Goal: Task Accomplishment & Management: Manage account settings

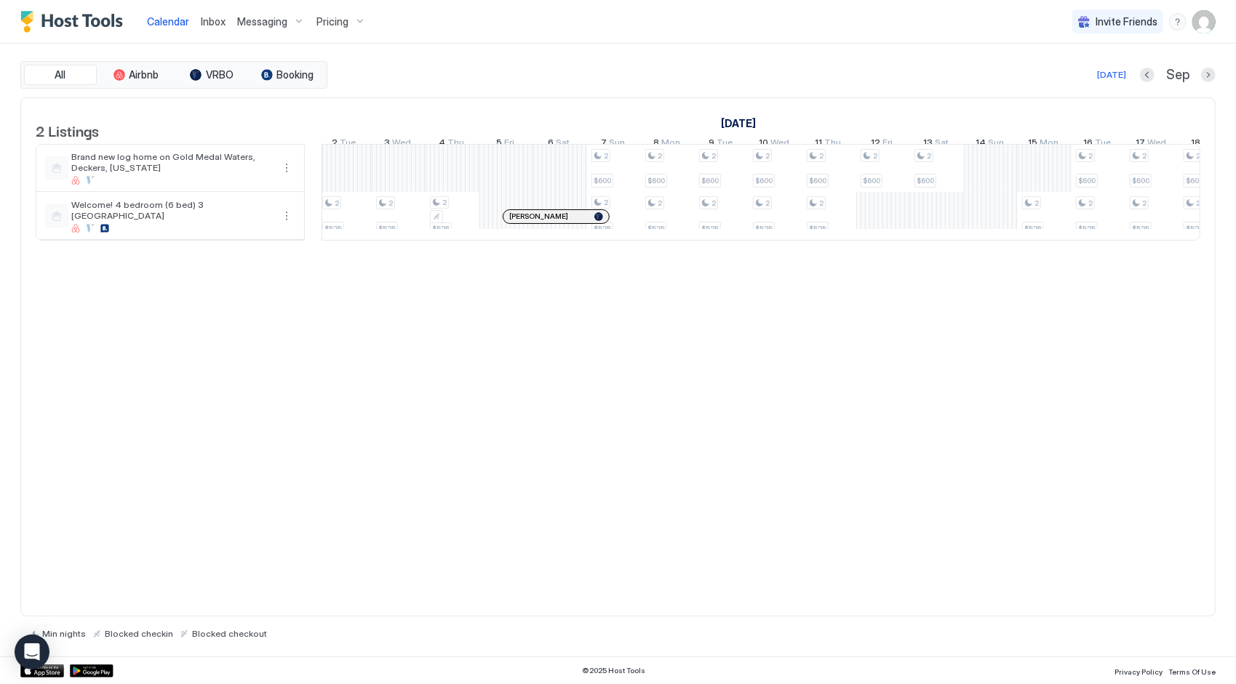
click at [334, 21] on span "Pricing" at bounding box center [332, 21] width 32 height 13
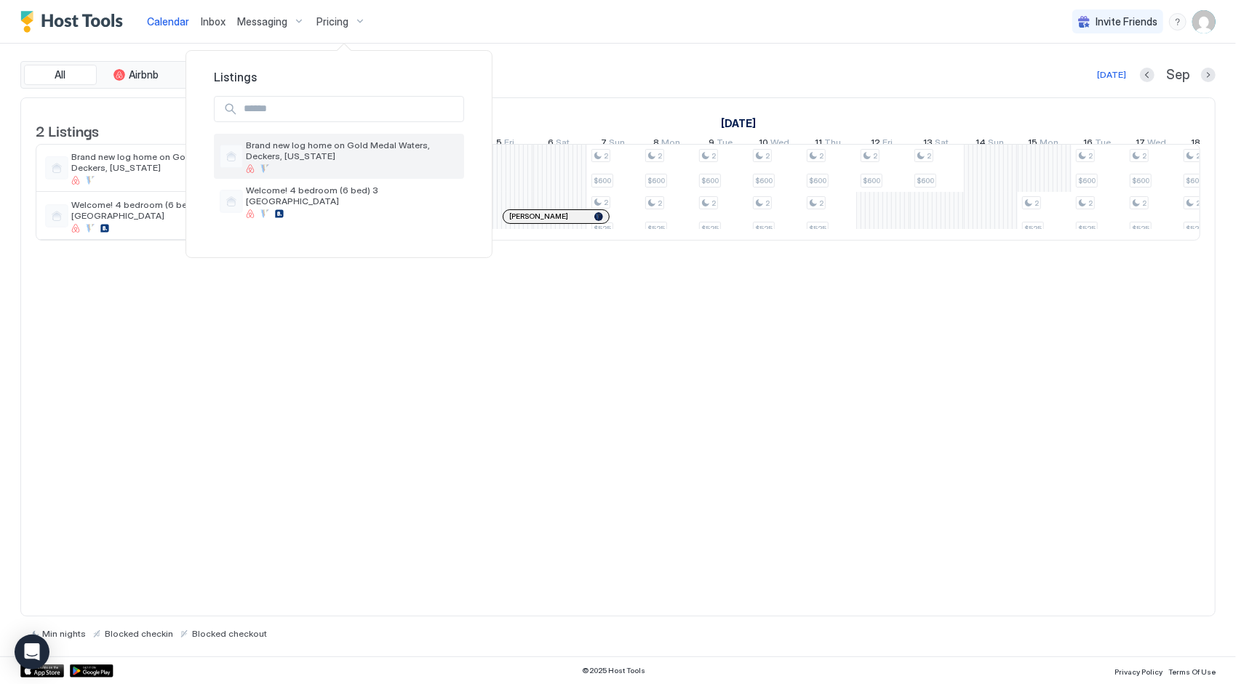
click at [351, 151] on span "Brand new log home on Gold Medal Waters, Deckers, [US_STATE]" at bounding box center [352, 151] width 212 height 22
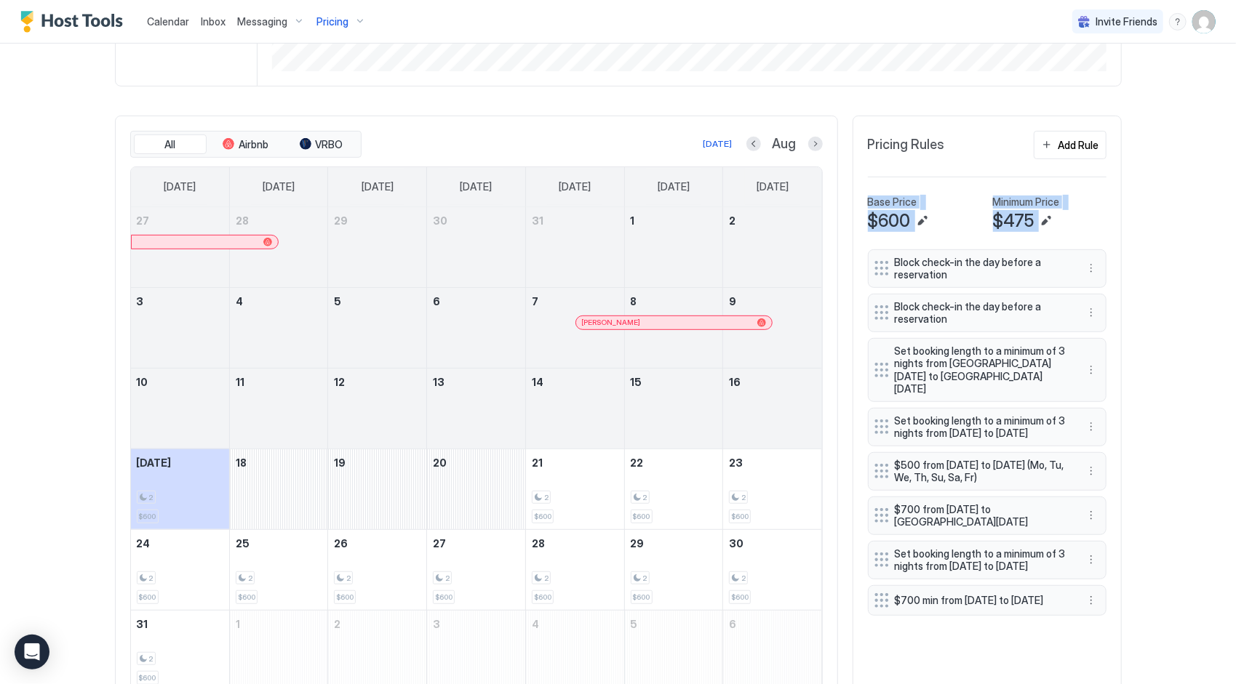
drag, startPoint x: 1063, startPoint y: 239, endPoint x: 1066, endPoint y: 148, distance: 91.7
click at [1066, 148] on div "Pricing Rules Add Rule Base Price $600 Minimum Price $475 Block check-in the da…" at bounding box center [986, 412] width 269 height 592
click at [1162, 216] on div "Calendar Inbox Messaging Pricing Invite Friends CW Home Pricing Brand new log h…" at bounding box center [618, 342] width 1236 height 684
click at [1077, 152] on div "Add Rule" at bounding box center [1078, 144] width 41 height 15
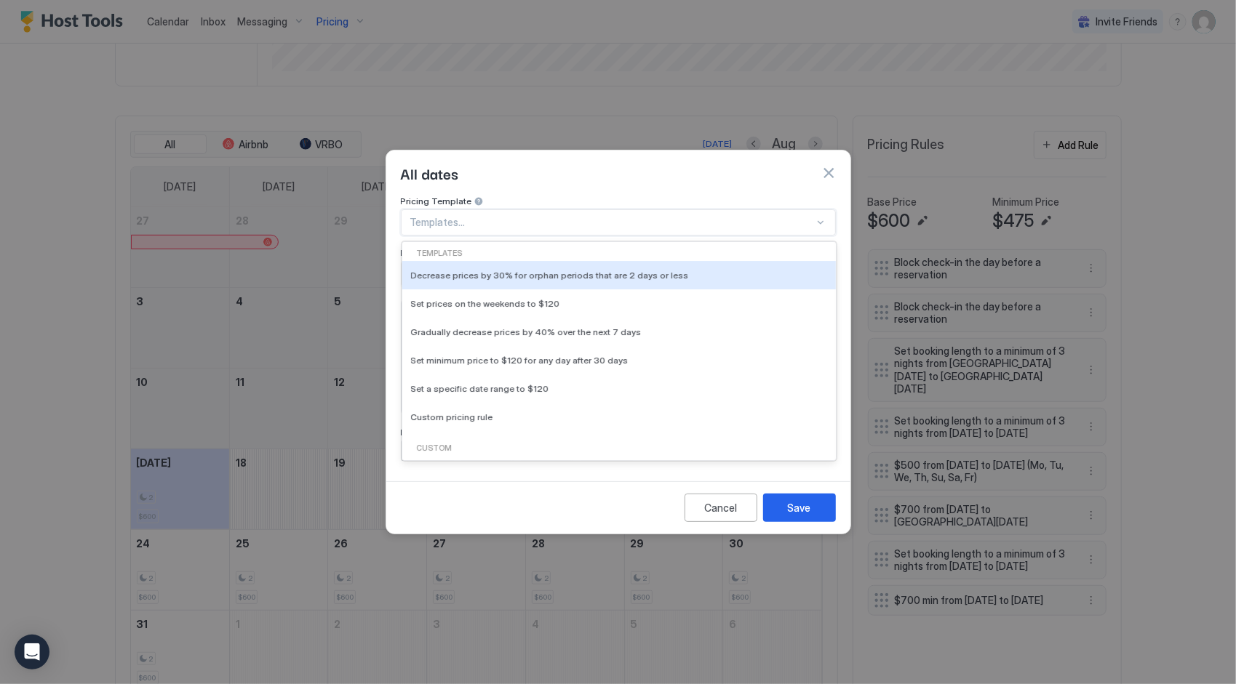
click at [618, 216] on div at bounding box center [612, 222] width 404 height 13
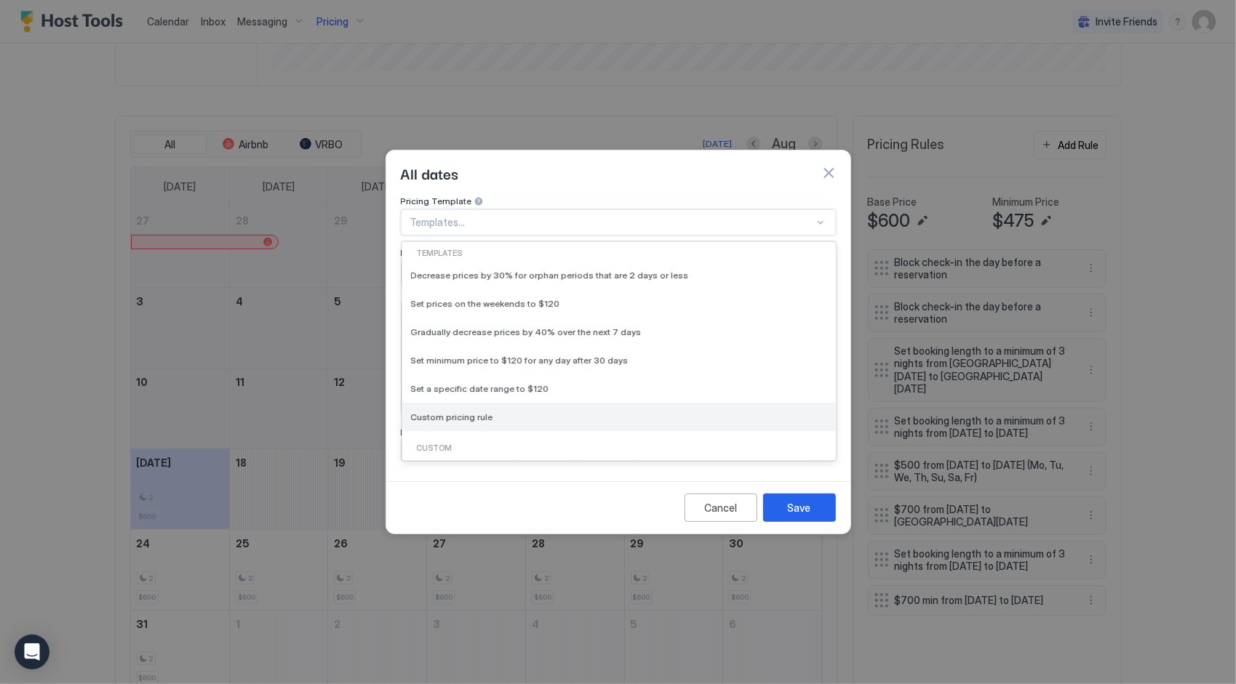
click at [480, 412] on span "Custom pricing rule" at bounding box center [452, 417] width 82 height 11
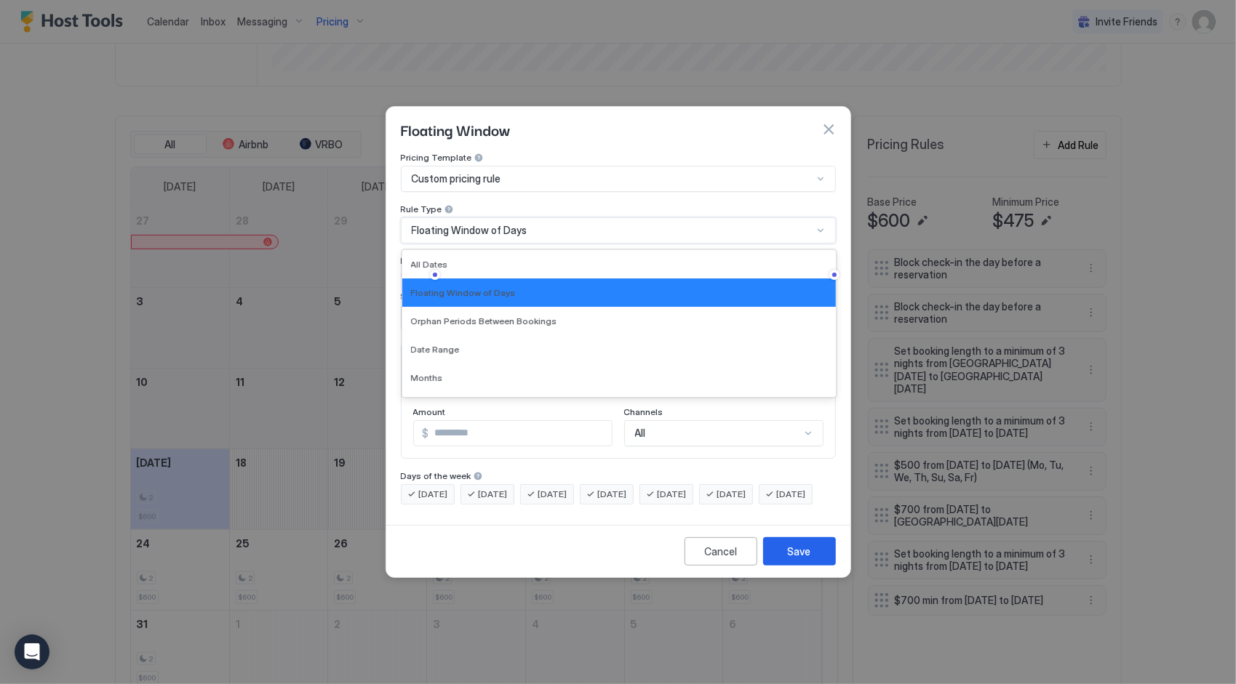
click at [527, 224] on div "Floating Window of Days" at bounding box center [612, 230] width 401 height 13
click at [438, 372] on span "Months" at bounding box center [427, 377] width 32 height 11
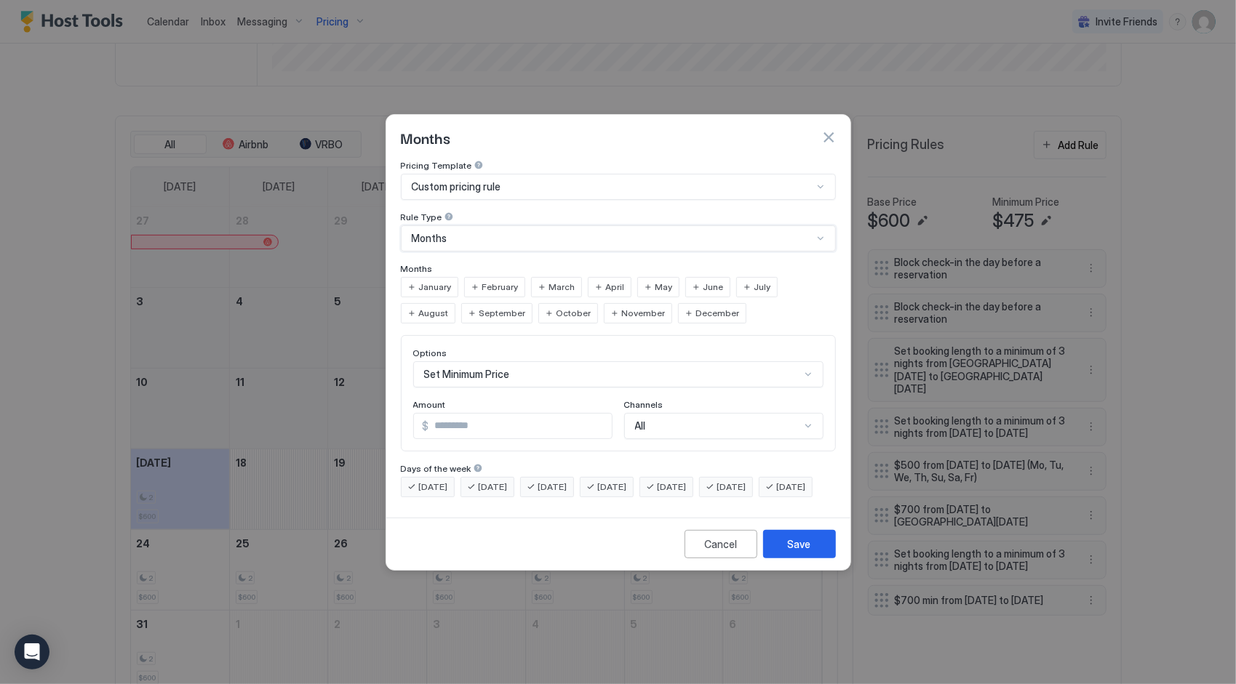
click at [479, 307] on span "September" at bounding box center [502, 313] width 47 height 13
click at [556, 307] on span "October" at bounding box center [573, 313] width 35 height 13
click at [622, 307] on span "November" at bounding box center [644, 313] width 44 height 13
click at [696, 307] on span "December" at bounding box center [718, 313] width 44 height 13
click at [476, 414] on input "***" at bounding box center [520, 426] width 183 height 25
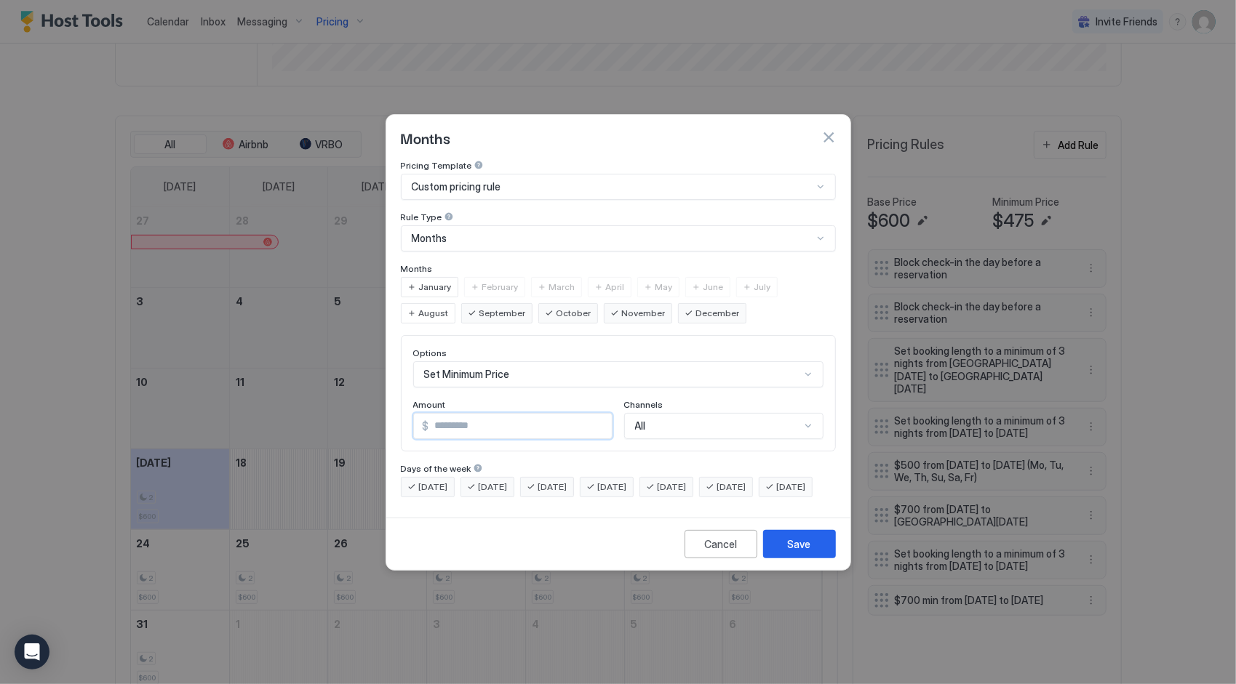
type input "*"
type input "***"
click at [794, 552] on div "Save" at bounding box center [799, 544] width 23 height 15
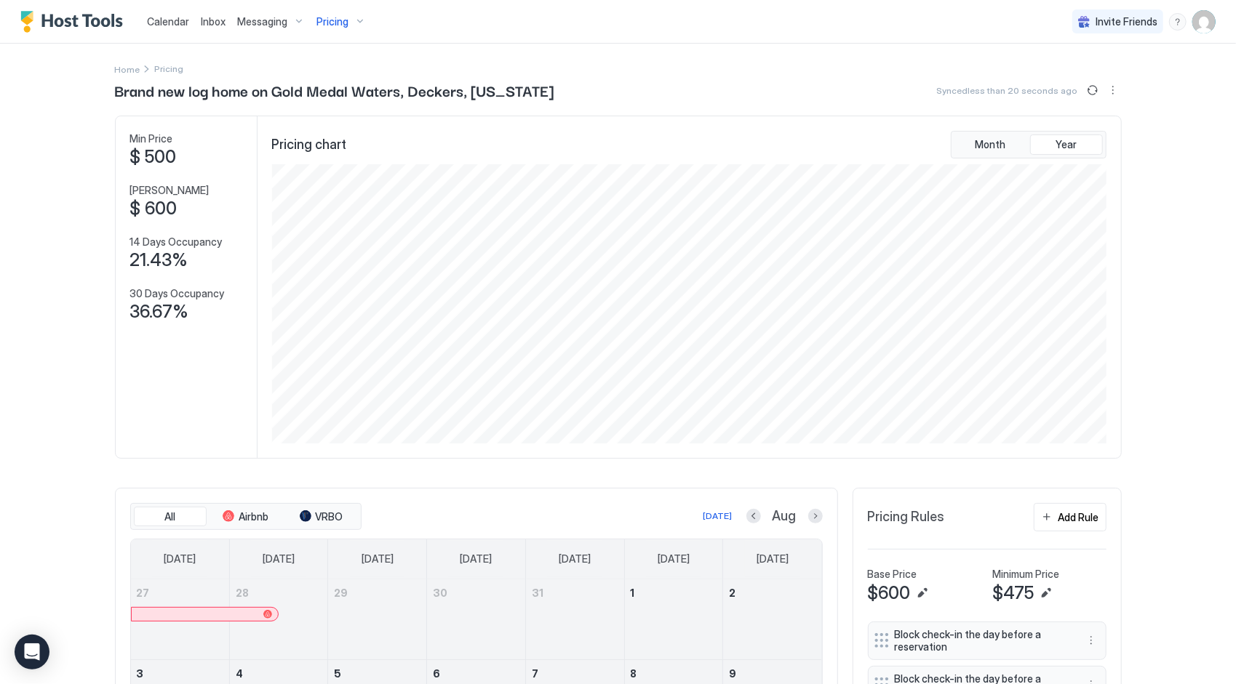
click at [167, 21] on span "Calendar" at bounding box center [168, 21] width 42 height 12
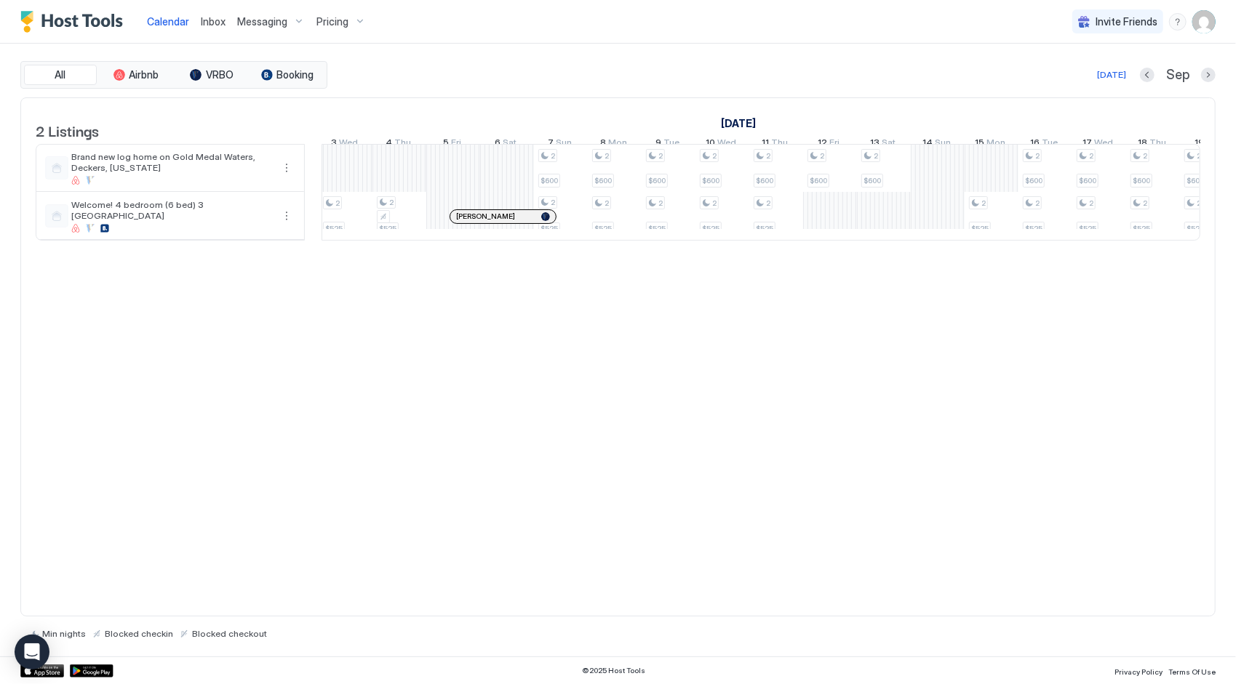
click at [340, 22] on span "Pricing" at bounding box center [332, 21] width 32 height 13
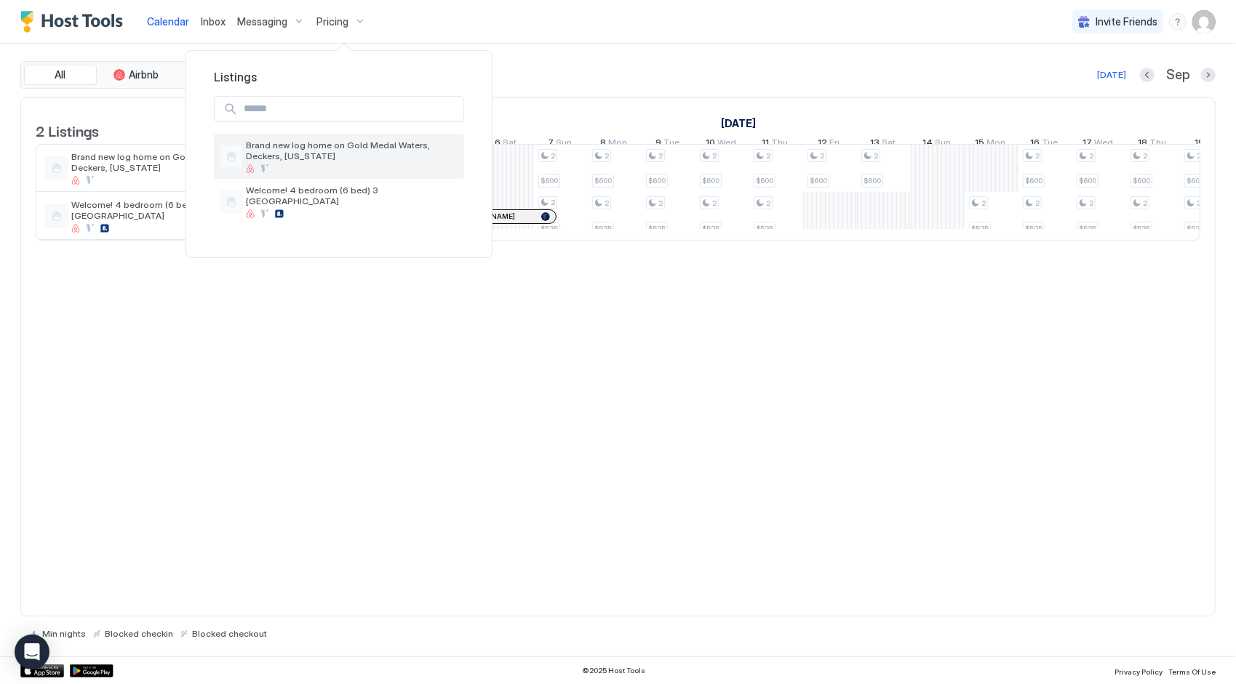
click at [294, 141] on span "Brand new log home on Gold Medal Waters, Deckers, [US_STATE]" at bounding box center [352, 151] width 212 height 22
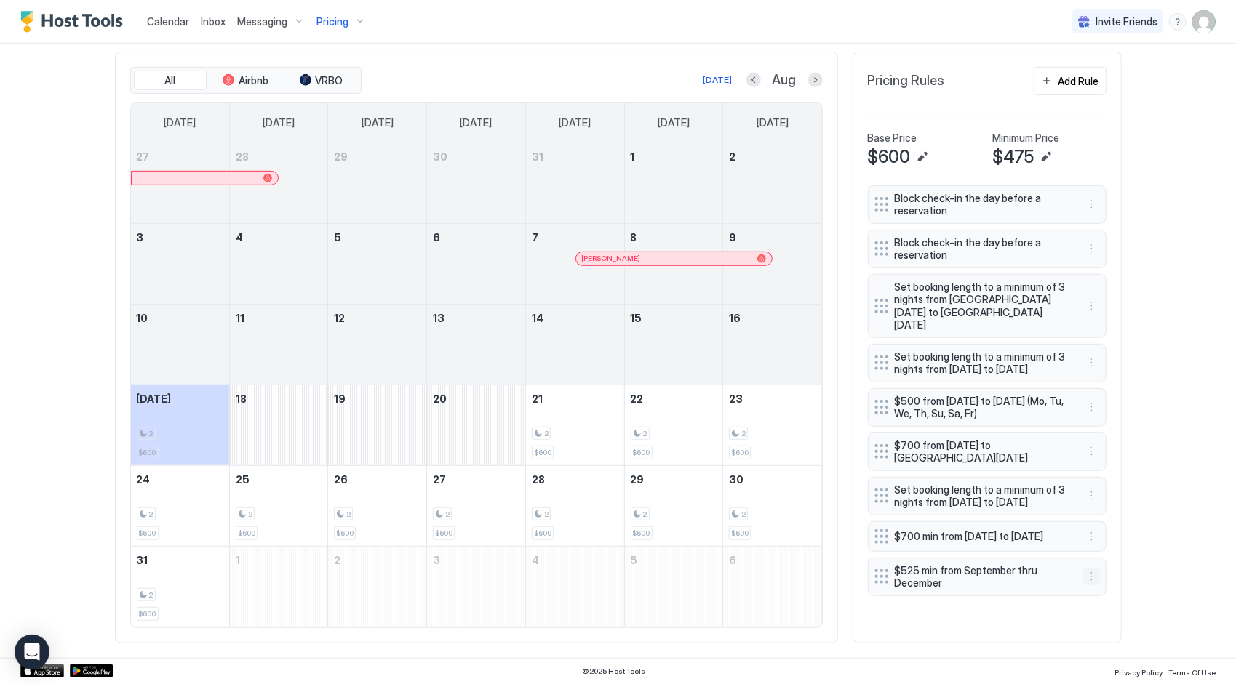
click at [1082, 586] on button "More options" at bounding box center [1090, 576] width 17 height 17
click at [1092, 546] on div "Edit" at bounding box center [1100, 542] width 32 height 11
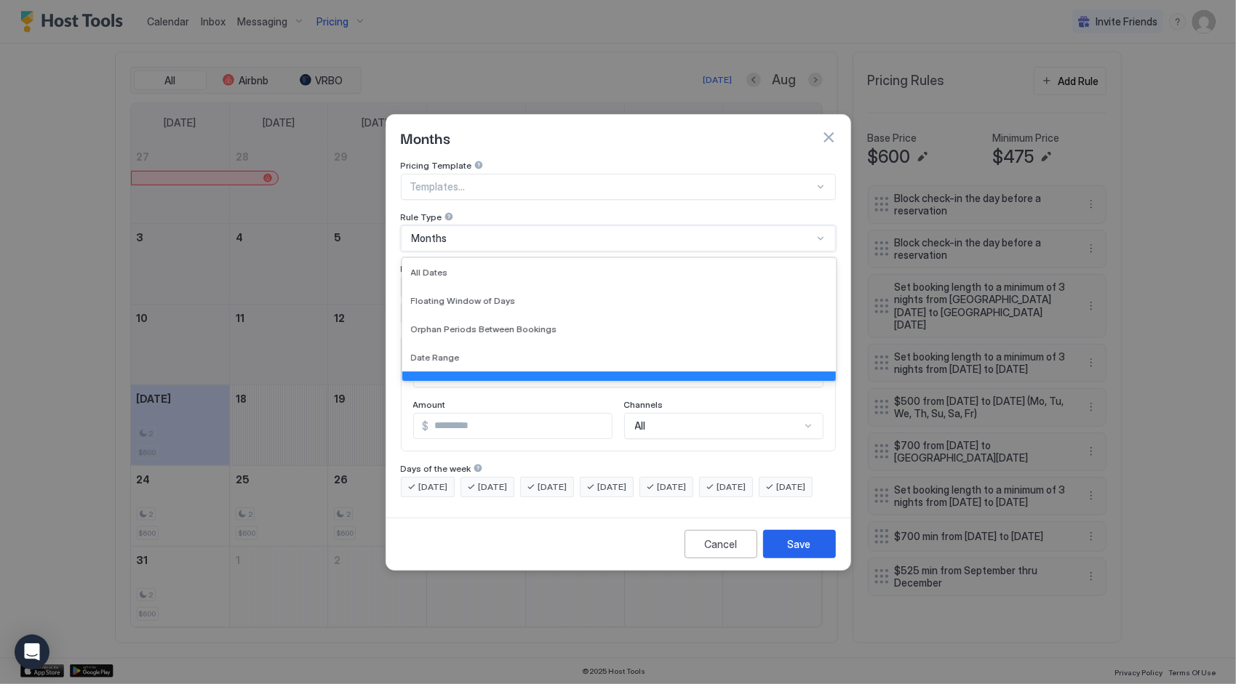
click at [551, 232] on div "Months" at bounding box center [612, 238] width 401 height 13
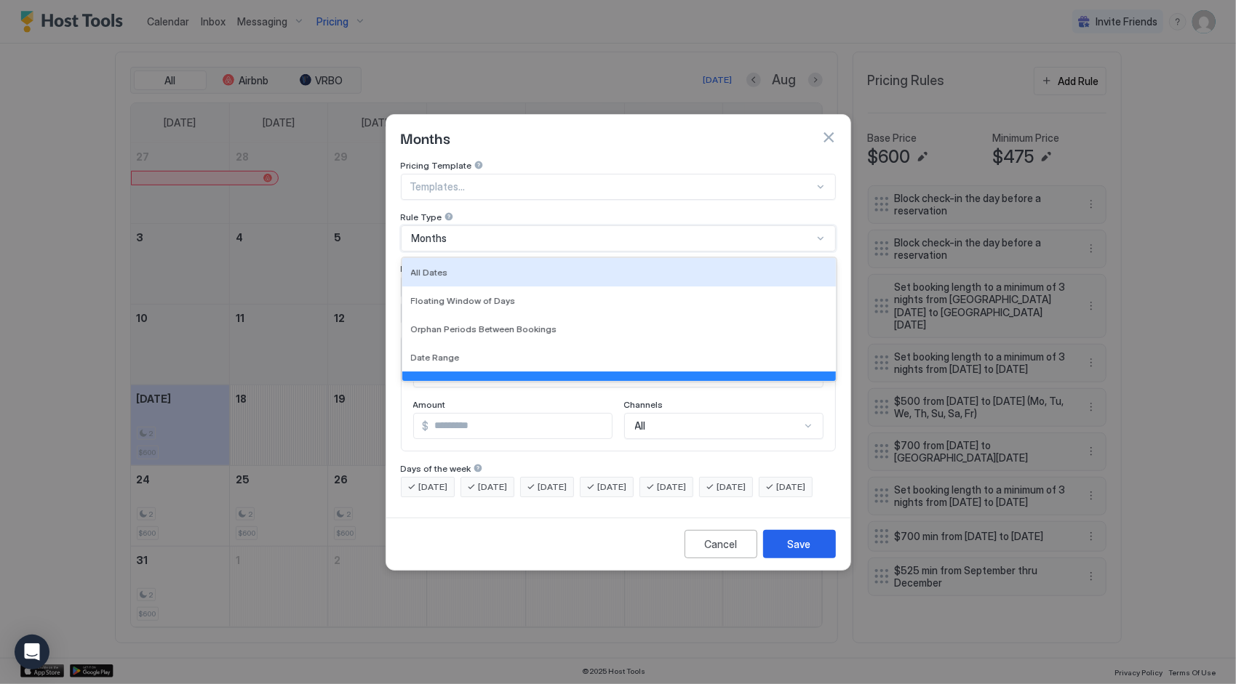
click at [511, 180] on div at bounding box center [612, 186] width 404 height 13
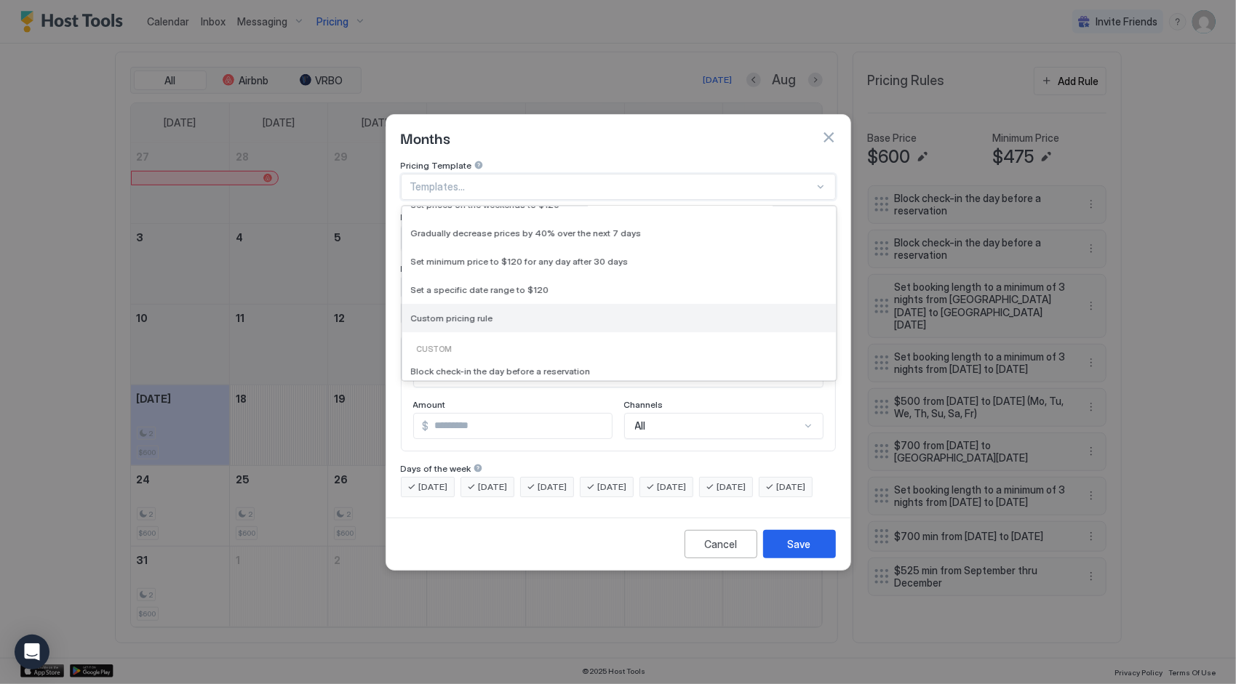
click at [437, 313] on span "Custom pricing rule" at bounding box center [452, 318] width 82 height 11
type input "***"
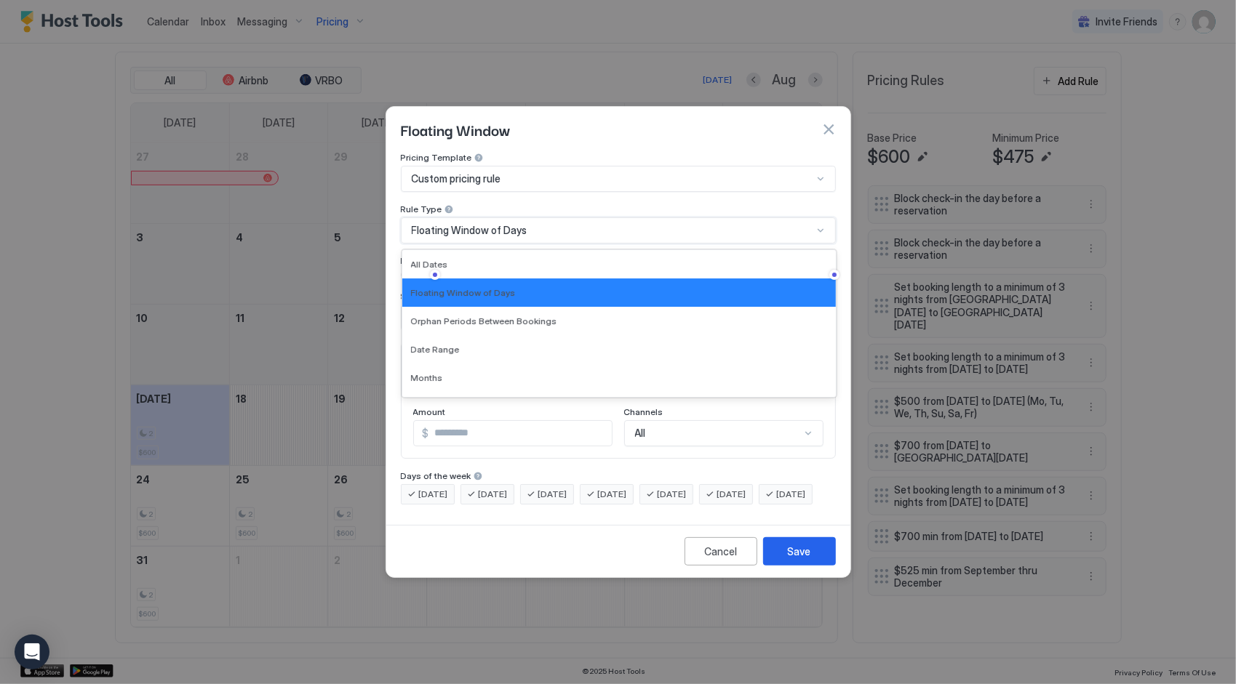
click at [559, 226] on div "Floating Window of Days" at bounding box center [618, 230] width 435 height 26
click at [461, 344] on div "Date Range" at bounding box center [619, 349] width 416 height 11
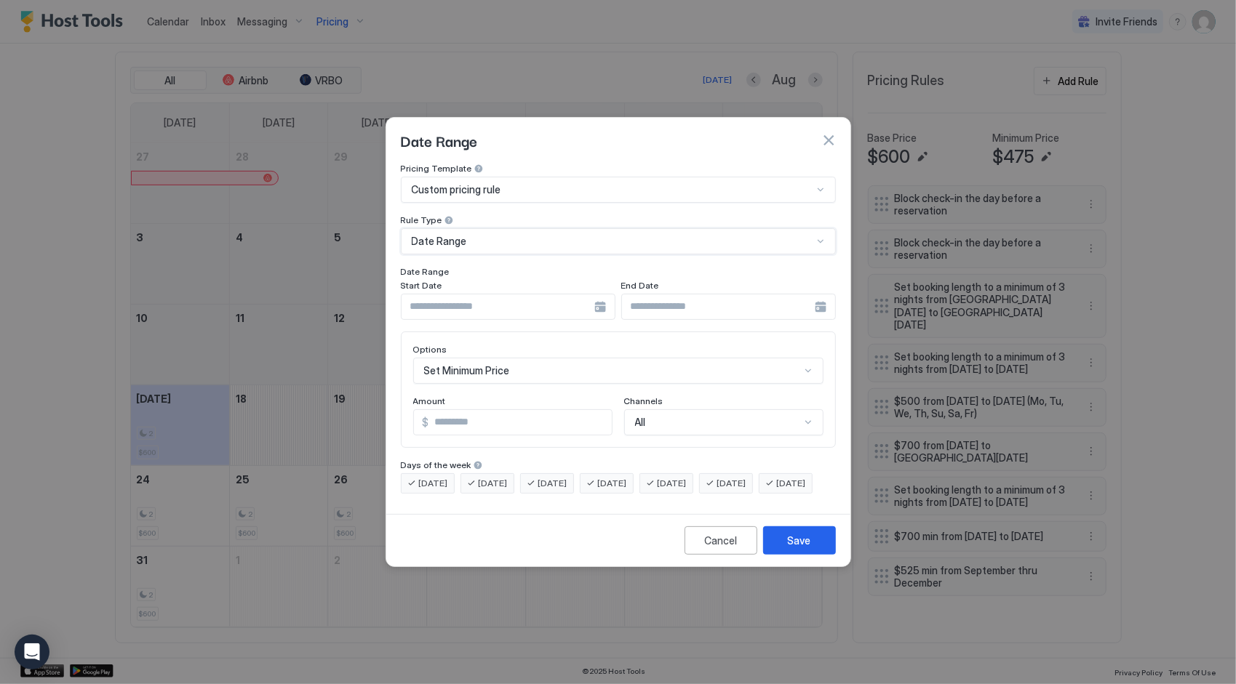
click at [598, 294] on div at bounding box center [508, 307] width 215 height 26
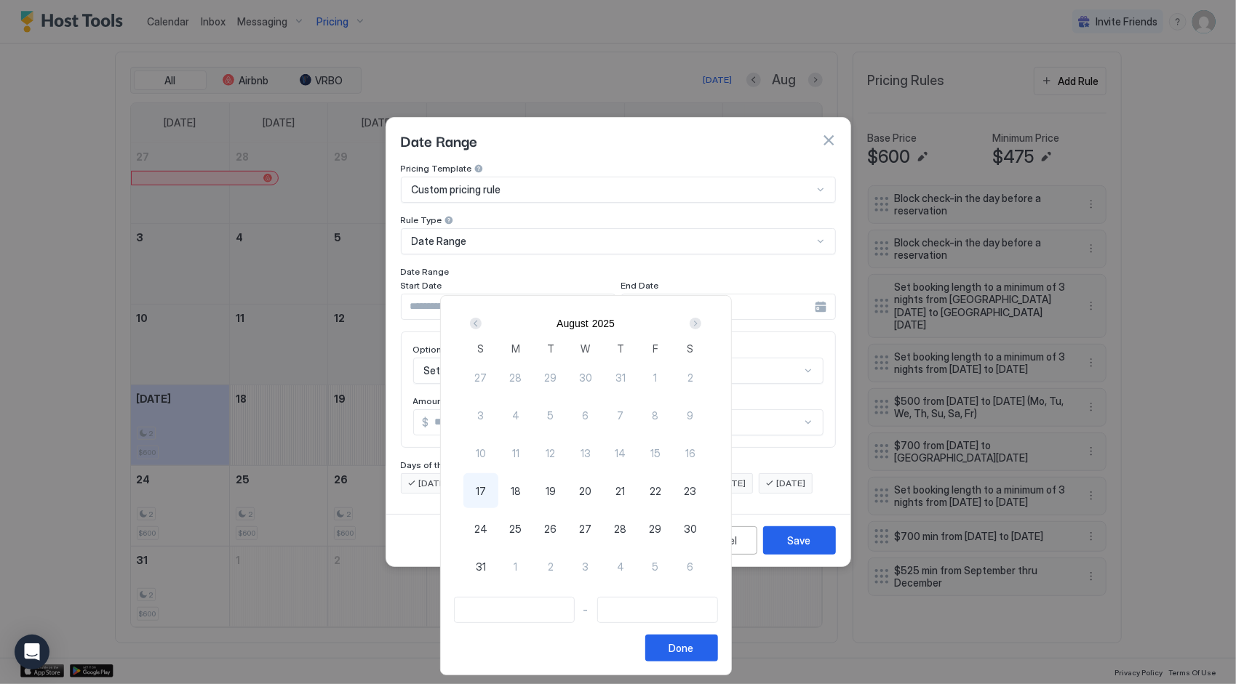
click at [701, 327] on div "Next" at bounding box center [696, 324] width 12 height 12
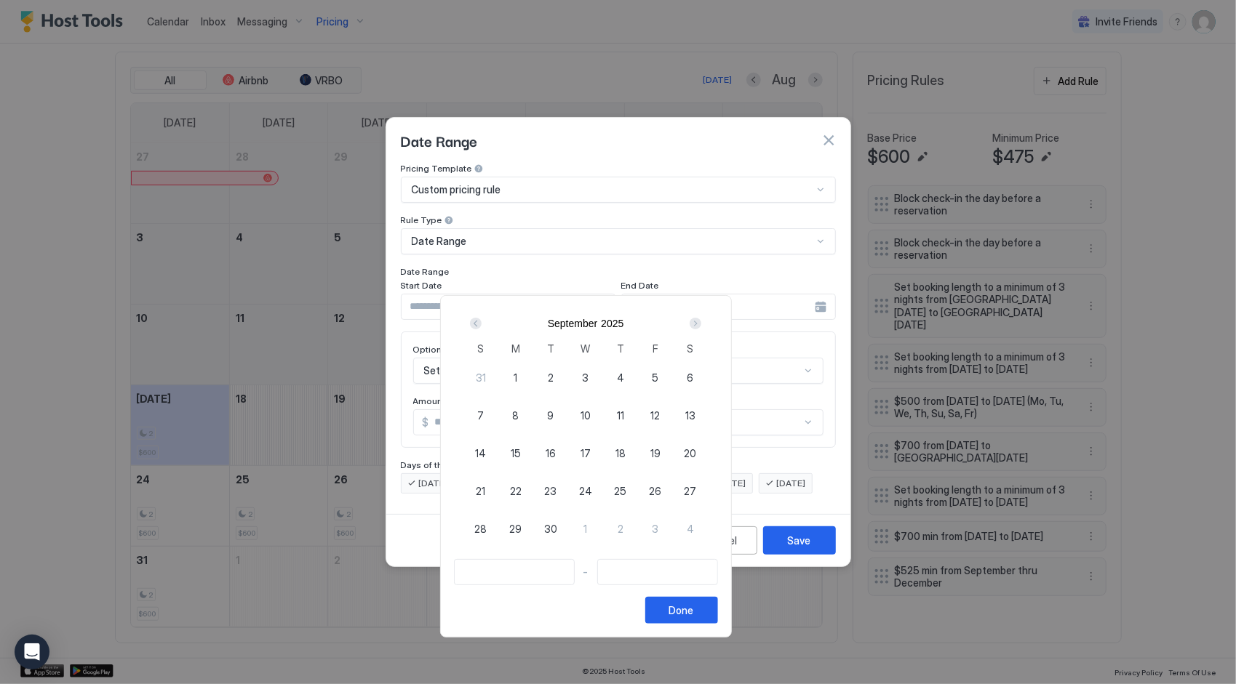
click at [693, 375] on span "6" at bounding box center [690, 377] width 7 height 15
type input "**********"
click at [484, 410] on span "7" at bounding box center [481, 415] width 7 height 15
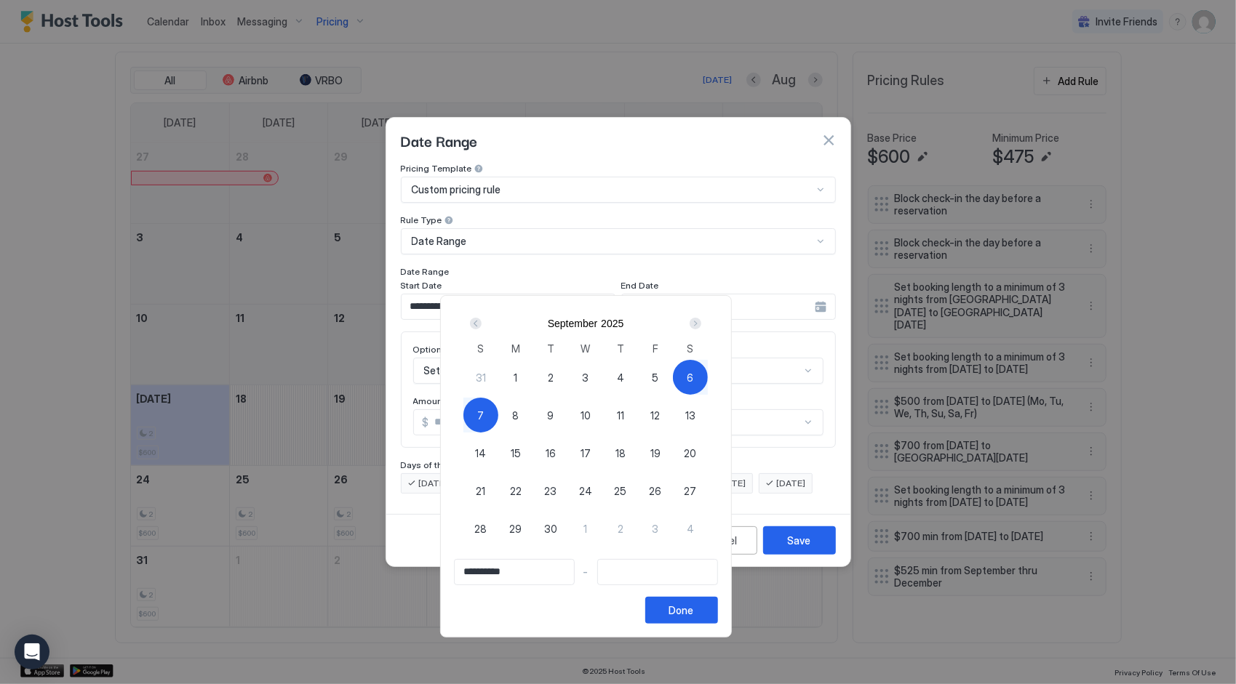
type input "**********"
click at [695, 415] on span "13" at bounding box center [690, 415] width 10 height 15
type input "**********"
click at [701, 329] on div "Next" at bounding box center [696, 324] width 12 height 12
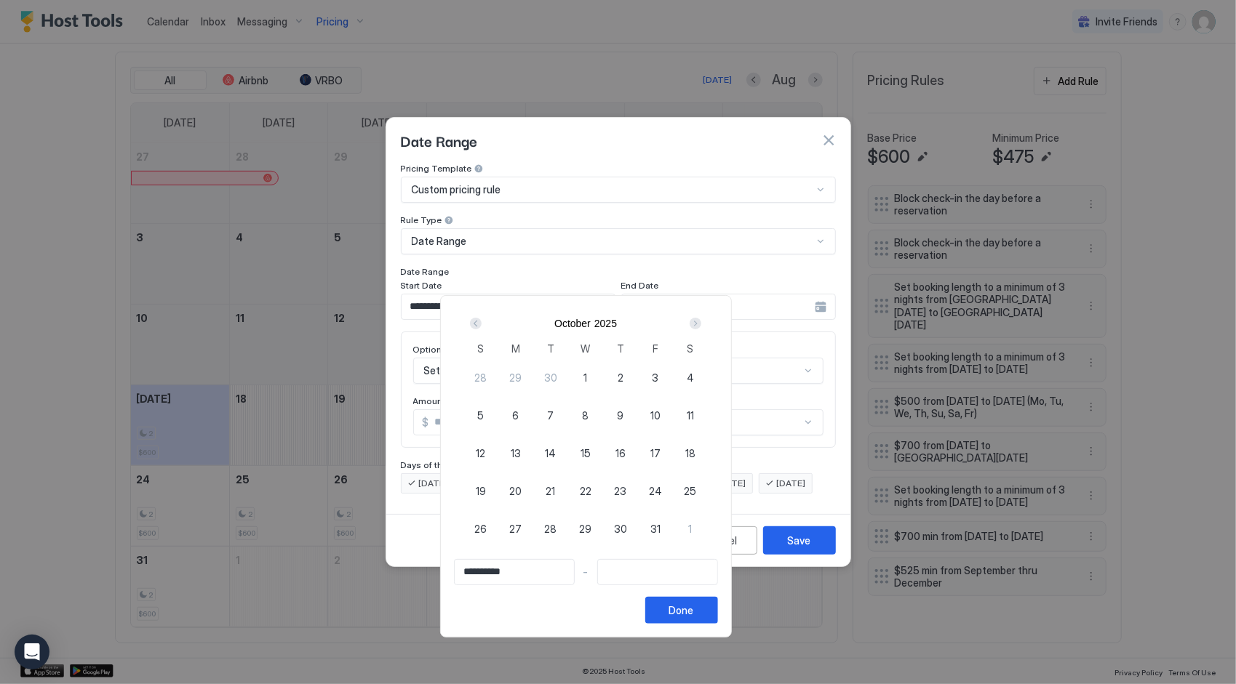
click at [701, 329] on div "Next" at bounding box center [696, 324] width 12 height 12
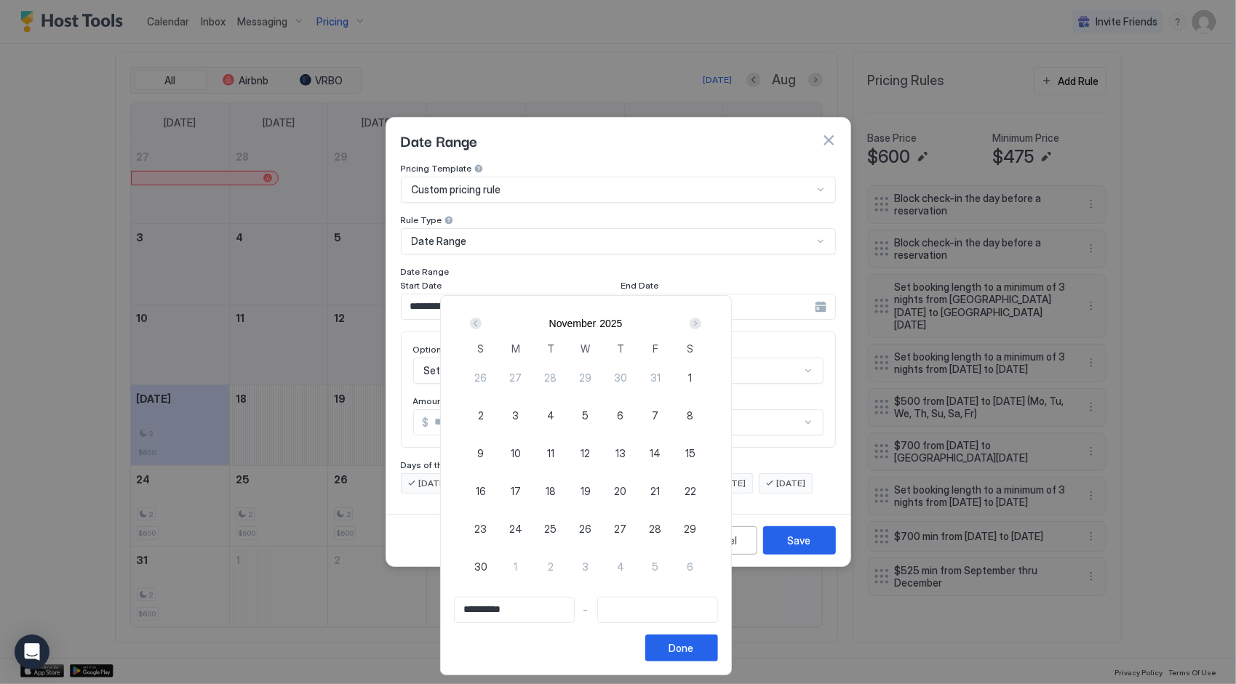
click at [701, 329] on div "Next" at bounding box center [696, 324] width 12 height 12
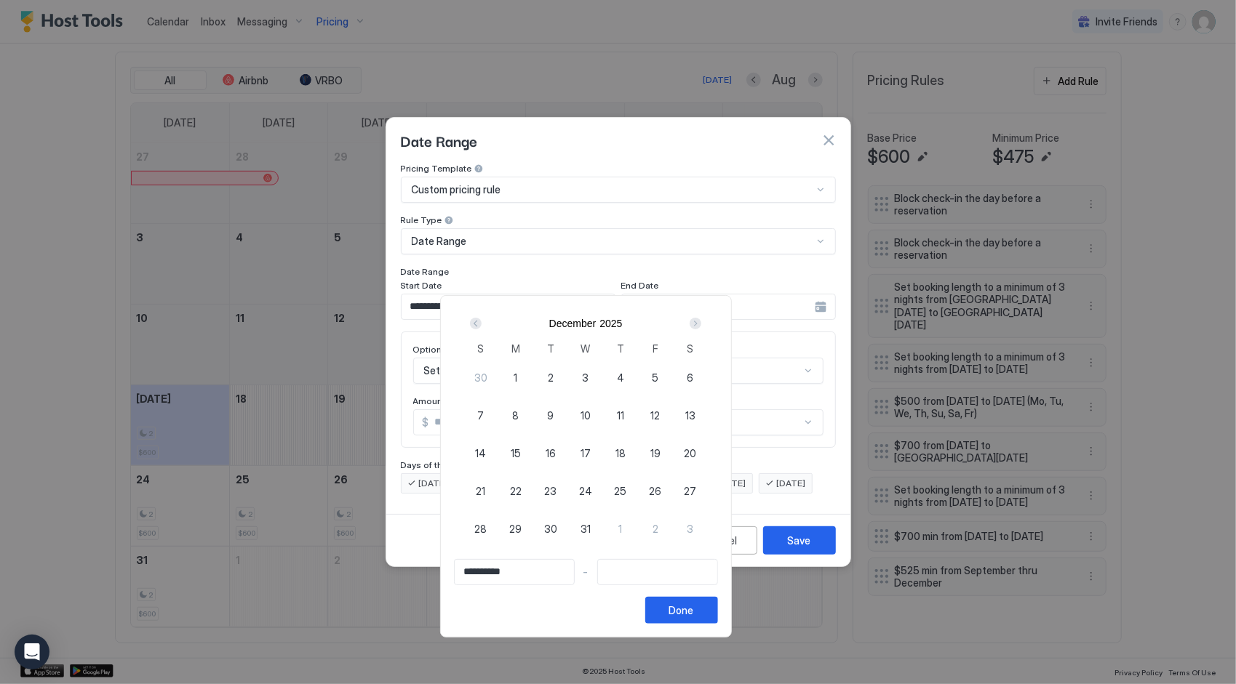
click at [701, 329] on div "Next" at bounding box center [696, 324] width 12 height 12
click at [482, 324] on div "Prev" at bounding box center [476, 324] width 12 height 12
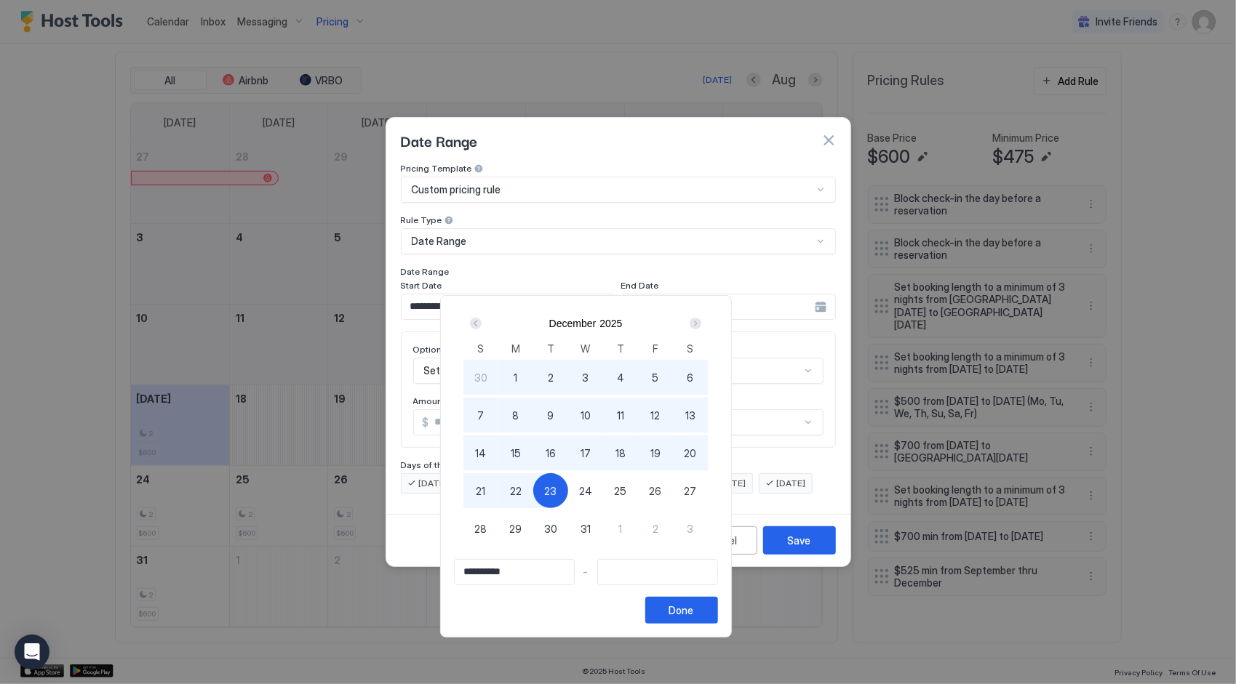
type input "**********"
click at [533, 491] on div "22" at bounding box center [515, 491] width 35 height 35
type input "**********"
click at [694, 614] on div "Done" at bounding box center [681, 610] width 25 height 15
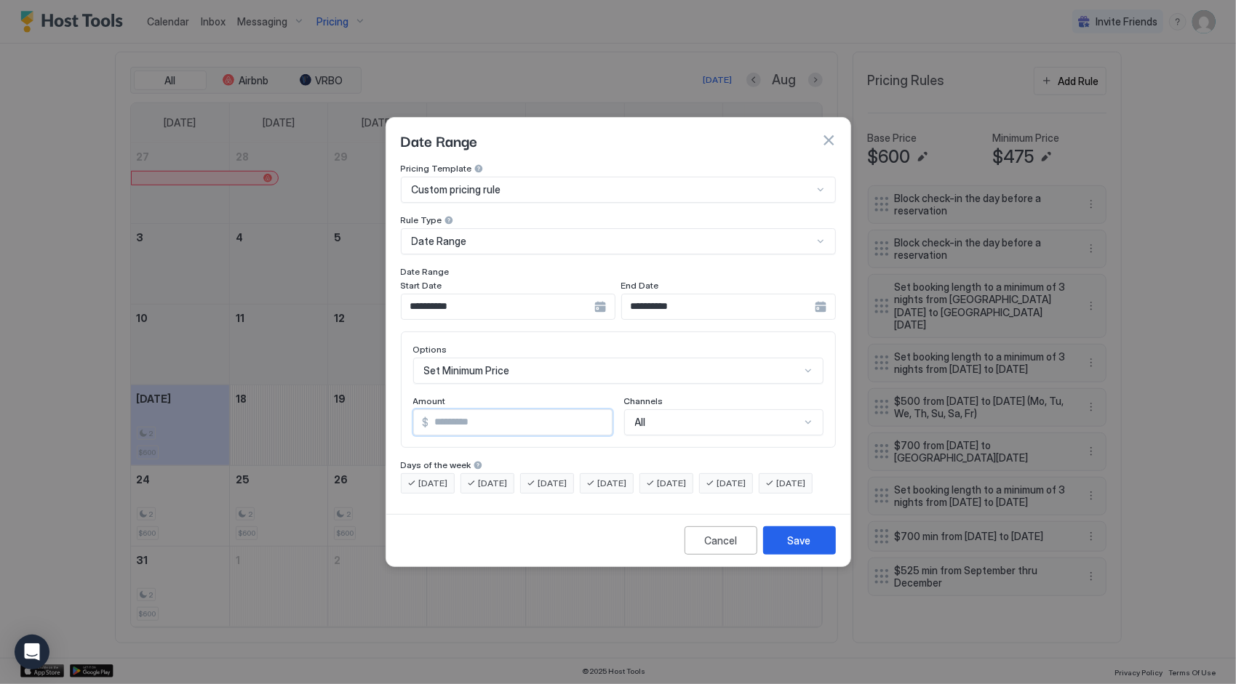
click at [480, 410] on input "***" at bounding box center [520, 422] width 183 height 25
type input "*"
type input "***"
click at [800, 548] on div "Save" at bounding box center [799, 540] width 23 height 15
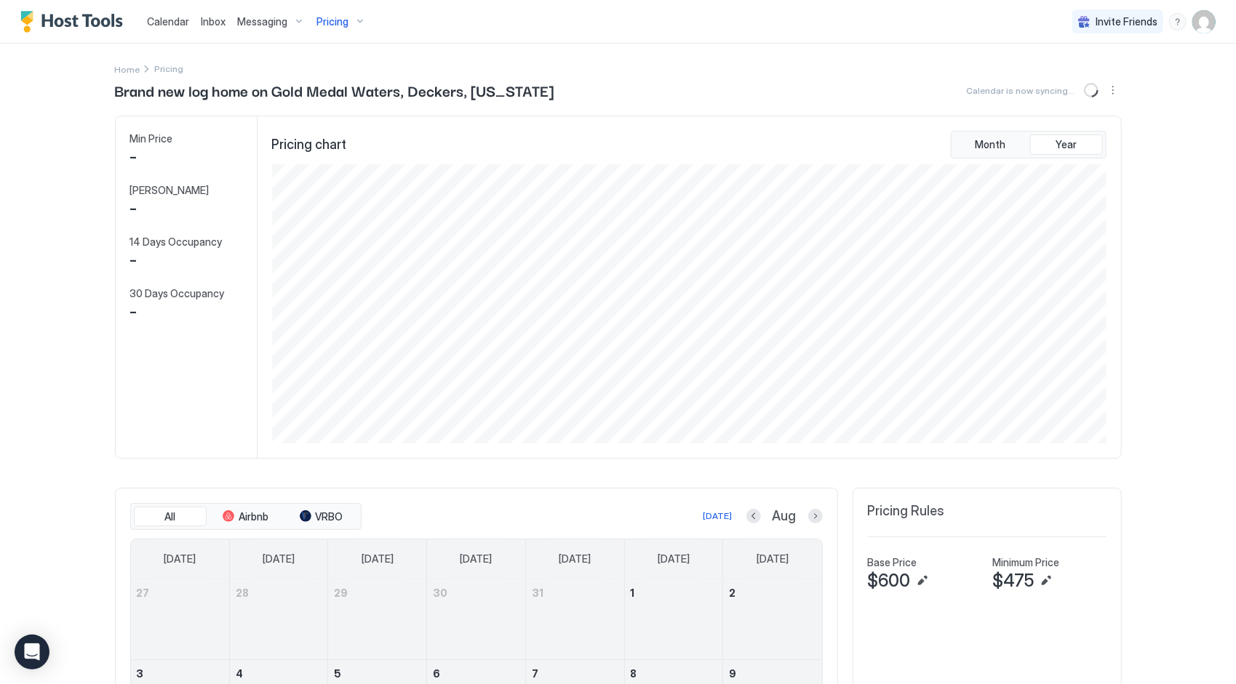
scroll to position [279, 838]
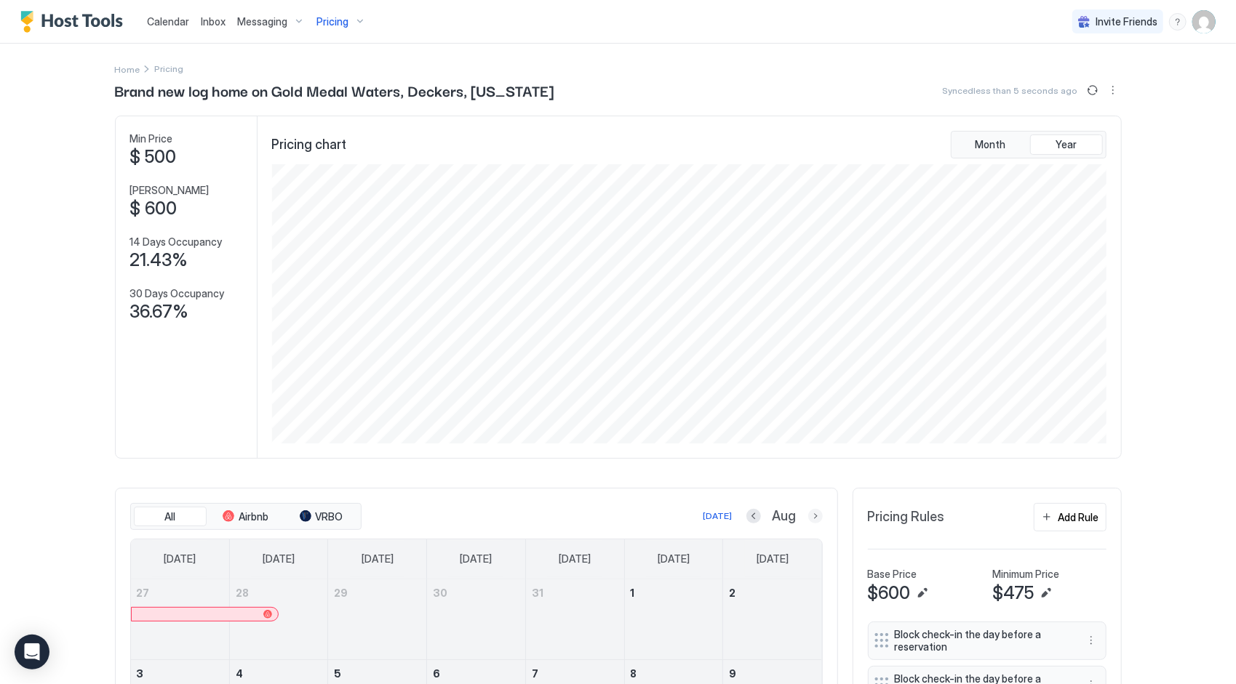
click at [808, 524] on button "Next month" at bounding box center [815, 516] width 15 height 15
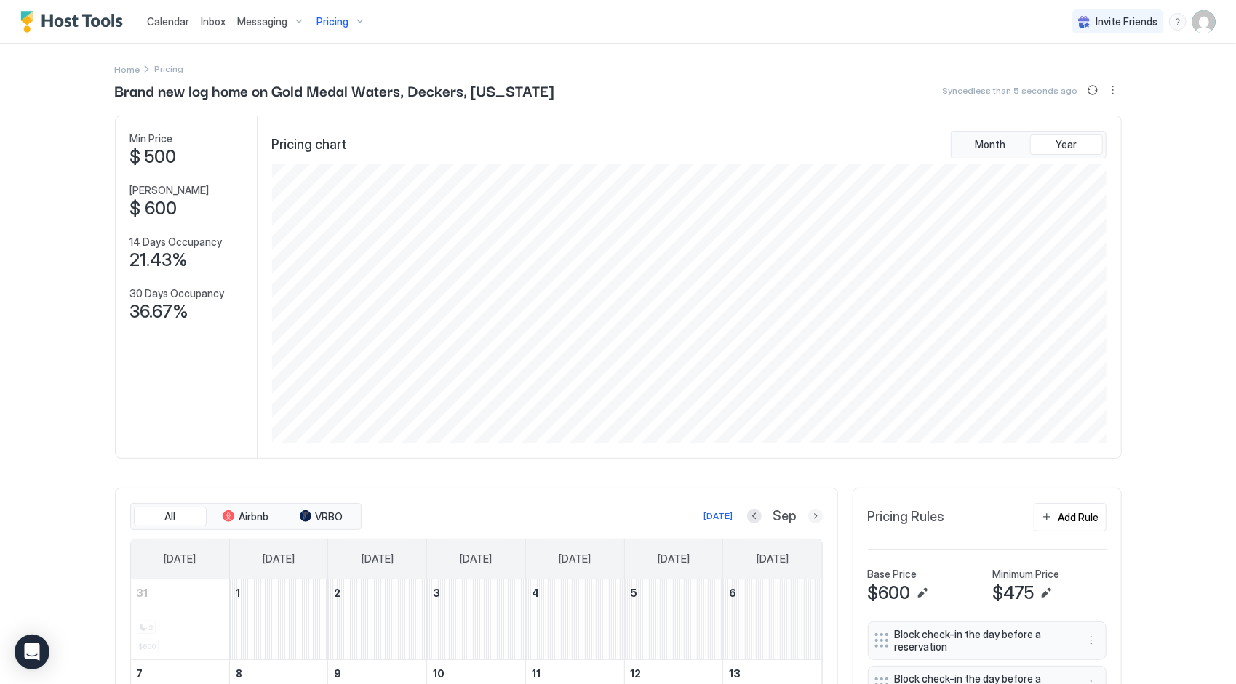
click at [808, 524] on button "Next month" at bounding box center [815, 516] width 15 height 15
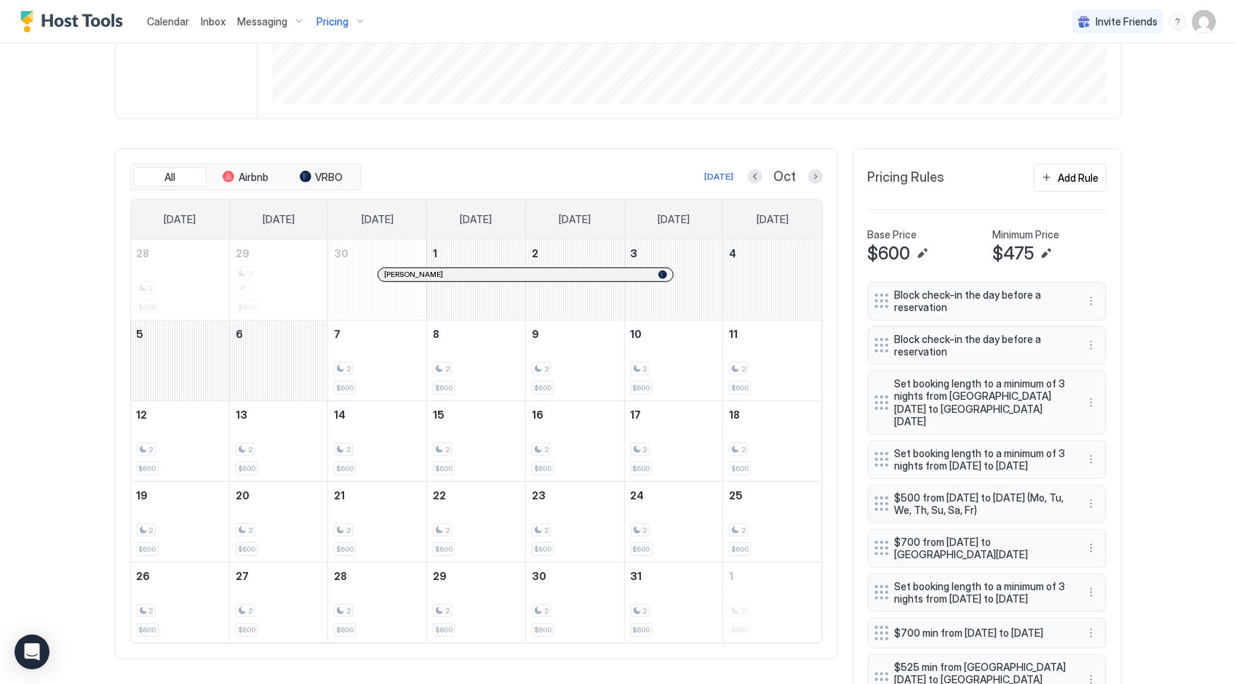
scroll to position [341, 0]
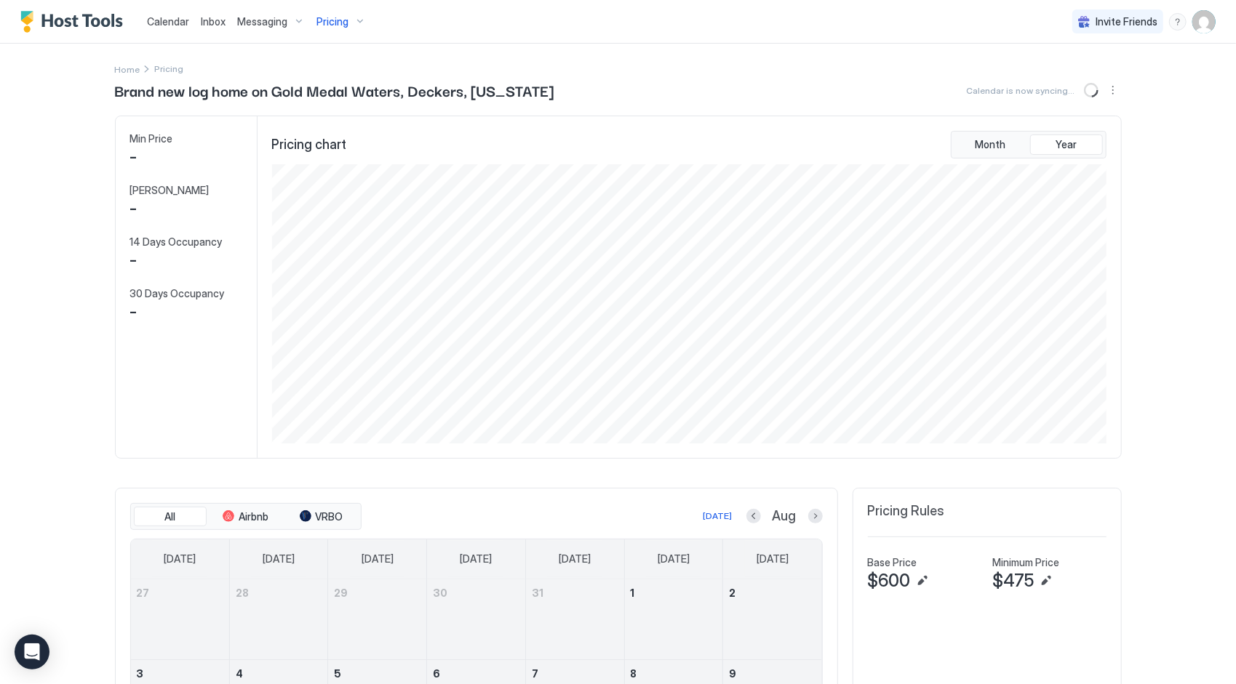
scroll to position [279, 838]
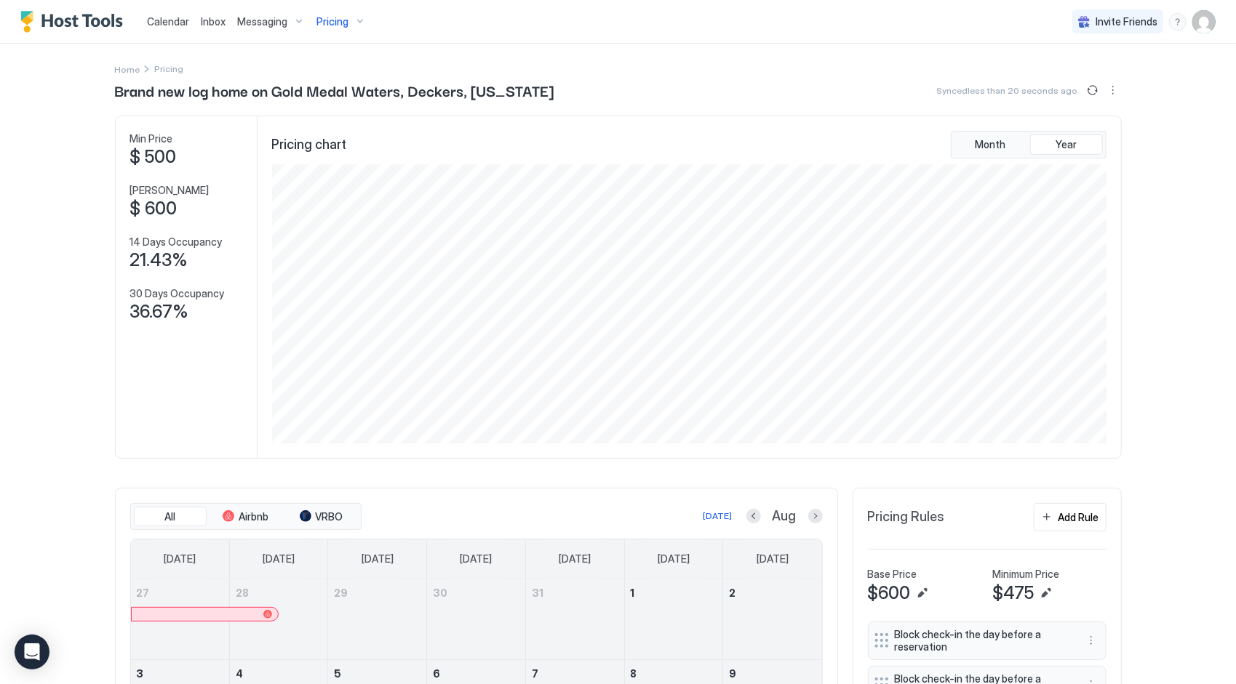
click at [167, 25] on span "Calendar" at bounding box center [168, 21] width 42 height 12
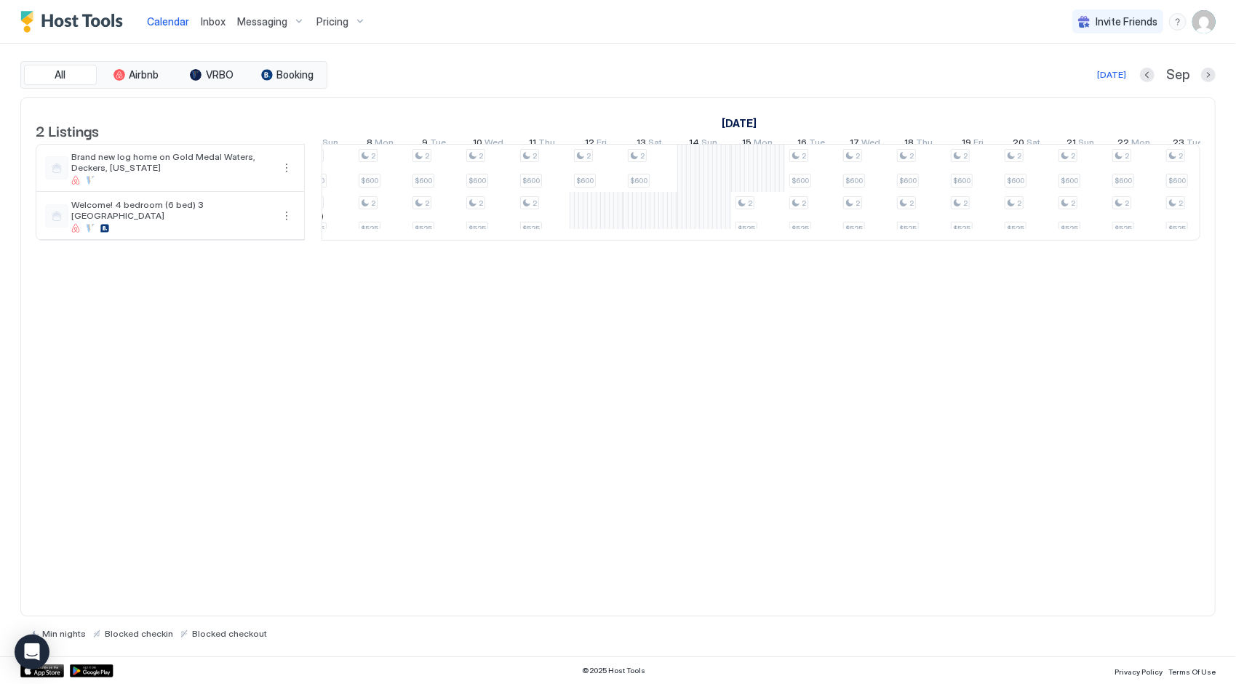
click at [324, 25] on span "Pricing" at bounding box center [332, 21] width 32 height 13
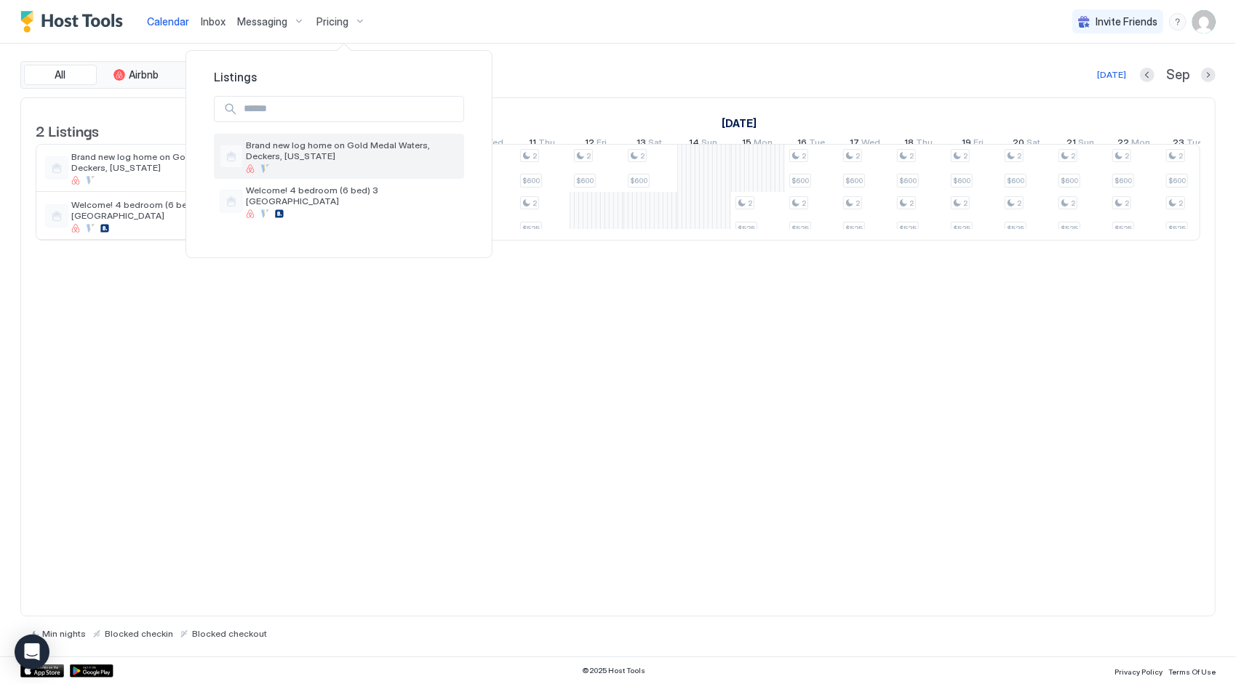
click at [319, 152] on span "Brand new log home on Gold Medal Waters, Deckers, [US_STATE]" at bounding box center [352, 151] width 212 height 22
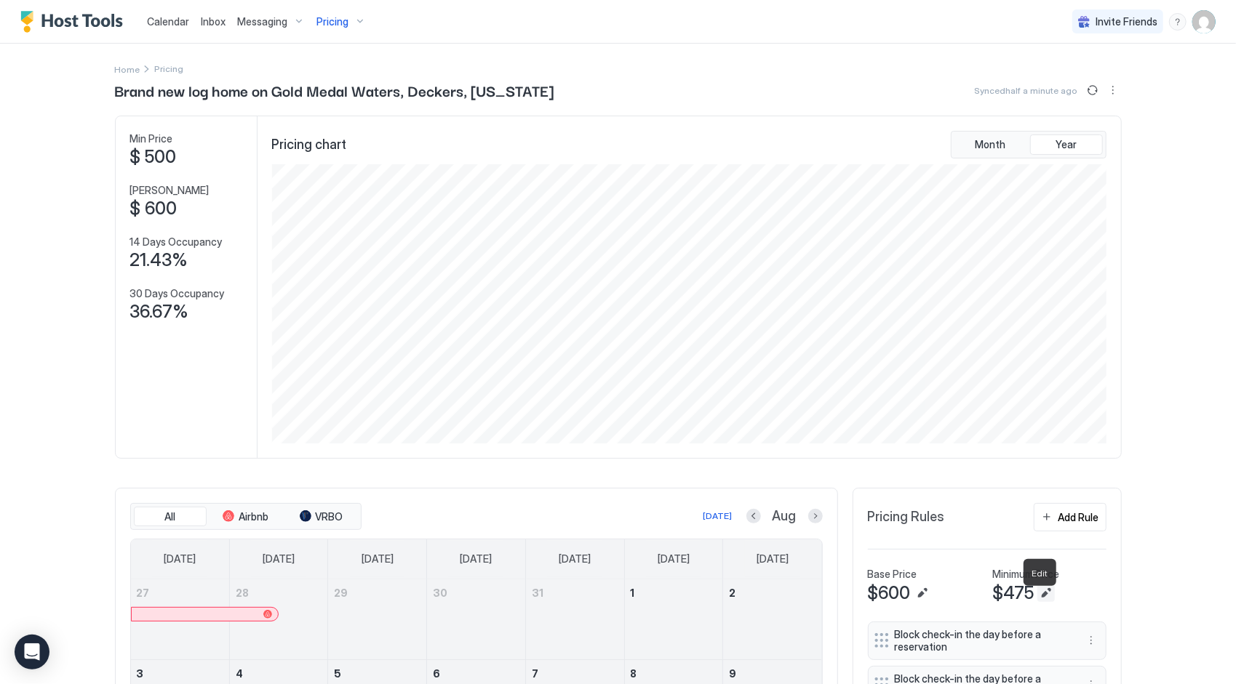
click at [1037, 602] on button "Edit" at bounding box center [1045, 593] width 17 height 17
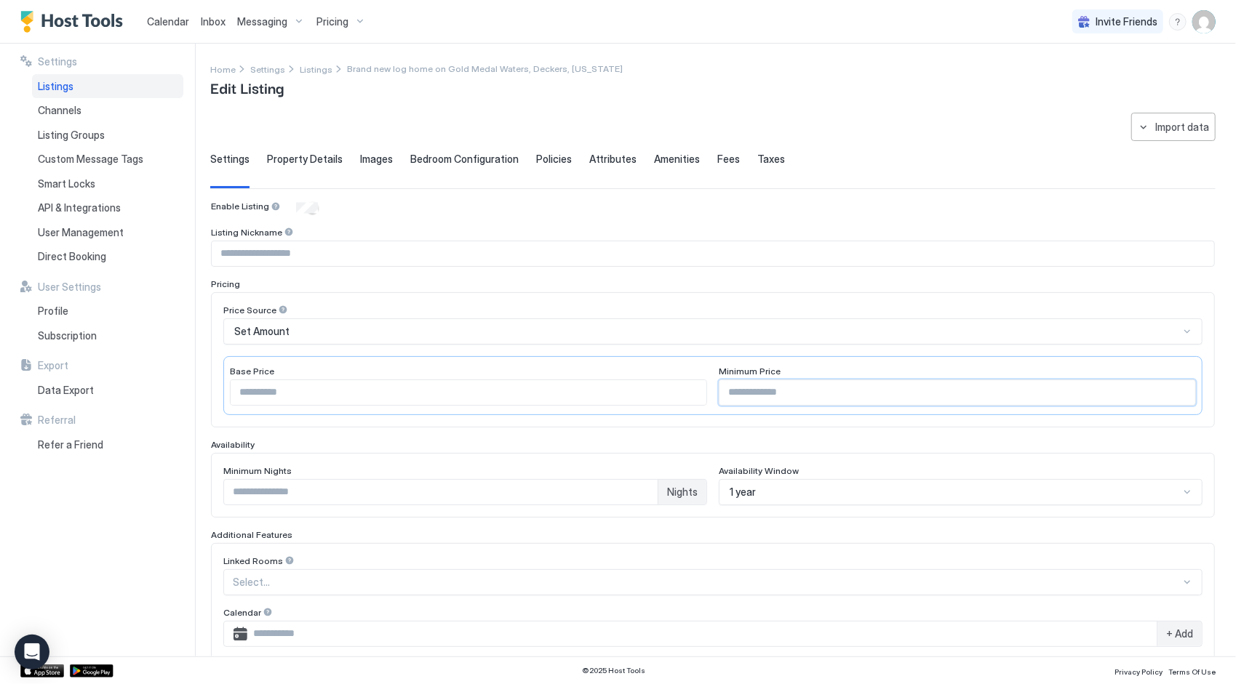
click at [753, 393] on input "***" at bounding box center [957, 392] width 476 height 25
type input "*"
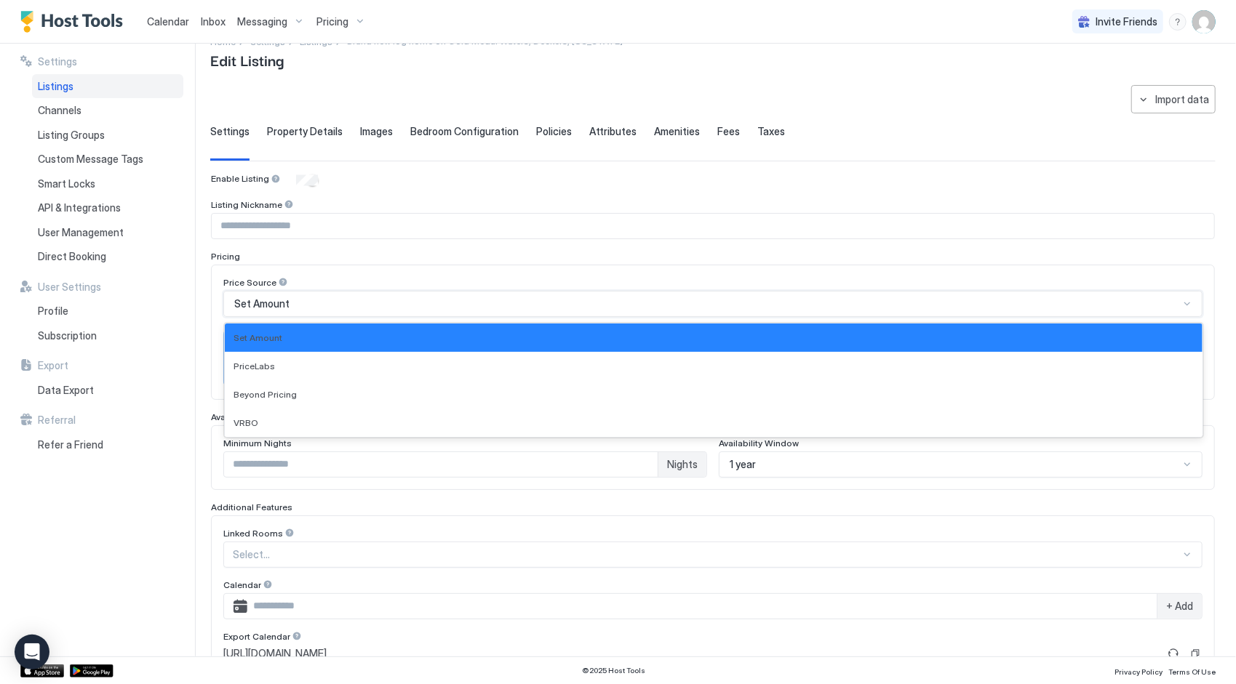
click at [671, 305] on div "Set Amount" at bounding box center [706, 303] width 945 height 13
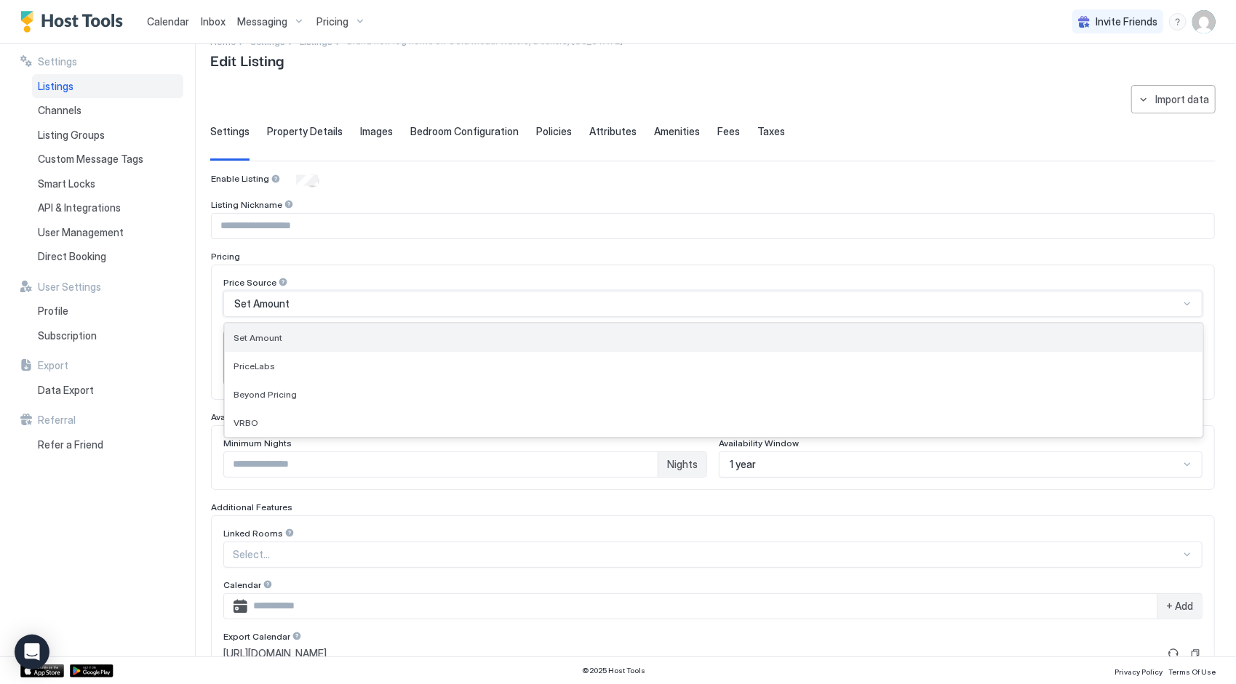
click at [460, 337] on div "Set Amount" at bounding box center [713, 337] width 960 height 11
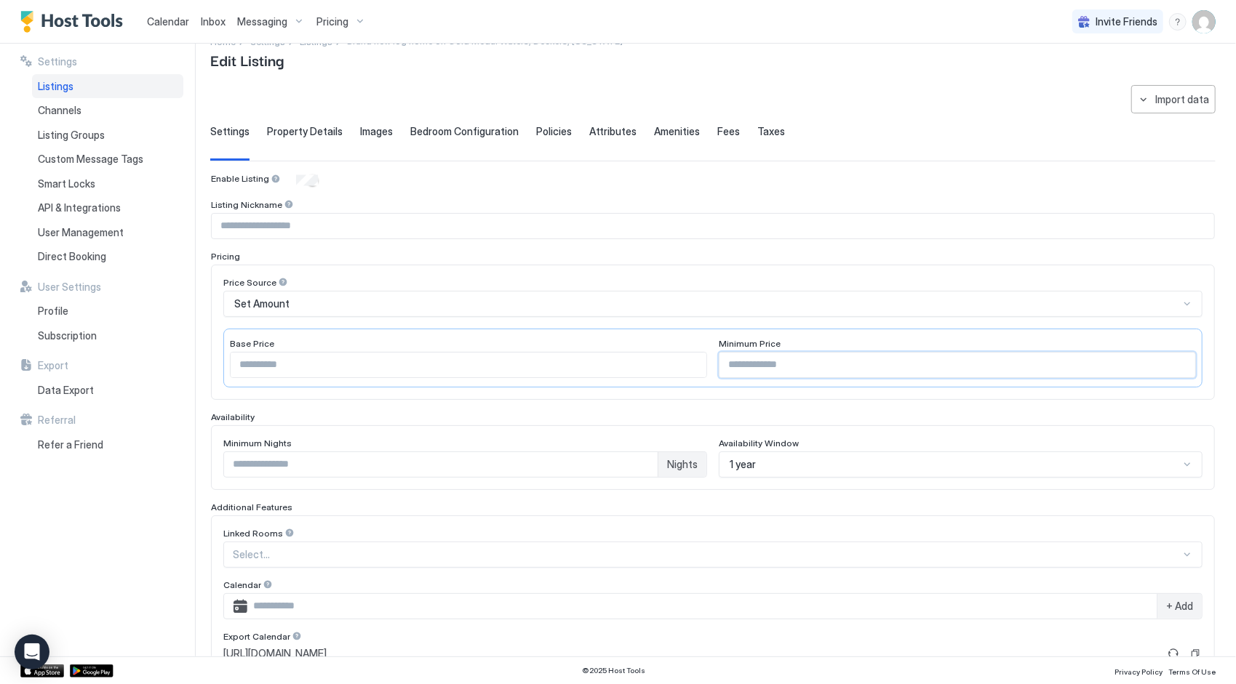
click at [753, 361] on input "***" at bounding box center [957, 365] width 476 height 25
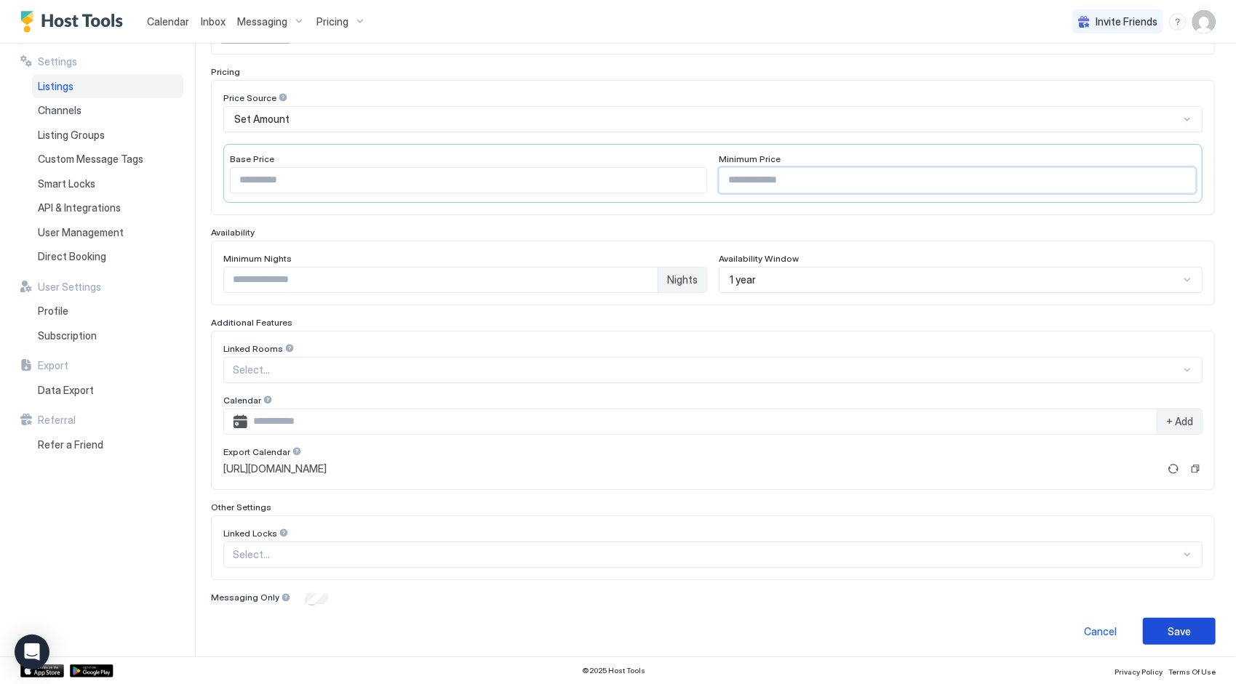
type input "***"
click at [1170, 632] on div "Save" at bounding box center [1178, 631] width 23 height 15
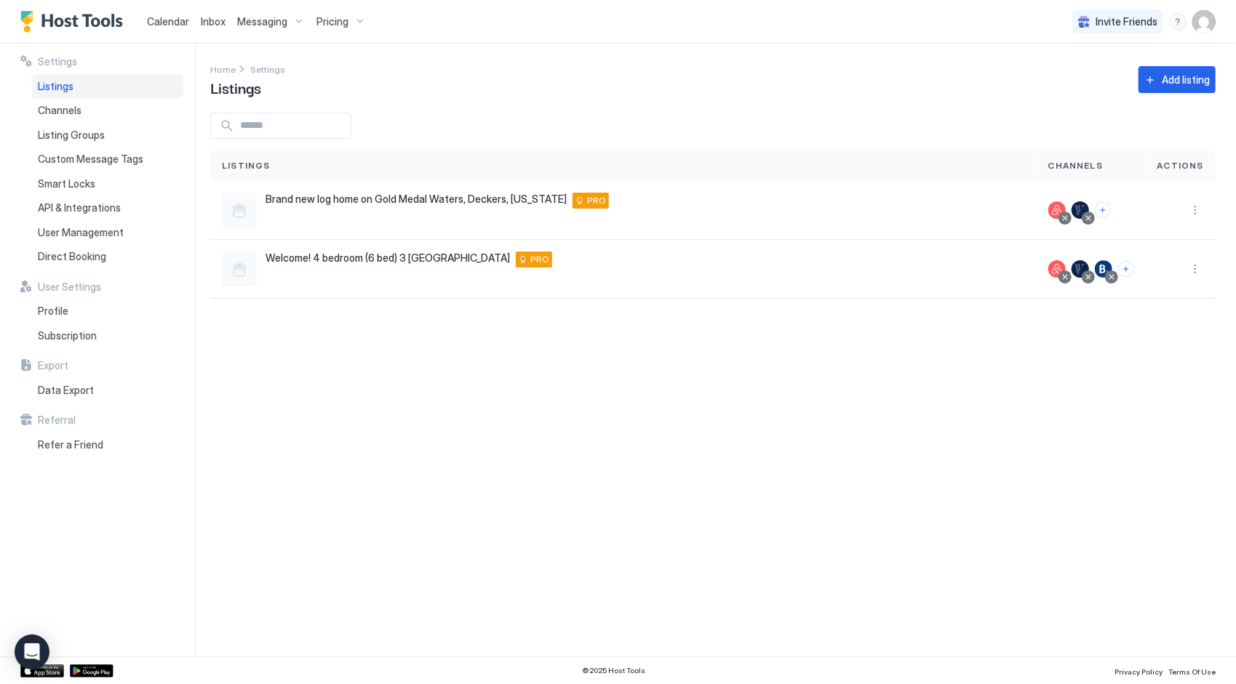
click at [157, 20] on span "Calendar" at bounding box center [168, 21] width 42 height 12
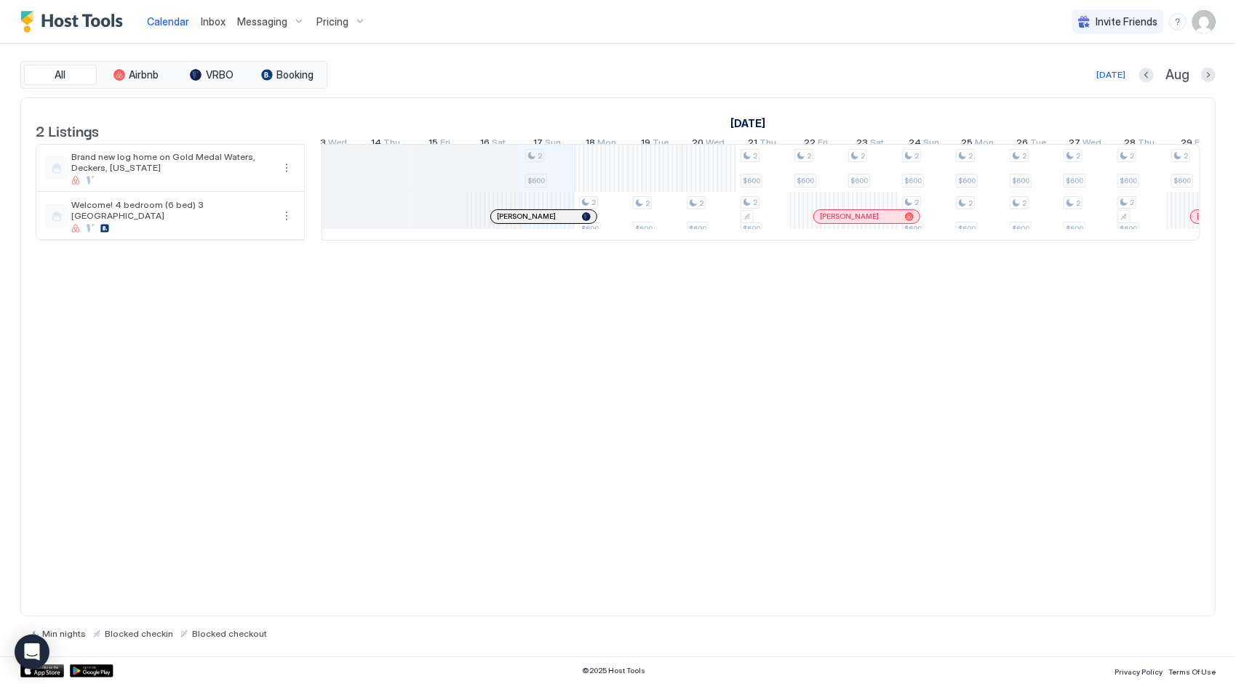
click at [332, 22] on span "Pricing" at bounding box center [332, 21] width 32 height 13
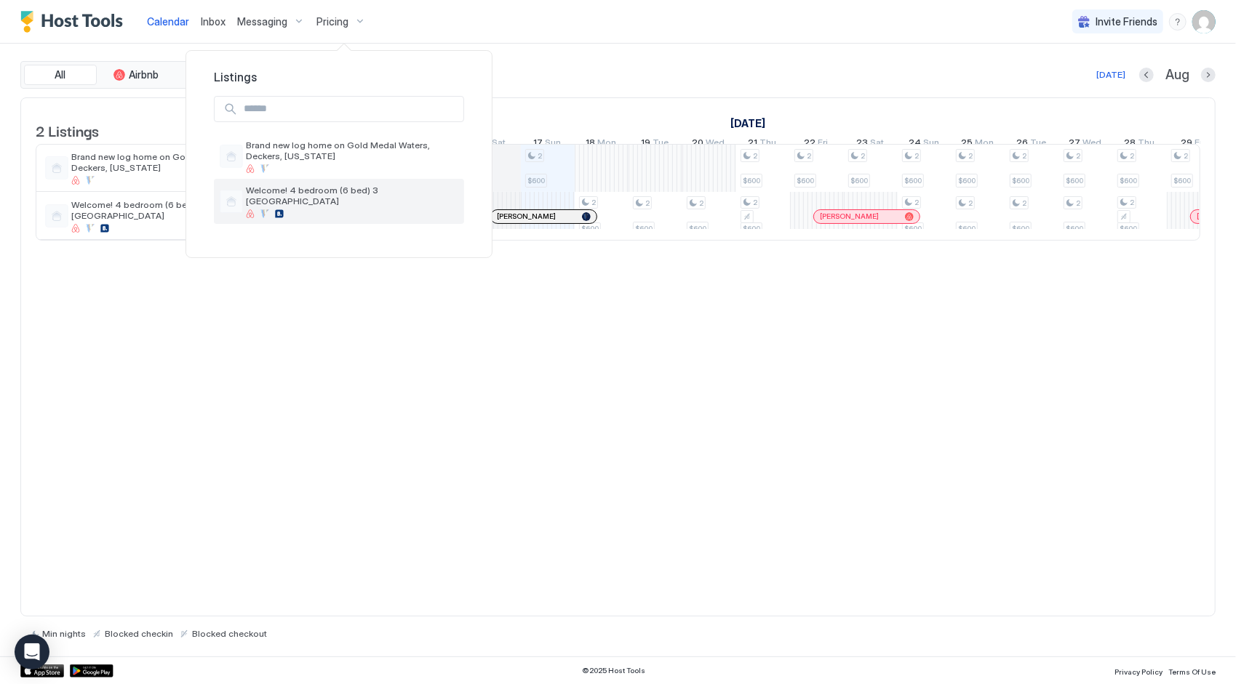
click at [308, 209] on div at bounding box center [352, 213] width 212 height 9
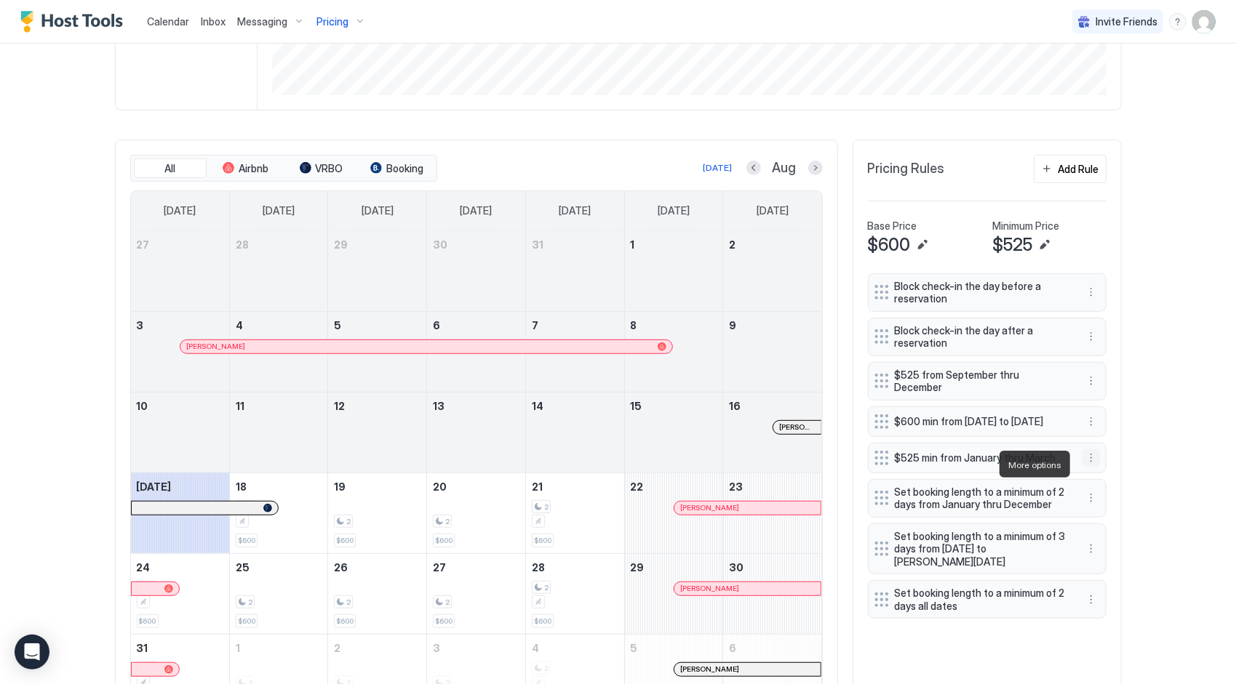
click at [1090, 466] on button "More options" at bounding box center [1090, 458] width 17 height 17
click at [1108, 534] on span "Delete" at bounding box center [1113, 531] width 27 height 11
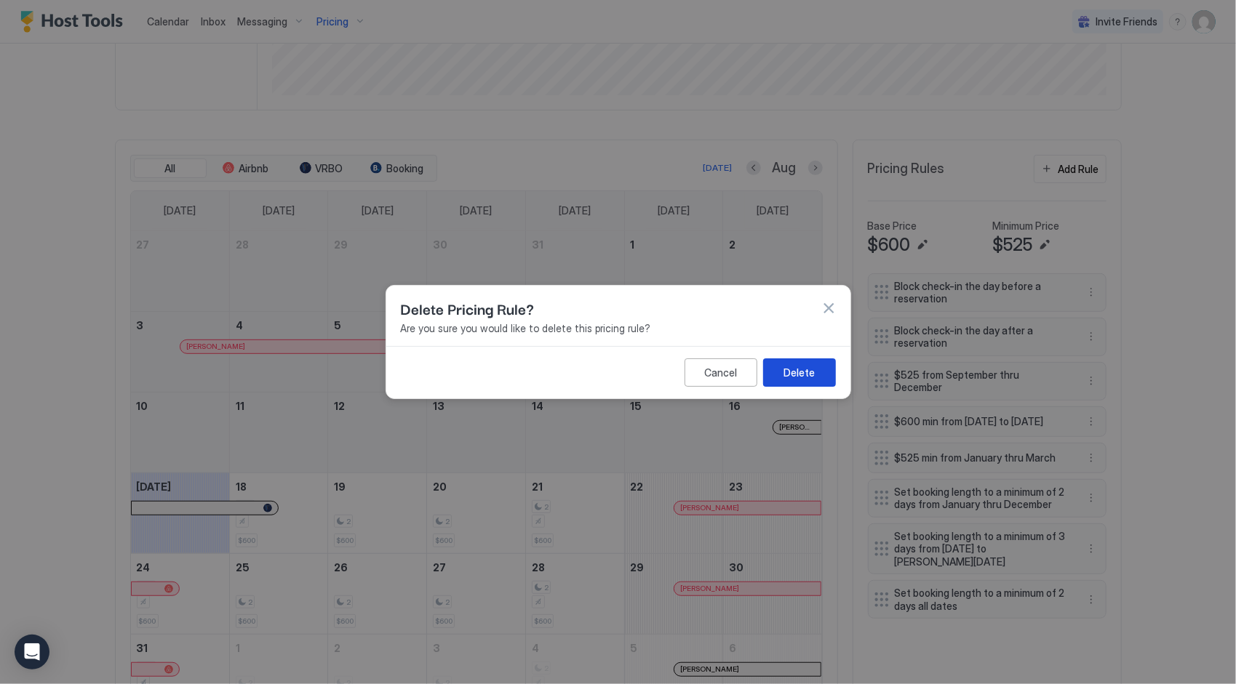
click at [812, 380] on div "Delete" at bounding box center [798, 372] width 31 height 15
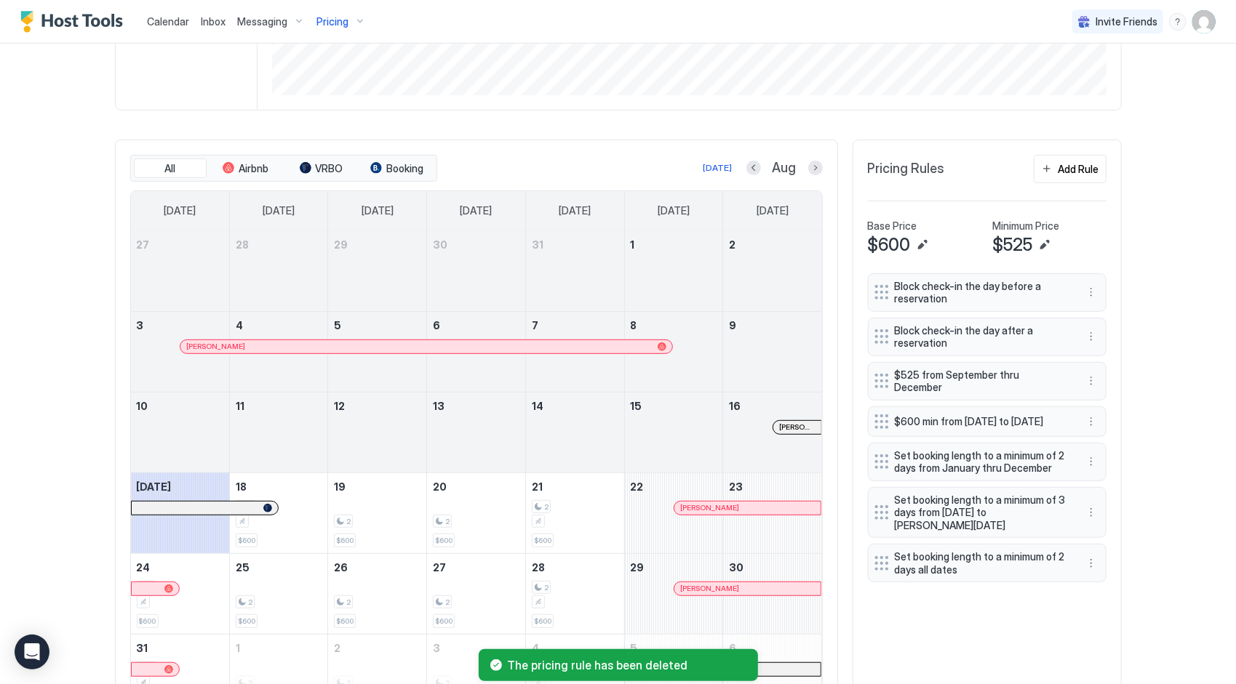
click at [166, 25] on span "Calendar" at bounding box center [168, 21] width 42 height 12
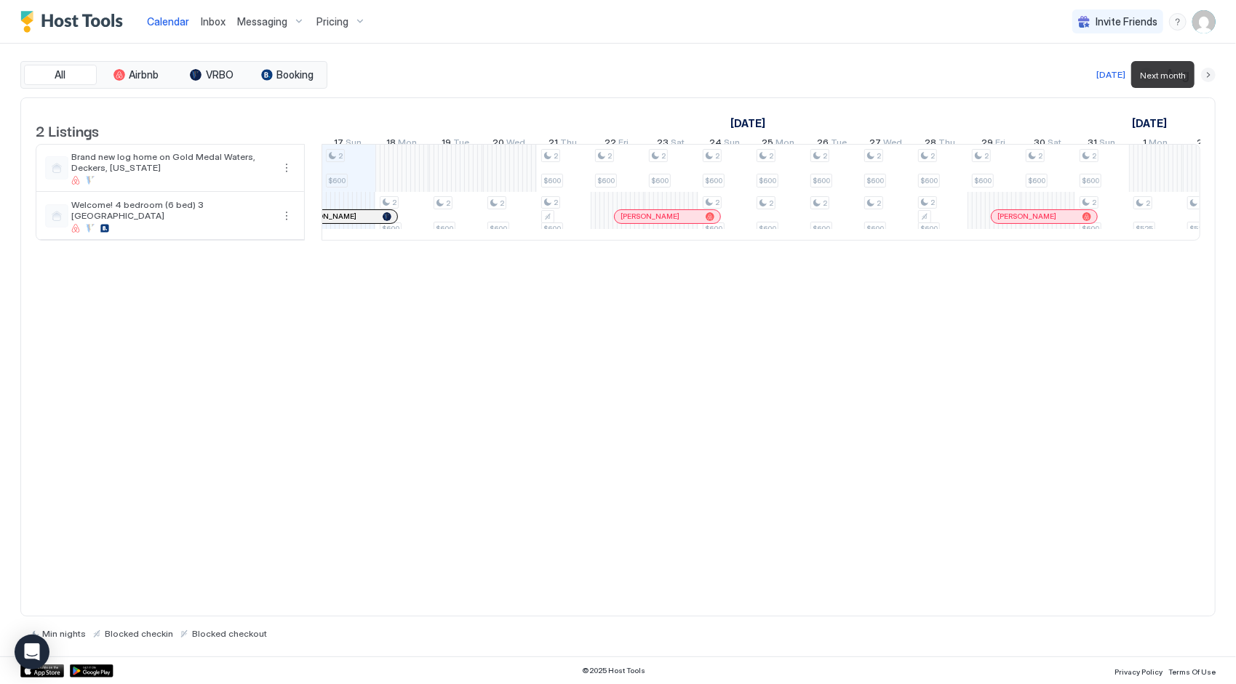
click at [1207, 75] on button "Next month" at bounding box center [1208, 75] width 15 height 15
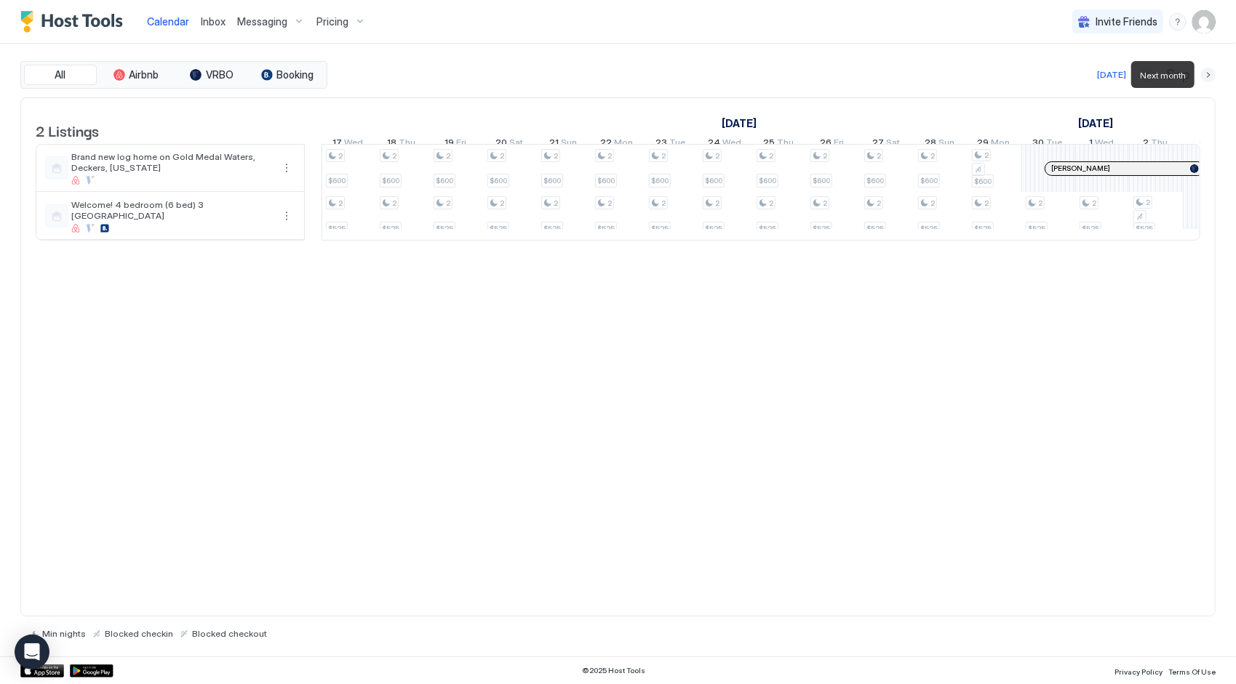
click at [1207, 75] on button "Next month" at bounding box center [1208, 75] width 15 height 15
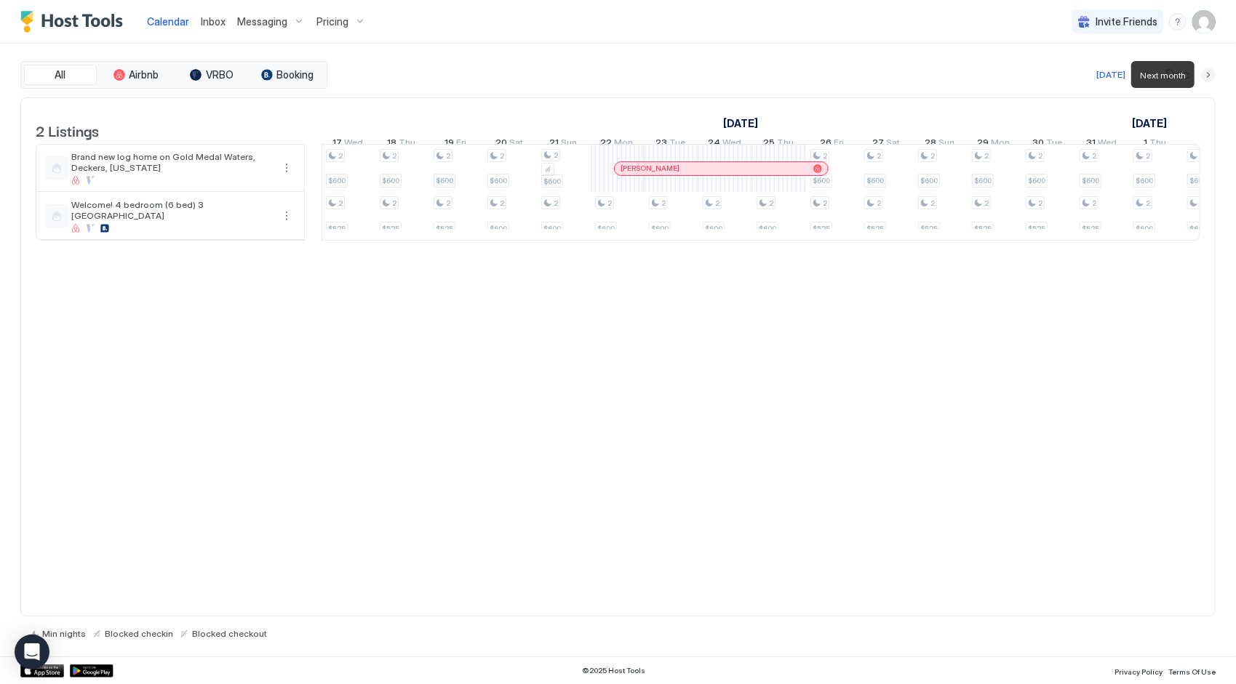
click at [1207, 75] on button "Next month" at bounding box center [1208, 75] width 15 height 15
click at [330, 20] on span "Pricing" at bounding box center [332, 21] width 32 height 13
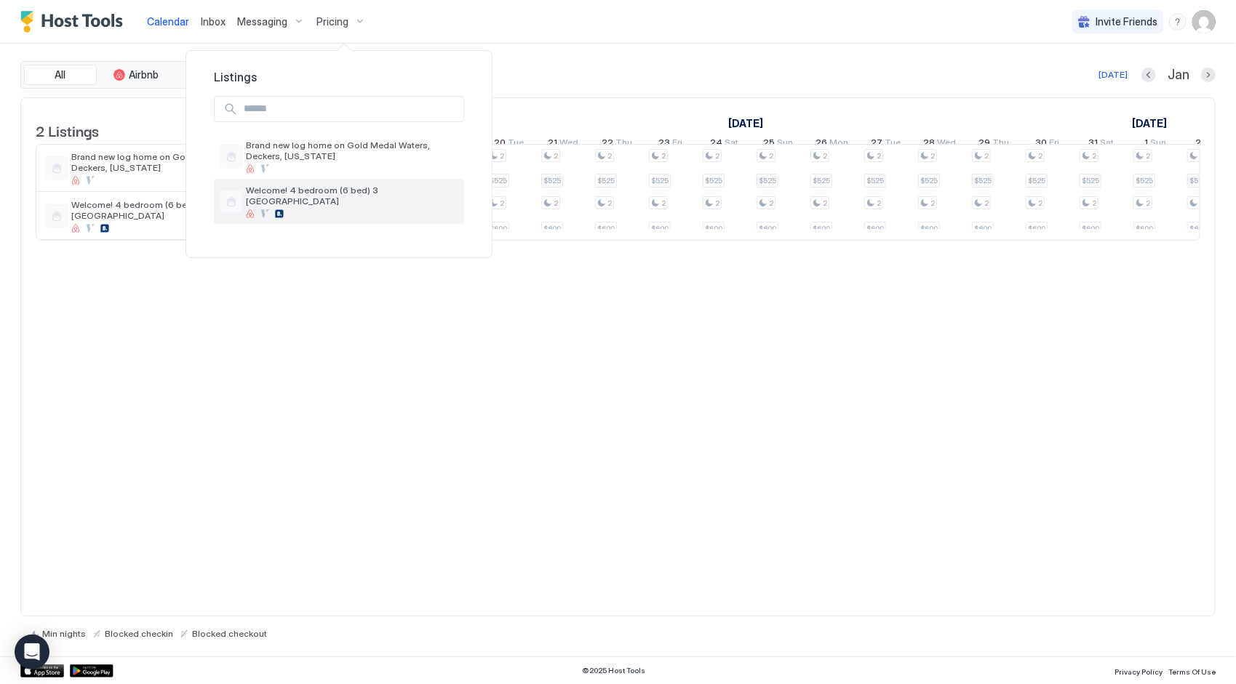
click at [314, 185] on div "Welcome! 4 bedroom (6 bed) 3 [GEOGRAPHIC_DATA]" at bounding box center [339, 201] width 239 height 33
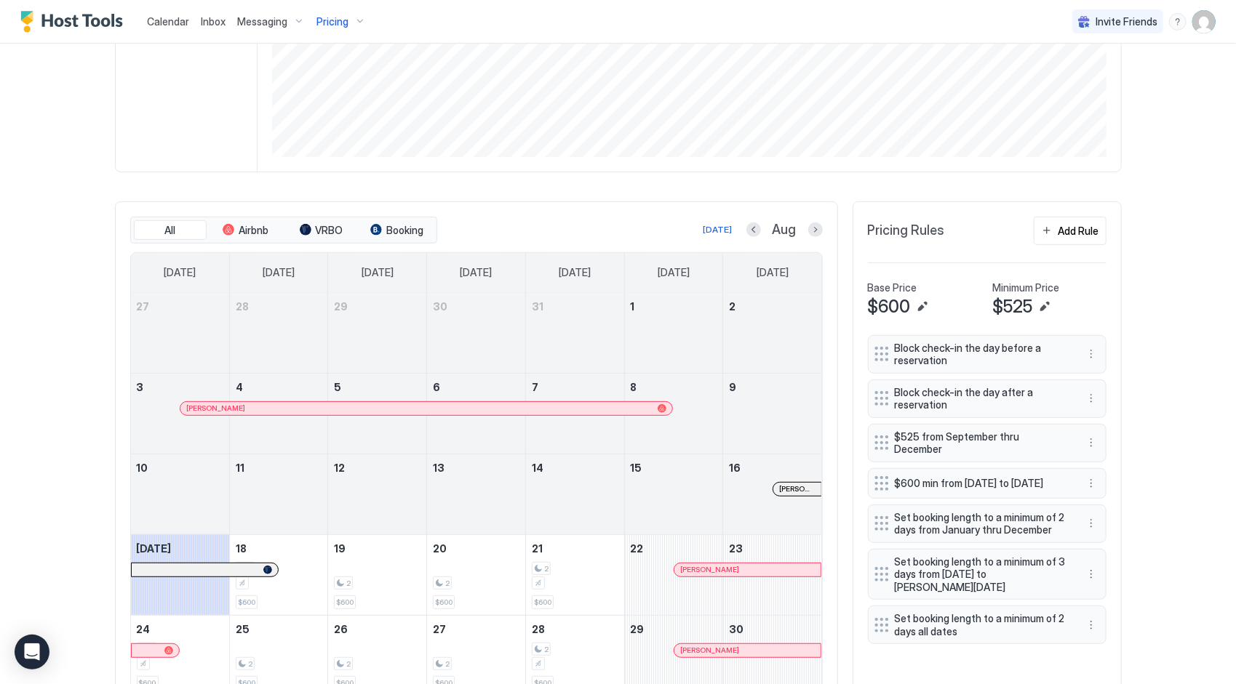
scroll to position [287, 0]
click at [1079, 238] on div "Add Rule" at bounding box center [1078, 230] width 41 height 15
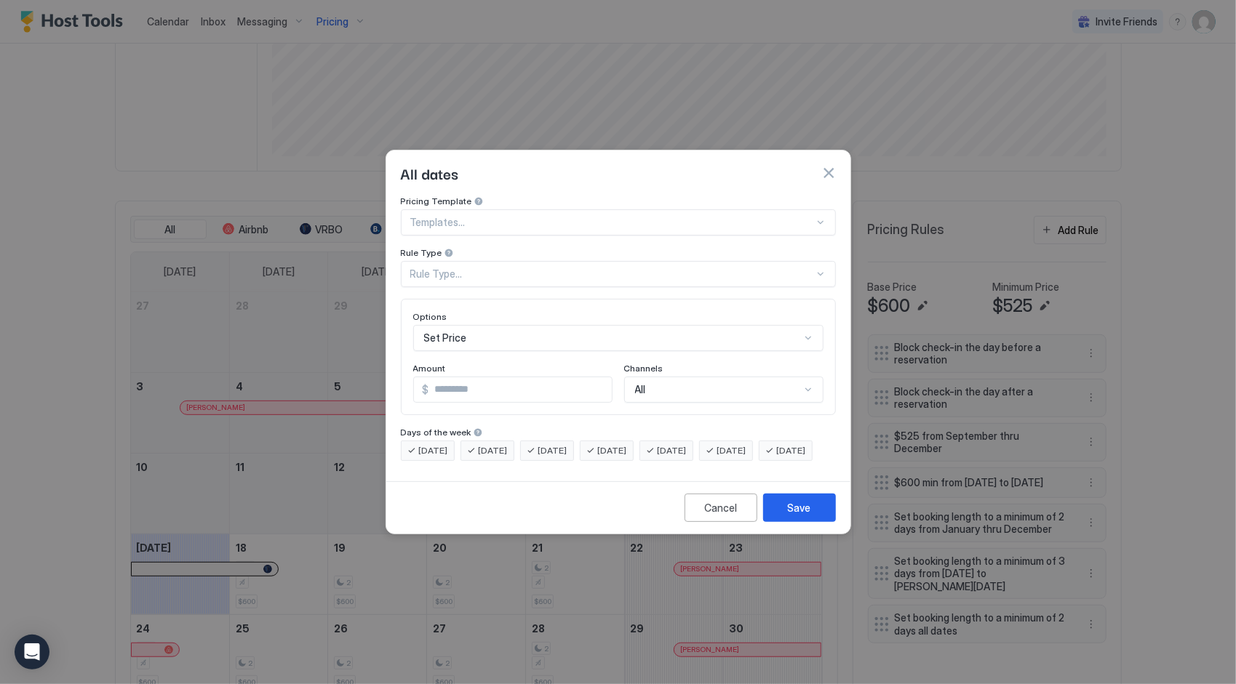
click at [495, 216] on div at bounding box center [612, 222] width 404 height 13
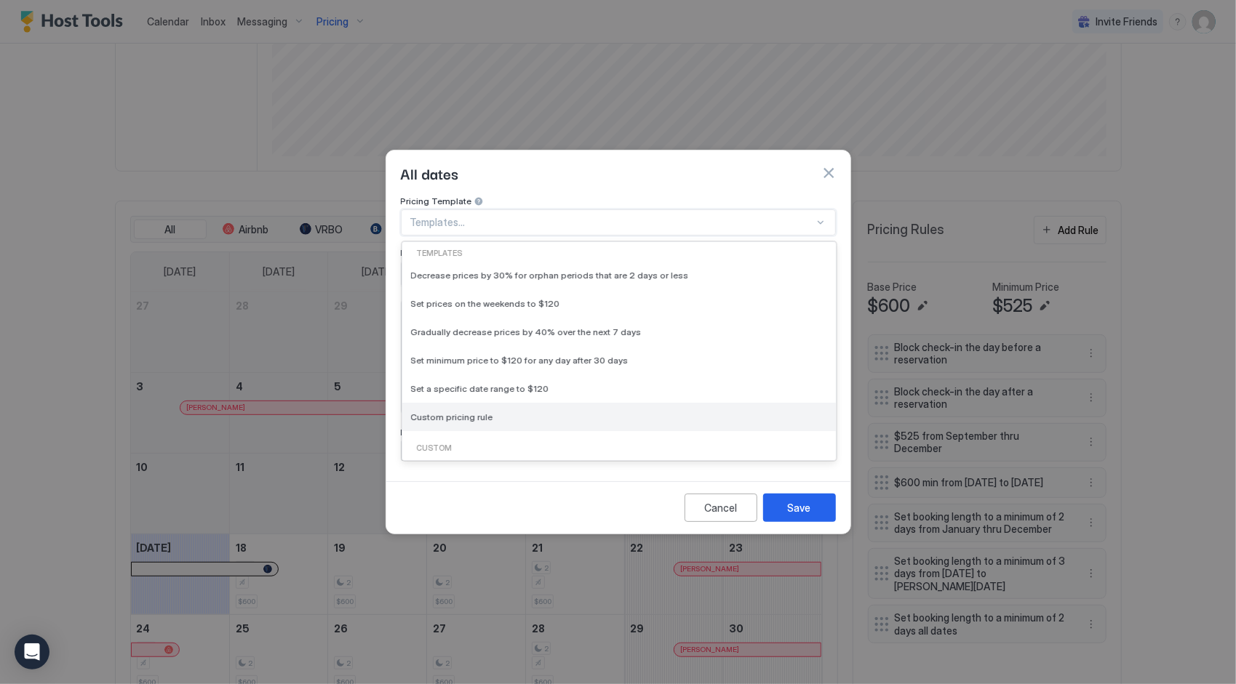
click at [457, 412] on span "Custom pricing rule" at bounding box center [452, 417] width 82 height 11
type input "***"
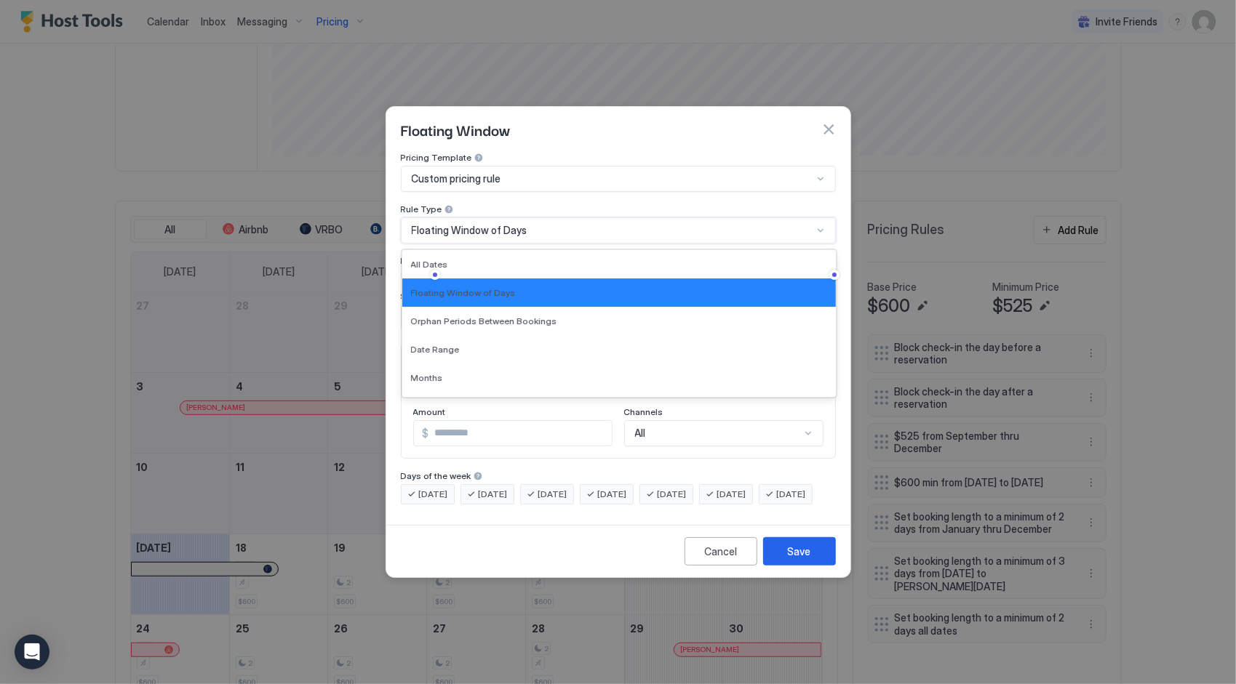
click at [527, 224] on div "Floating Window of Days" at bounding box center [612, 230] width 401 height 13
click at [444, 344] on span "Date Range" at bounding box center [435, 349] width 49 height 11
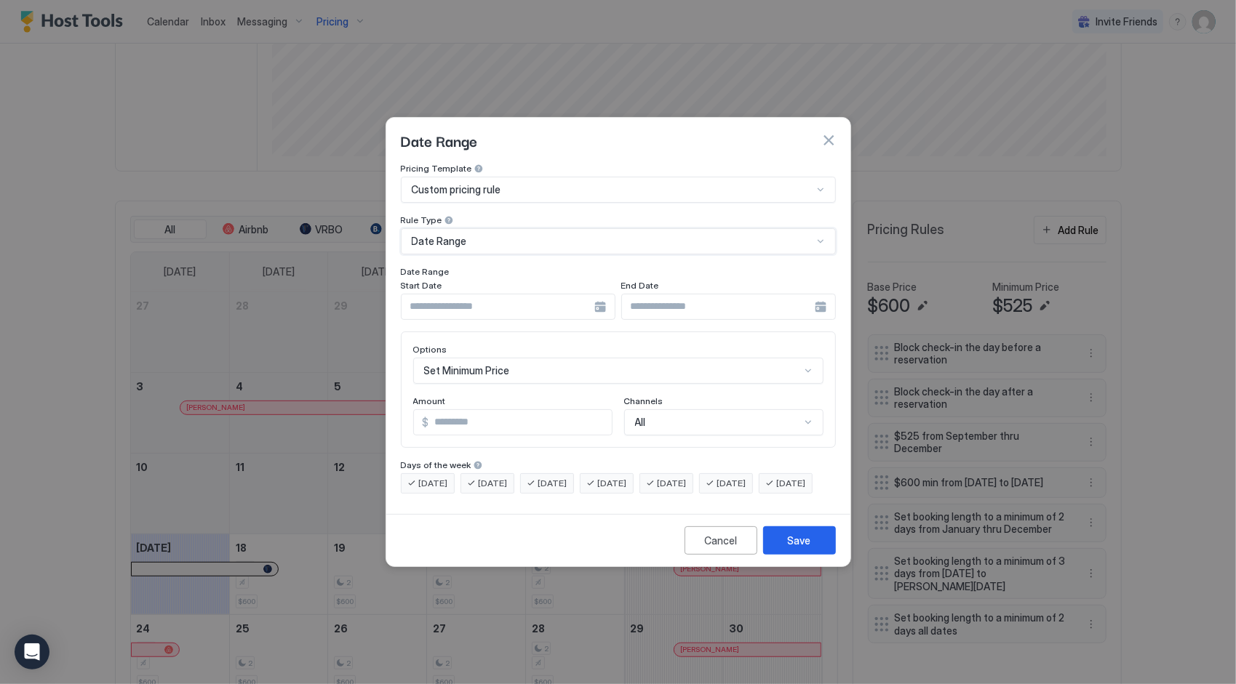
click at [602, 295] on div at bounding box center [508, 307] width 215 height 26
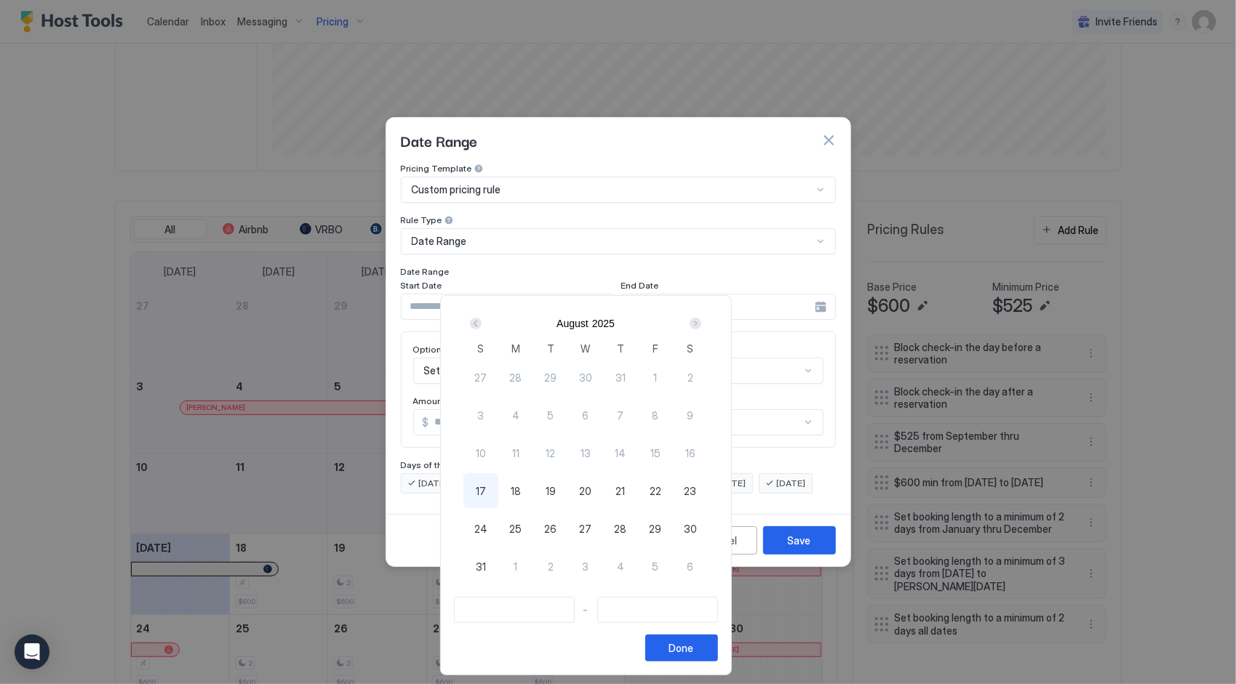
click at [701, 321] on div "Next" at bounding box center [696, 324] width 12 height 12
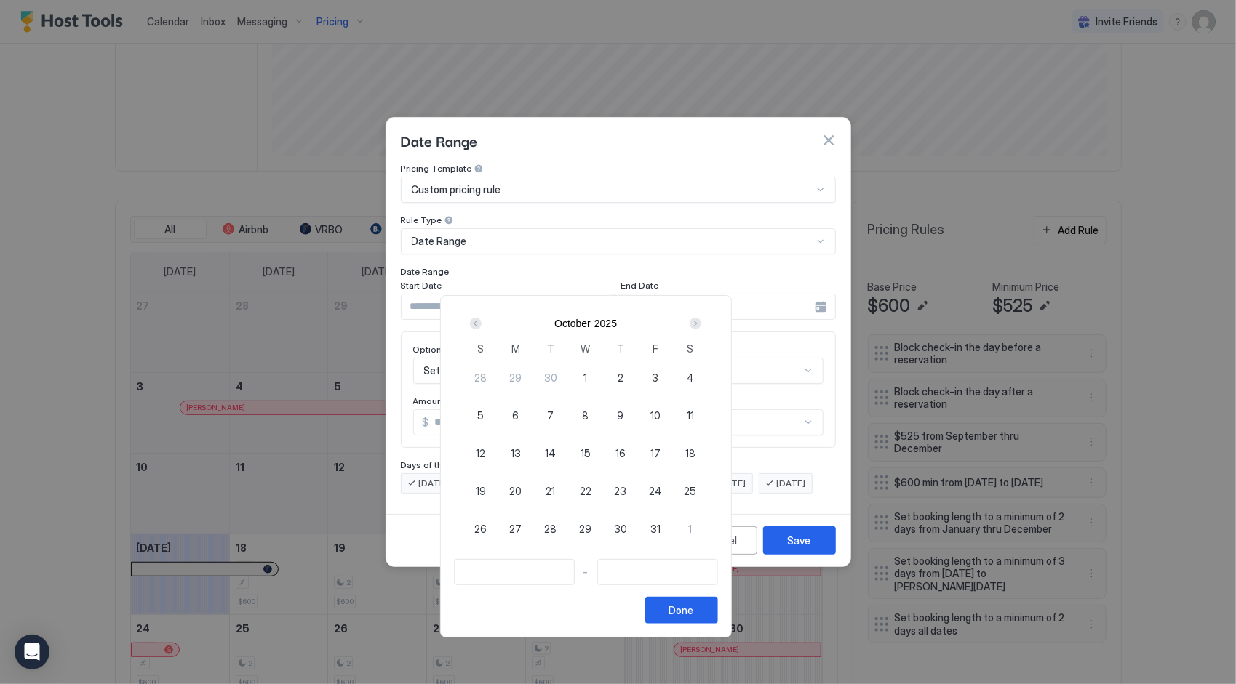
click at [701, 321] on div "Next" at bounding box center [696, 324] width 12 height 12
click at [658, 379] on span "2" at bounding box center [655, 377] width 6 height 15
type input "**********"
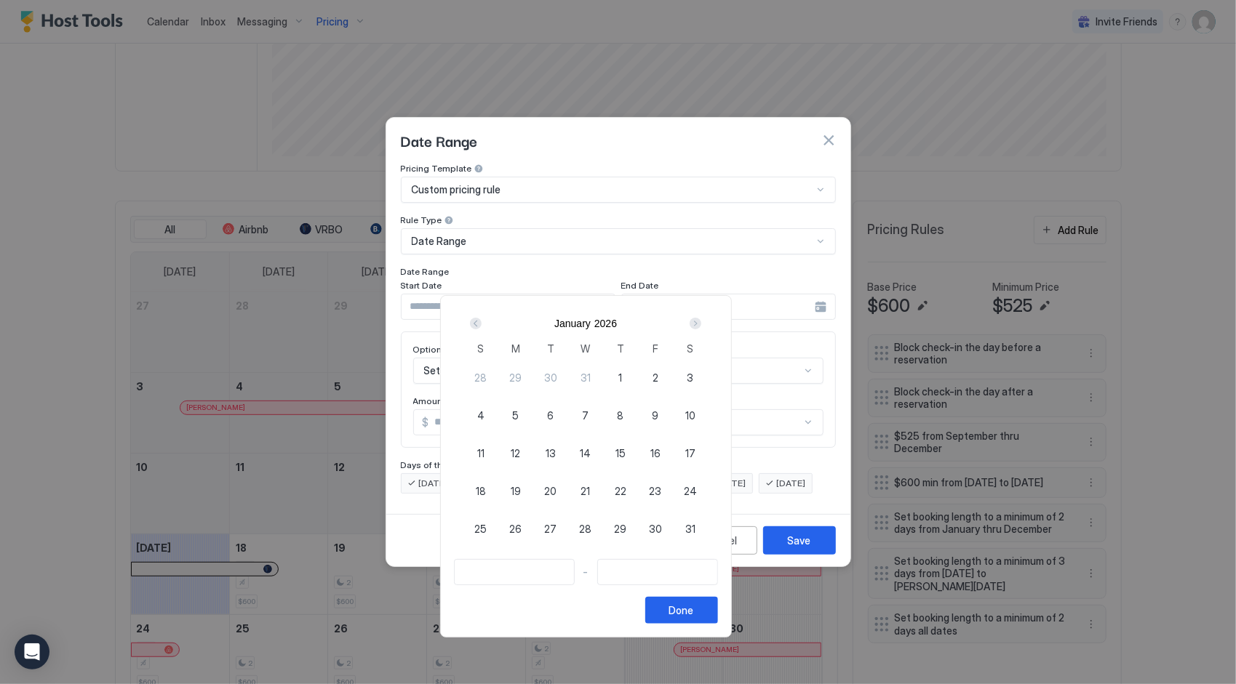
type input "**********"
click at [701, 324] on div "Next" at bounding box center [696, 324] width 12 height 12
type input "**********"
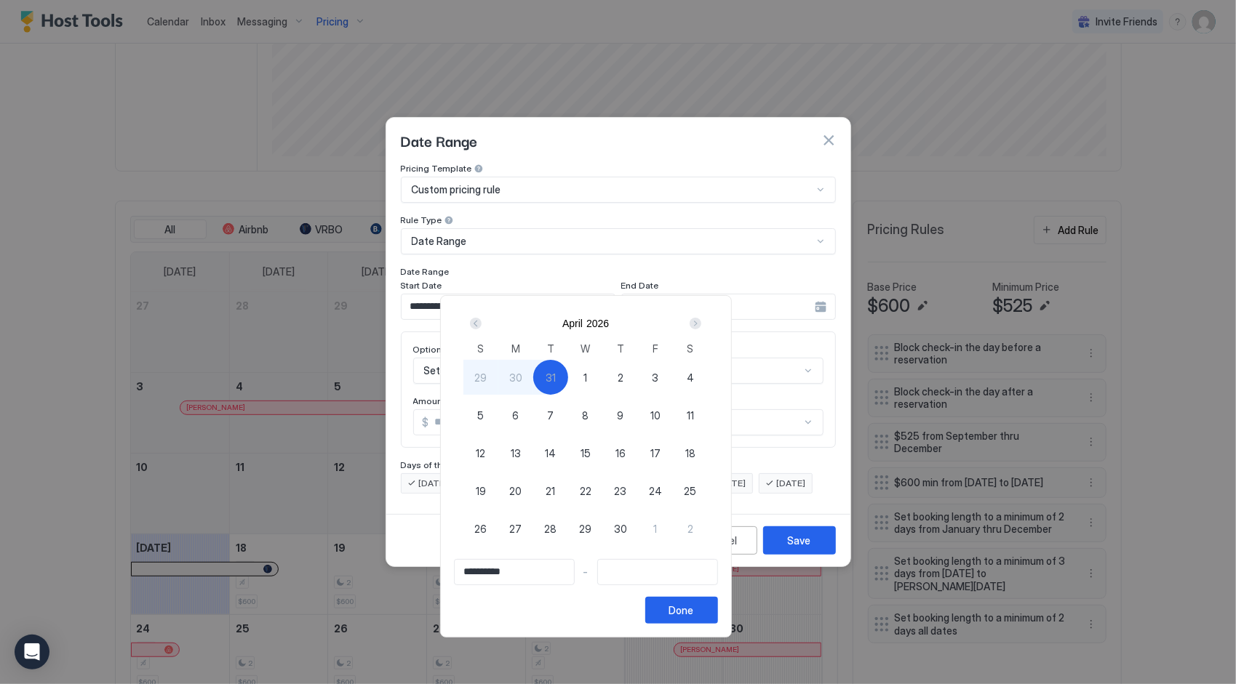
click at [556, 372] on span "31" at bounding box center [551, 377] width 10 height 15
type input "**********"
click at [694, 614] on div "Done" at bounding box center [681, 610] width 25 height 15
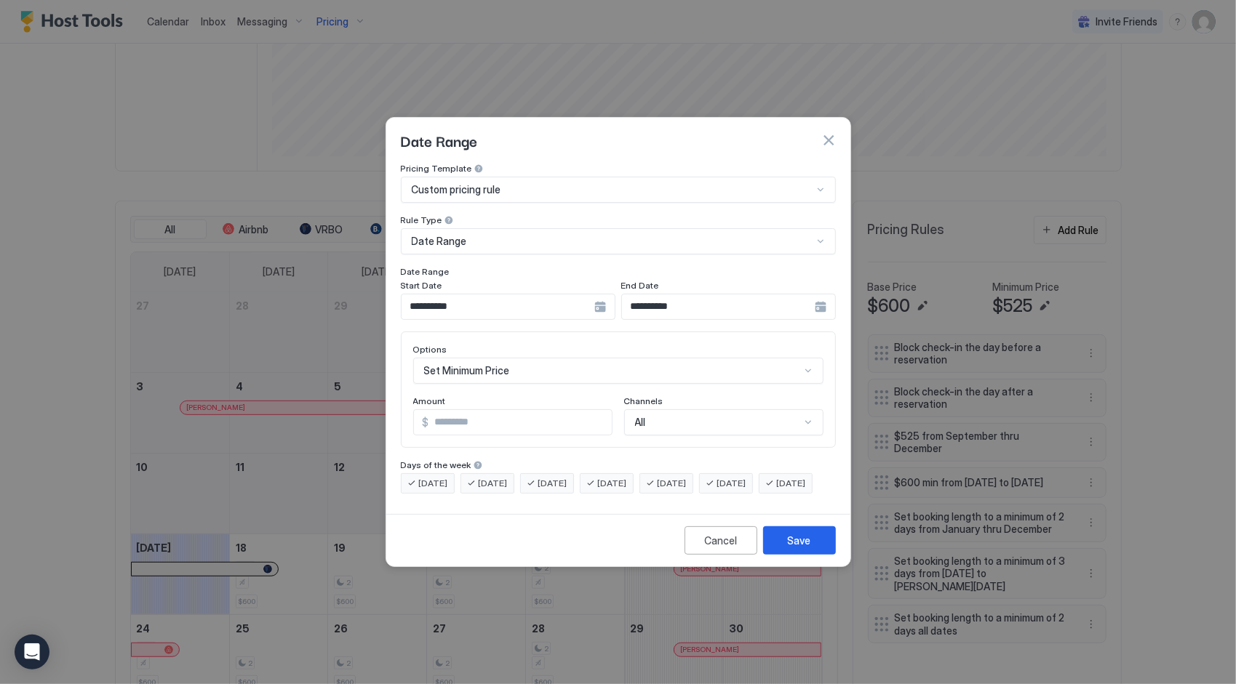
click at [469, 412] on input "***" at bounding box center [520, 422] width 183 height 25
type input "*"
type input "***"
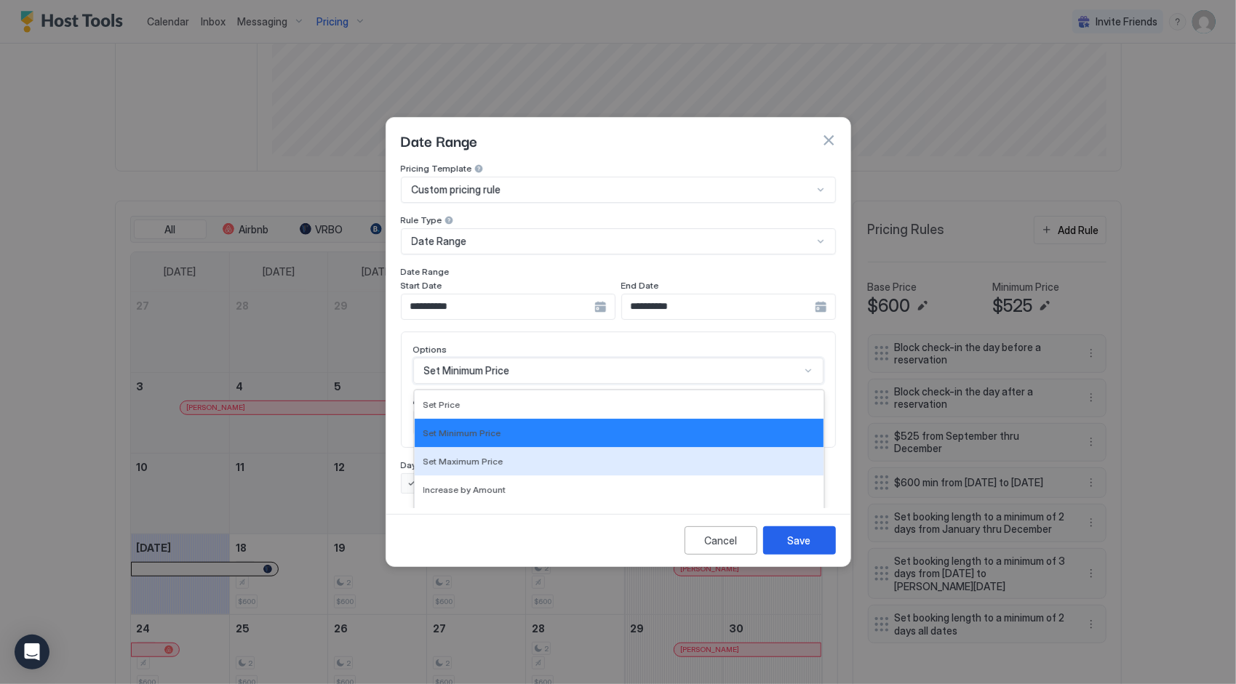
click at [554, 361] on div "17 results available. Use Up and Down to choose options, press Enter to select …" at bounding box center [618, 371] width 410 height 26
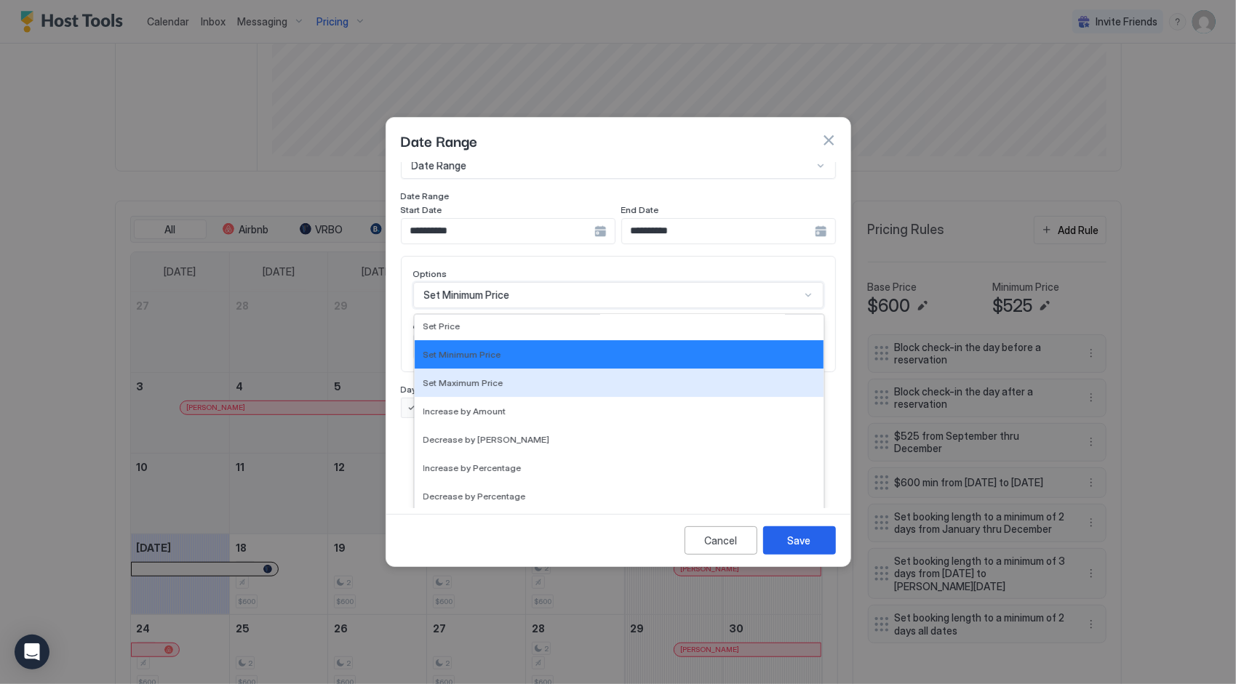
scroll to position [0, 0]
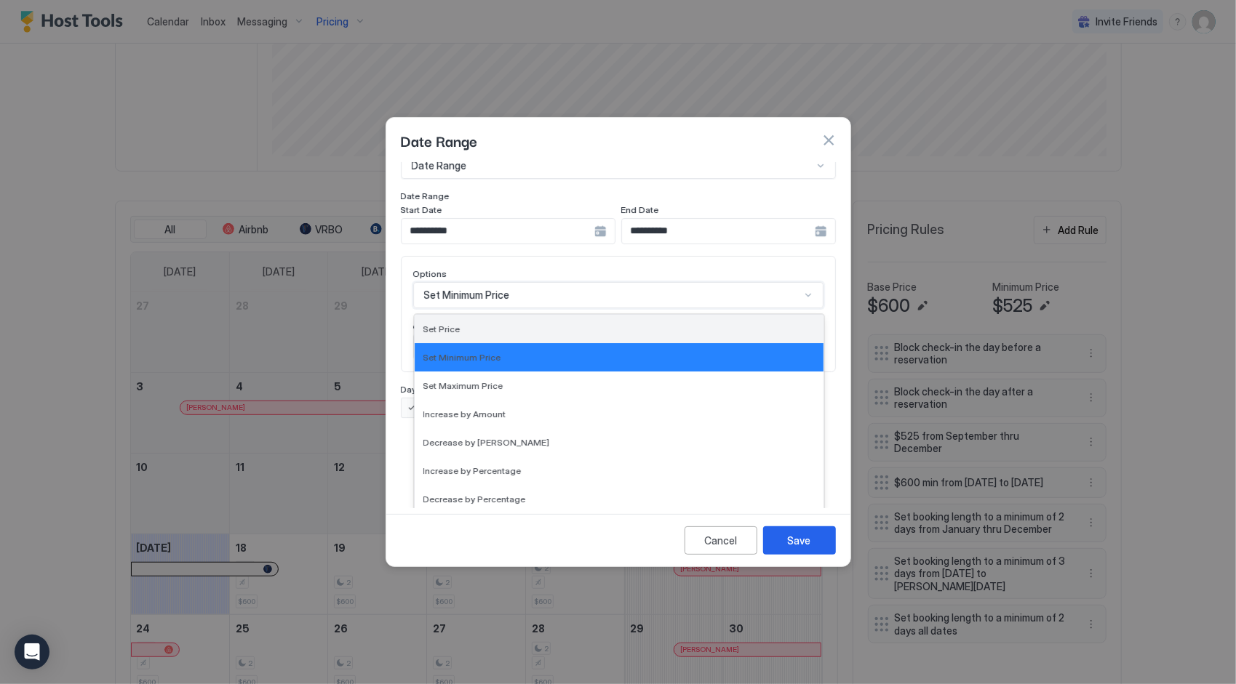
click at [458, 324] on div "Set Price" at bounding box center [618, 329] width 391 height 11
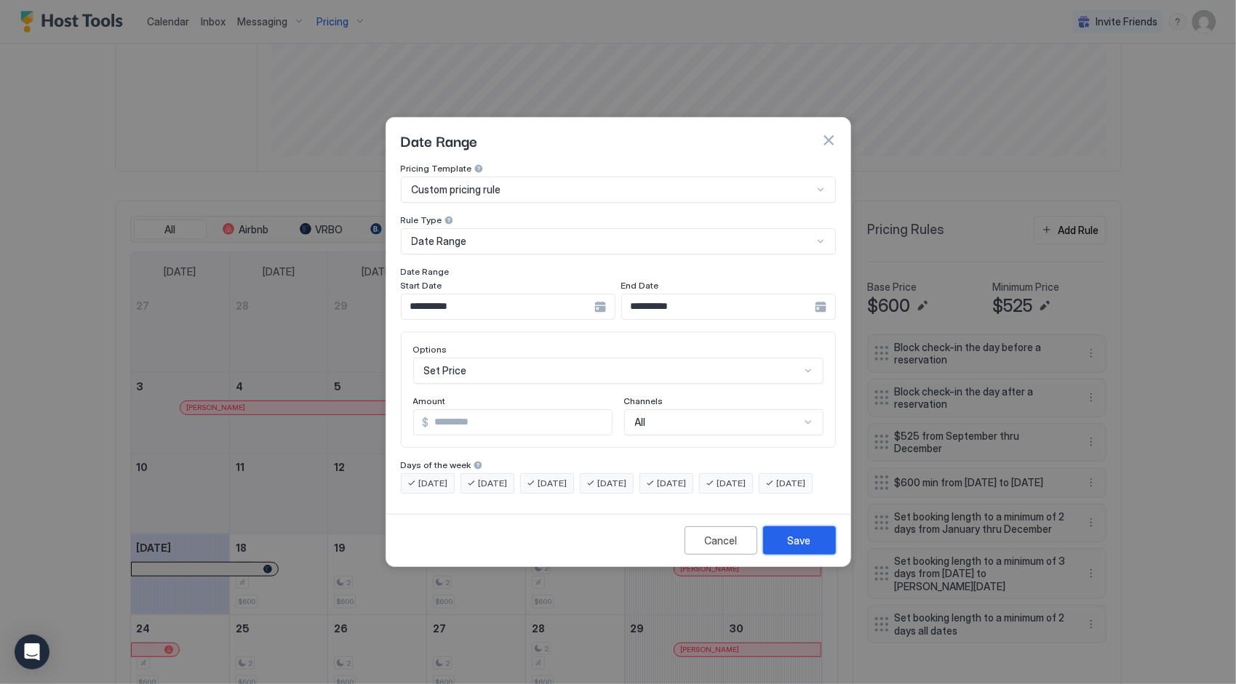
click at [786, 554] on button "Save" at bounding box center [799, 541] width 73 height 28
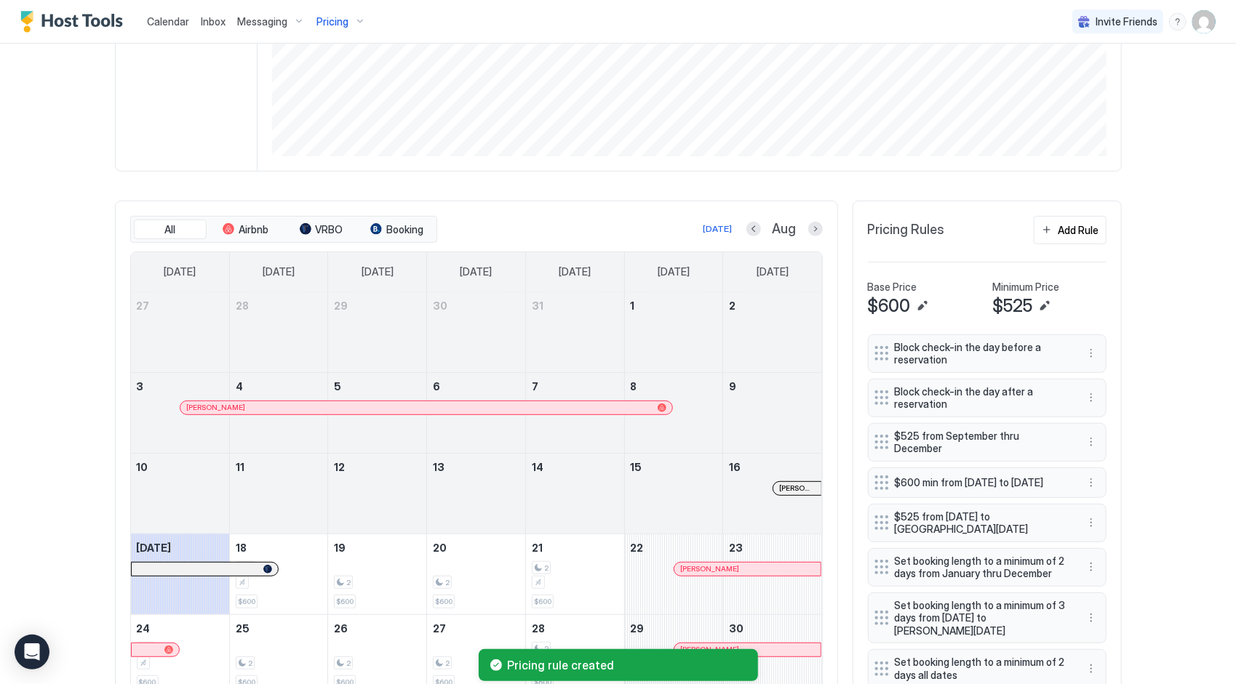
click at [169, 18] on span "Calendar" at bounding box center [168, 21] width 42 height 12
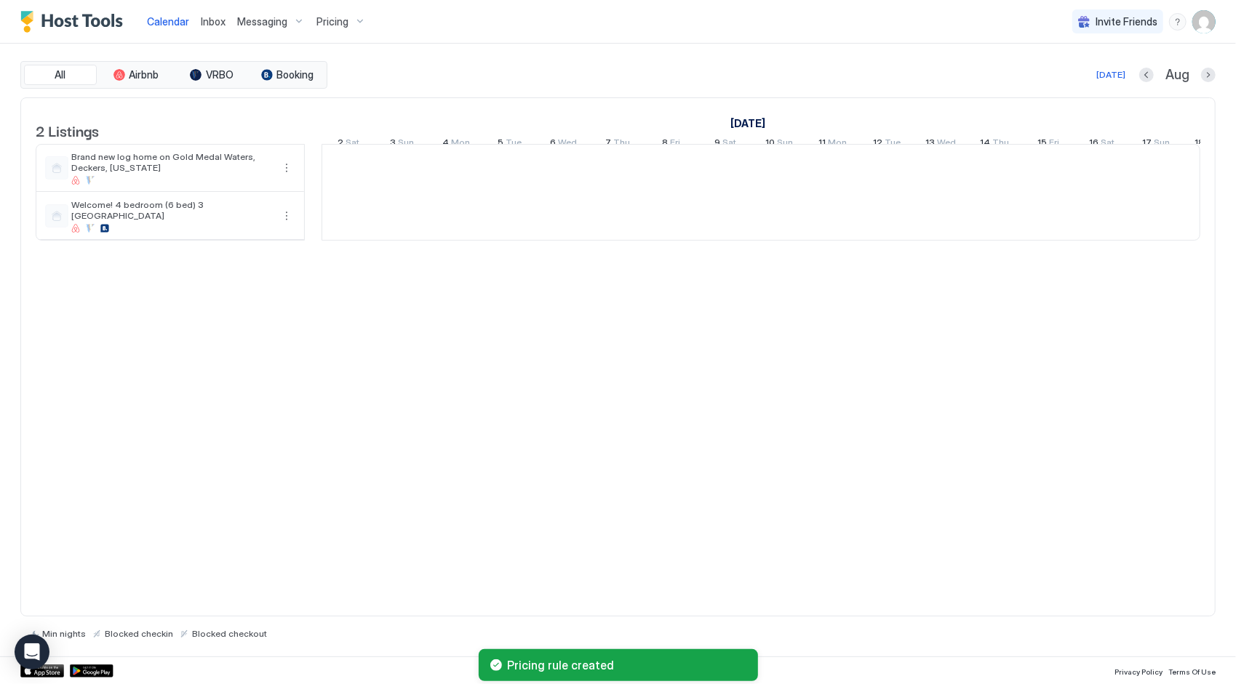
scroll to position [0, 808]
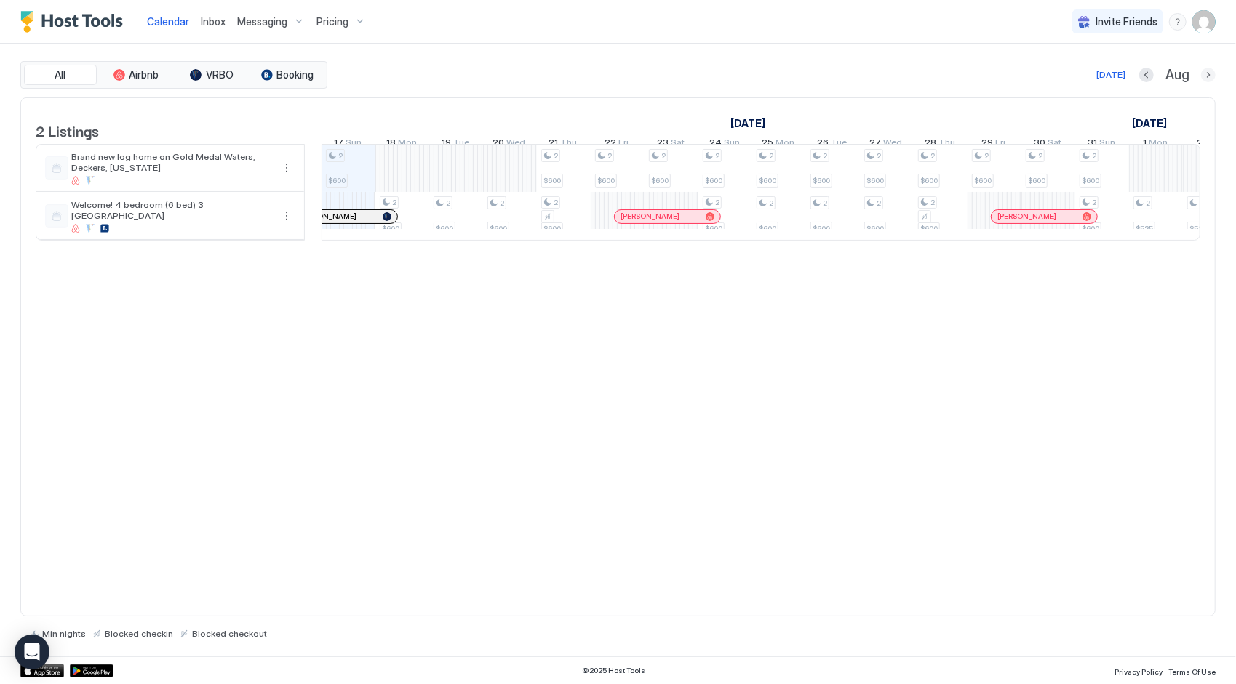
click at [1205, 73] on button "Next month" at bounding box center [1208, 75] width 15 height 15
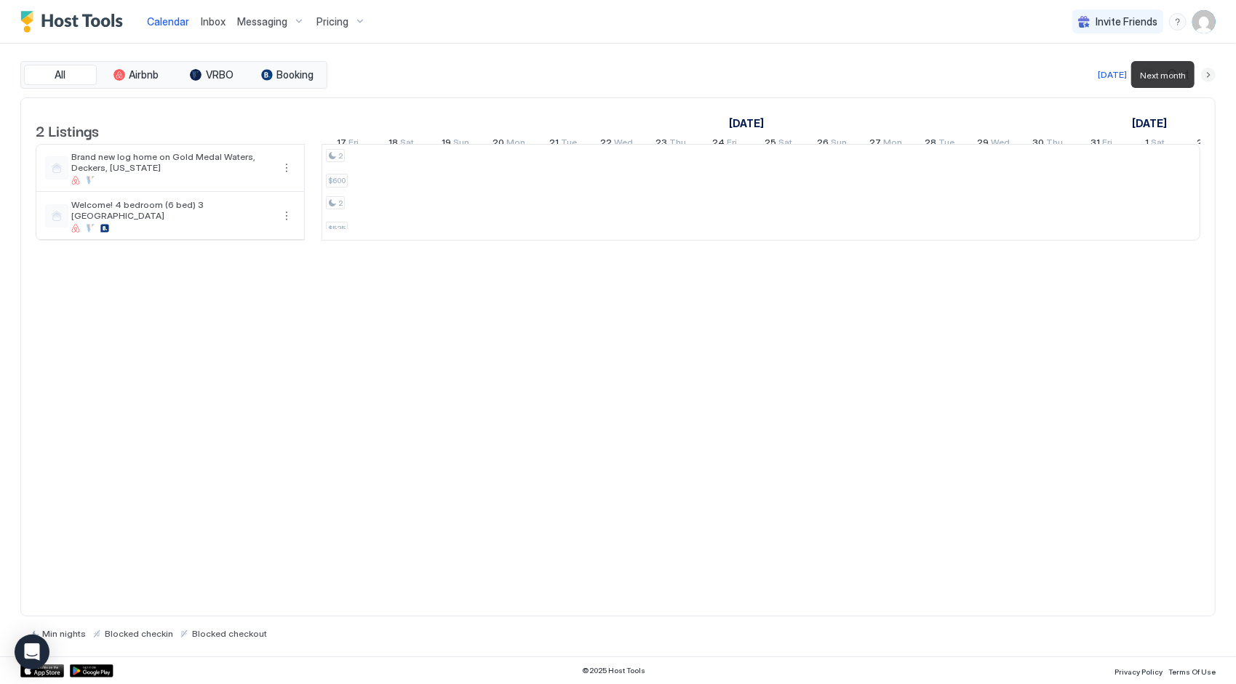
click at [1205, 73] on button "Next month" at bounding box center [1208, 75] width 15 height 15
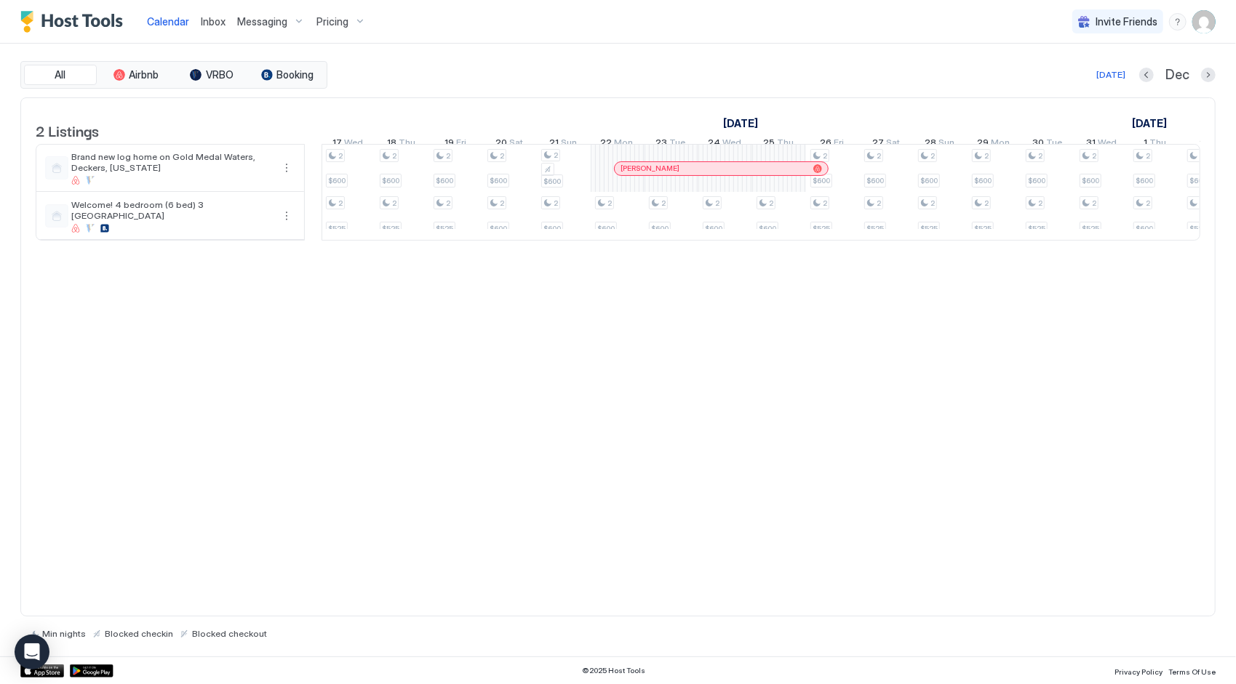
click at [332, 20] on span "Pricing" at bounding box center [332, 21] width 32 height 13
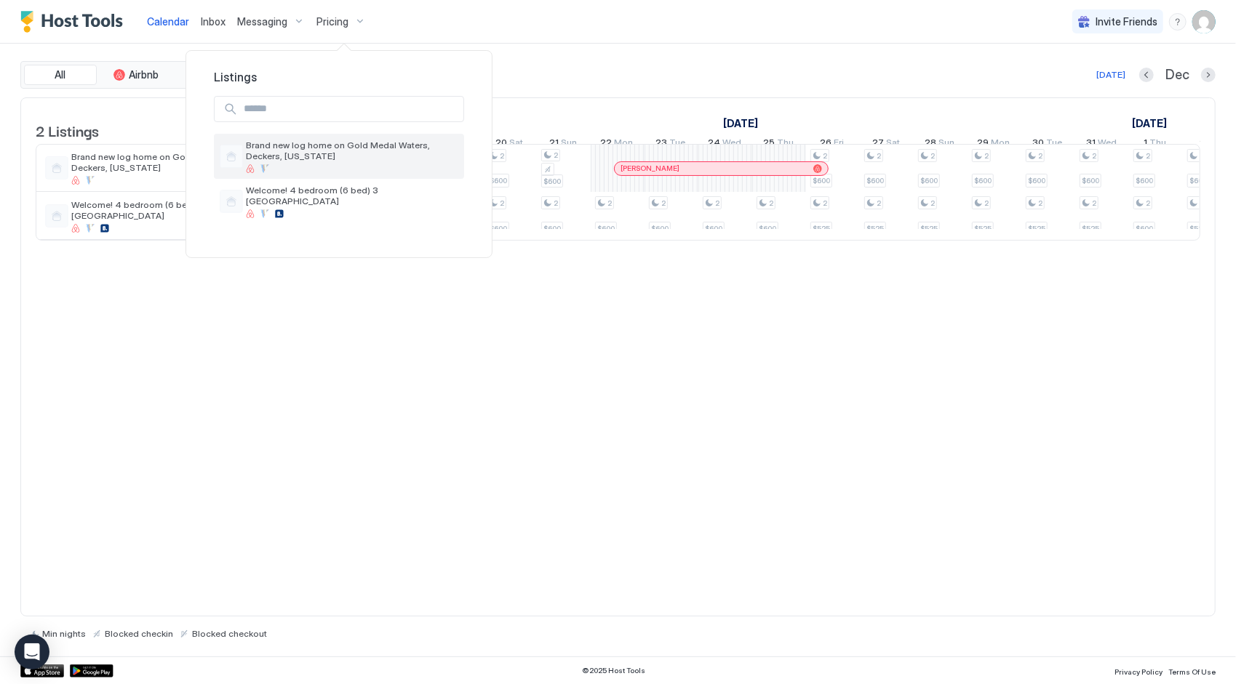
click at [326, 145] on span "Brand new log home on Gold Medal Waters, Deckers, [US_STATE]" at bounding box center [352, 151] width 212 height 22
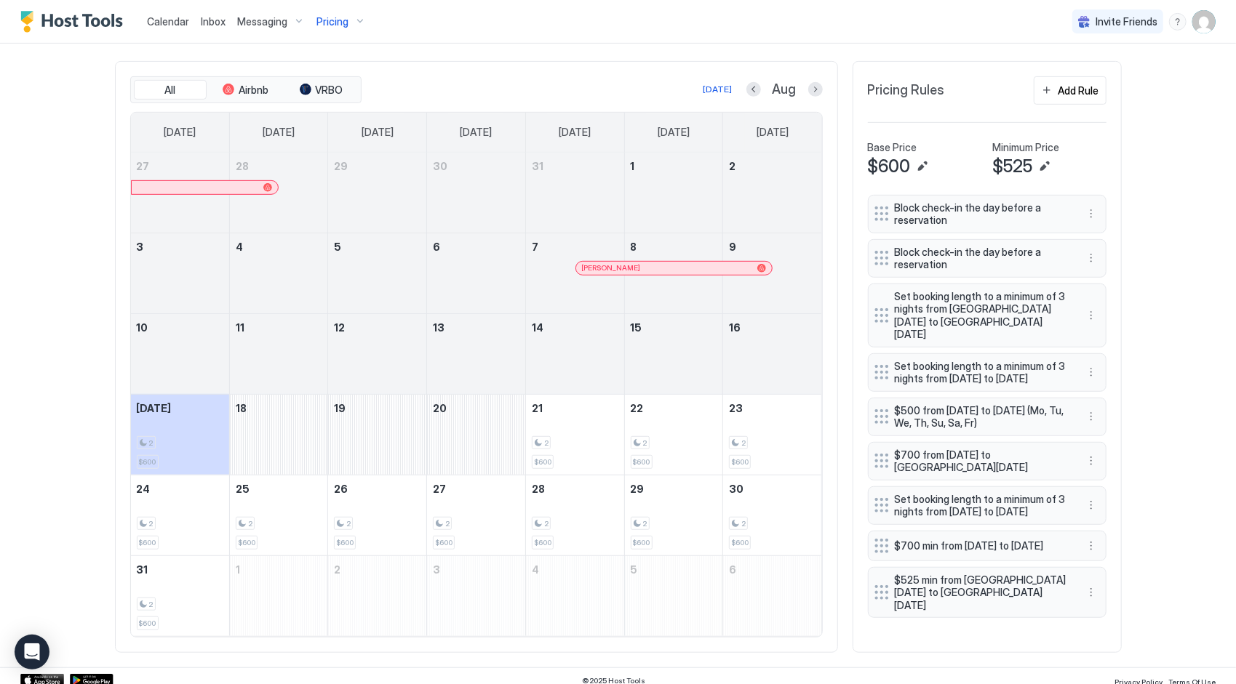
scroll to position [442, 0]
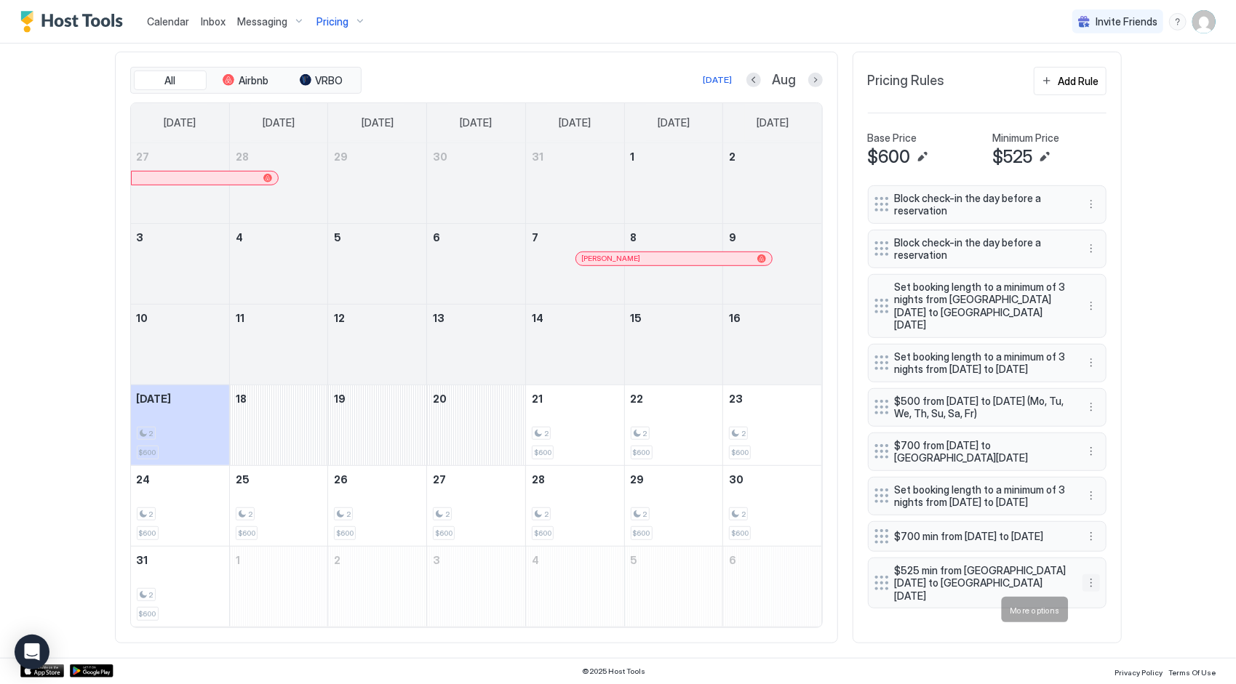
click at [1085, 592] on button "More options" at bounding box center [1090, 583] width 17 height 17
click at [1100, 546] on span "Edit" at bounding box center [1108, 542] width 16 height 11
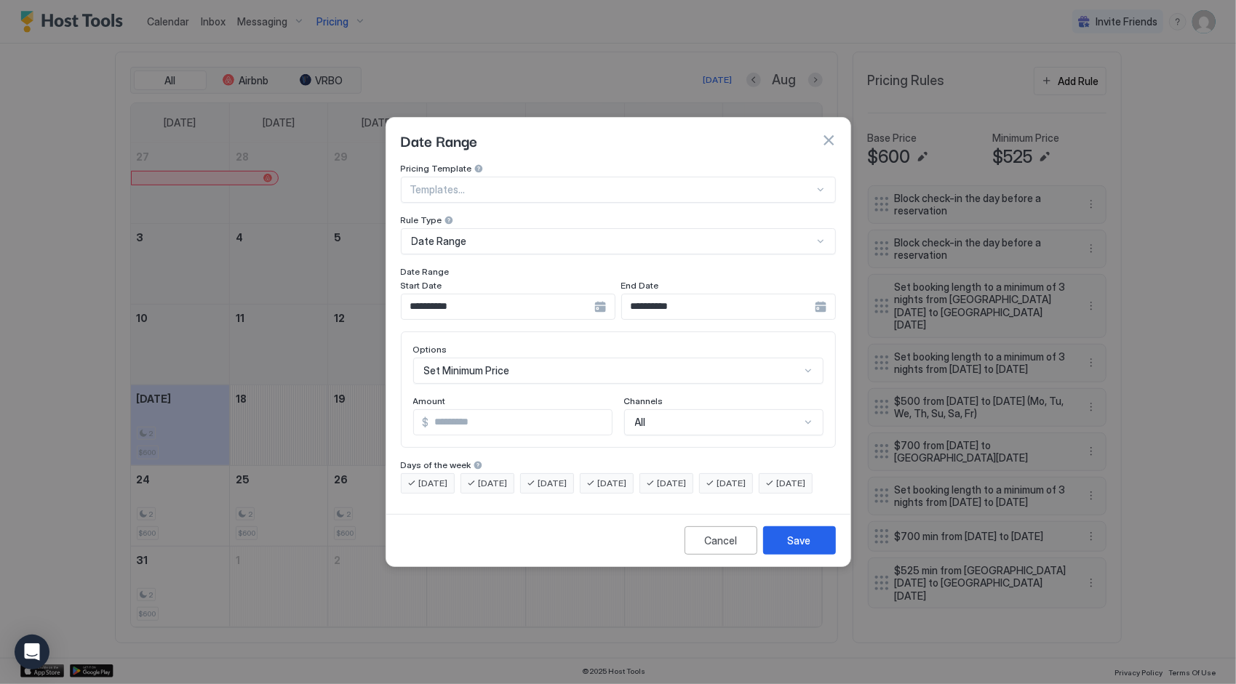
click at [611, 360] on div "Set Minimum Price" at bounding box center [618, 371] width 410 height 26
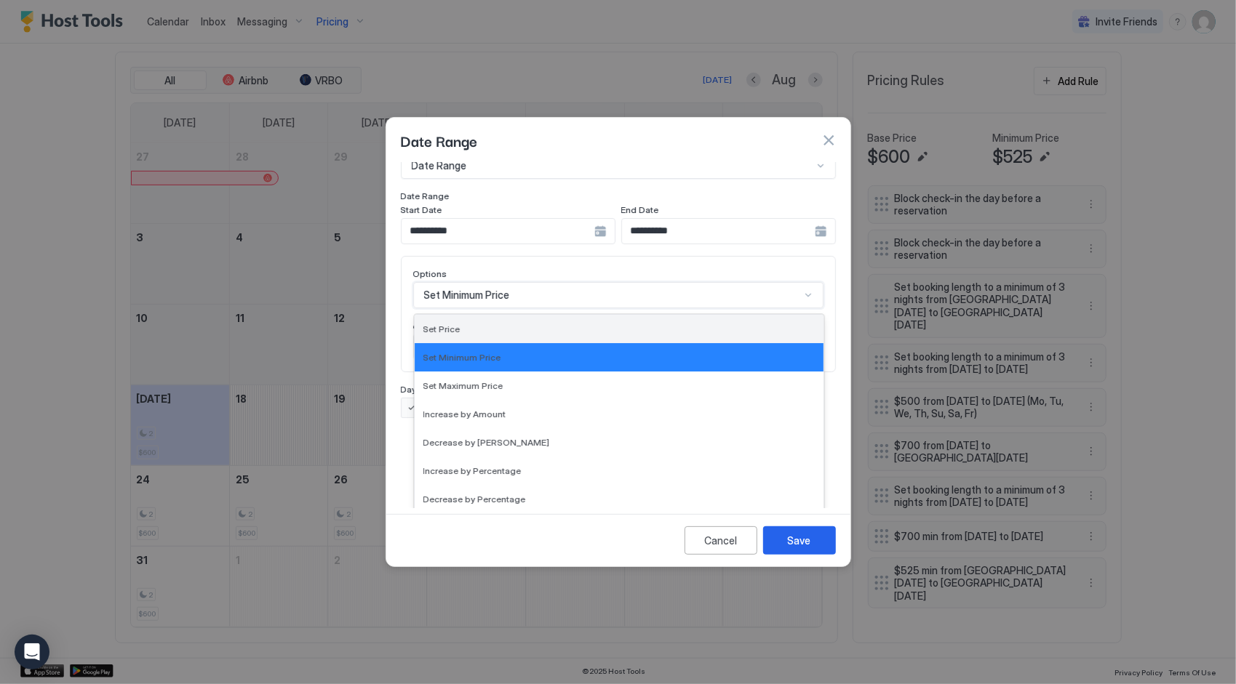
click at [460, 324] on div "Set Price" at bounding box center [618, 329] width 391 height 11
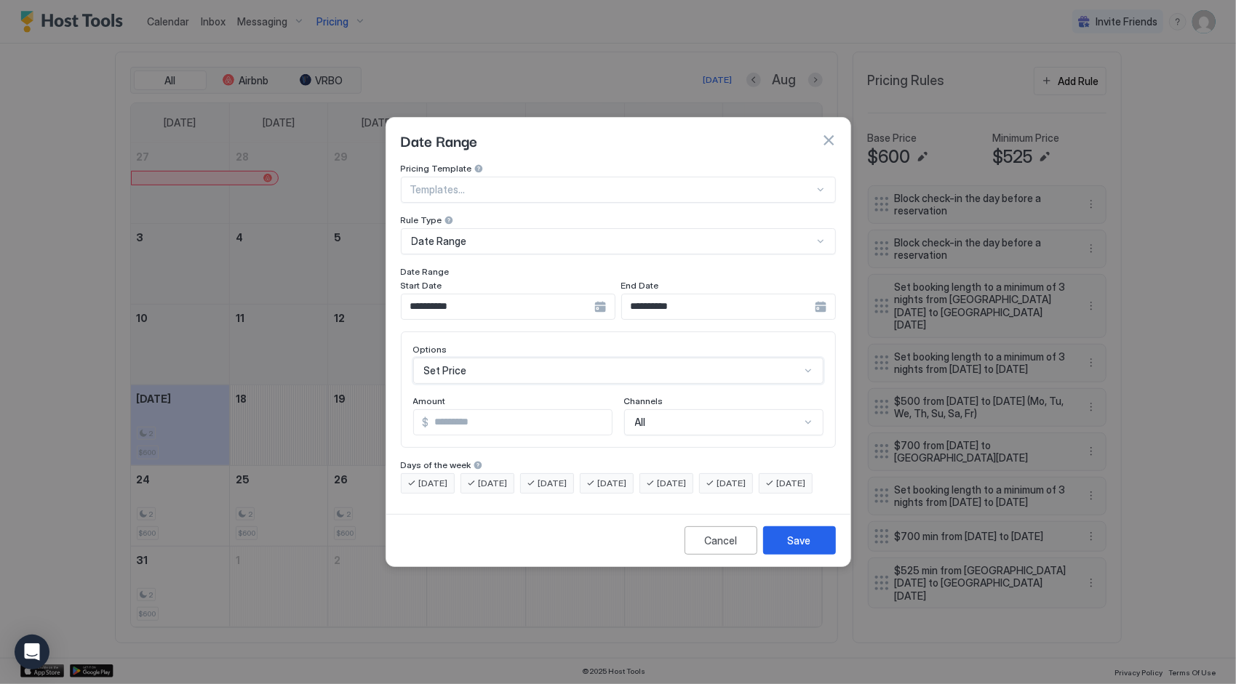
scroll to position [0, 0]
click at [778, 555] on button "Save" at bounding box center [799, 541] width 73 height 28
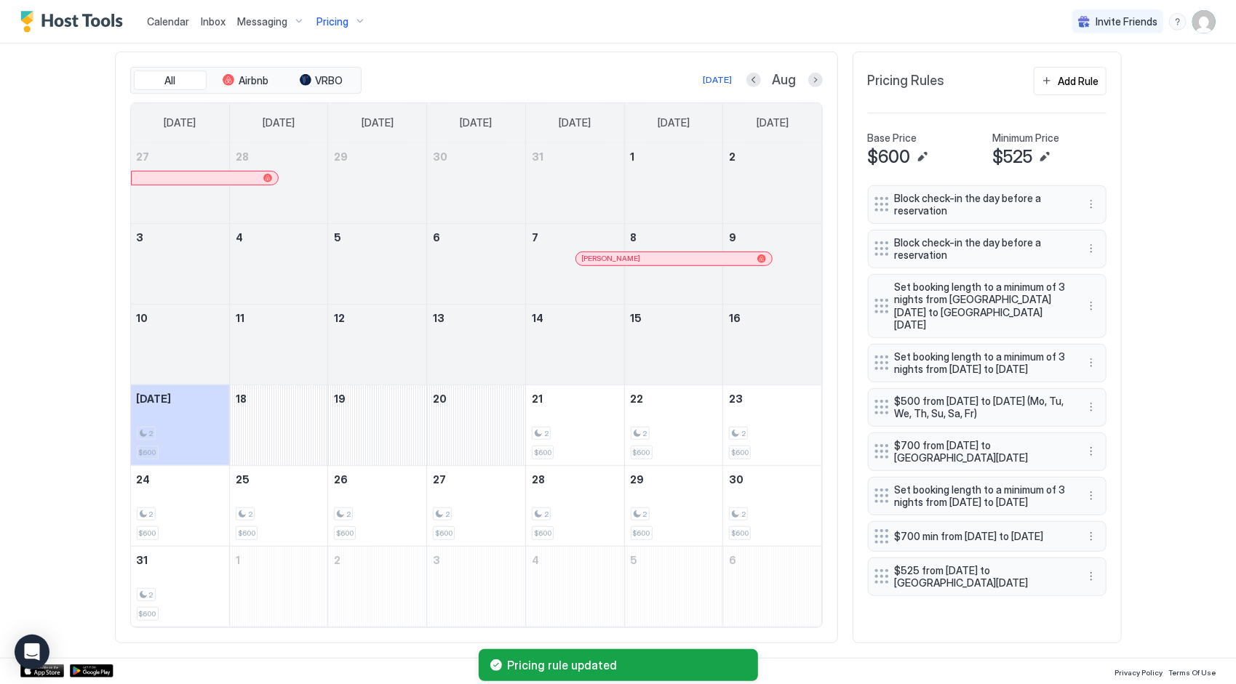
click at [171, 20] on span "Calendar" at bounding box center [168, 21] width 42 height 12
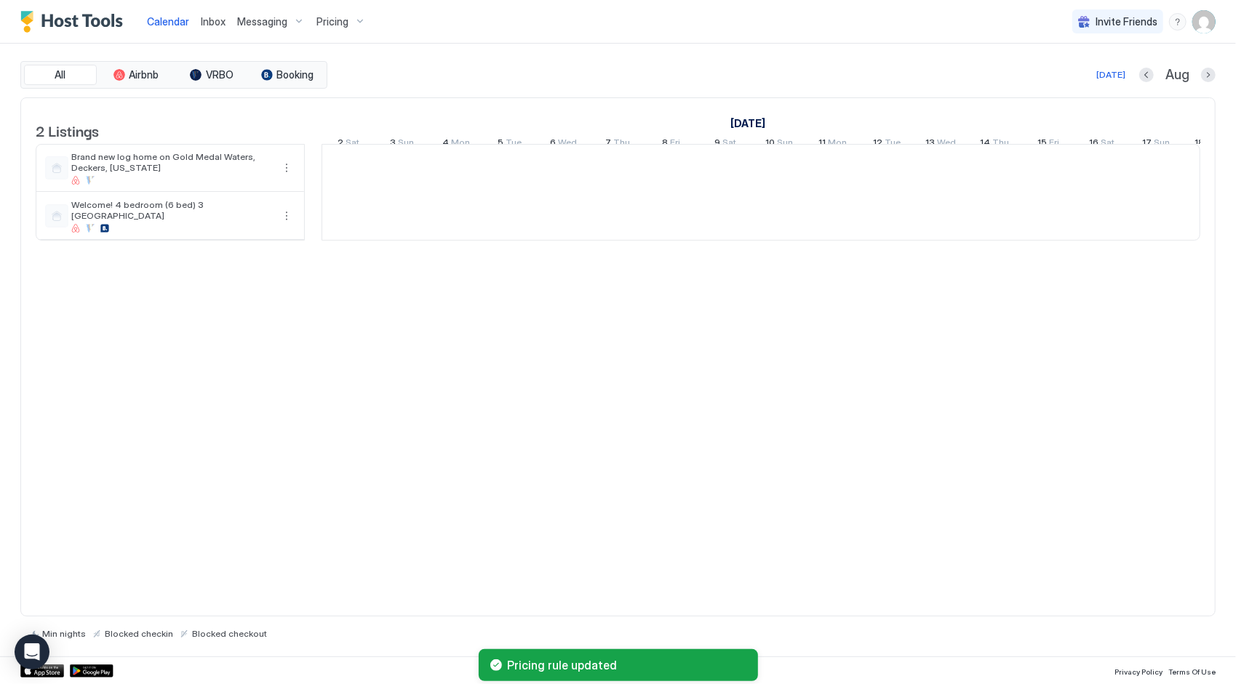
scroll to position [0, 808]
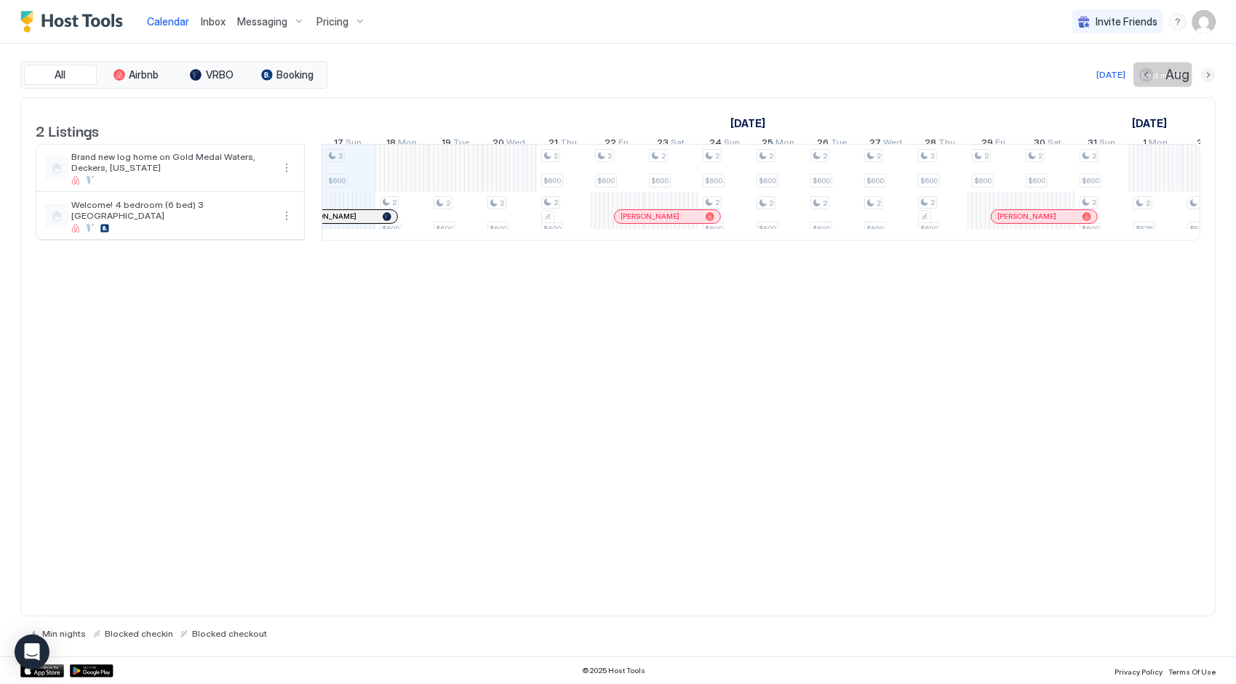
click at [1210, 72] on button "Next month" at bounding box center [1208, 75] width 15 height 15
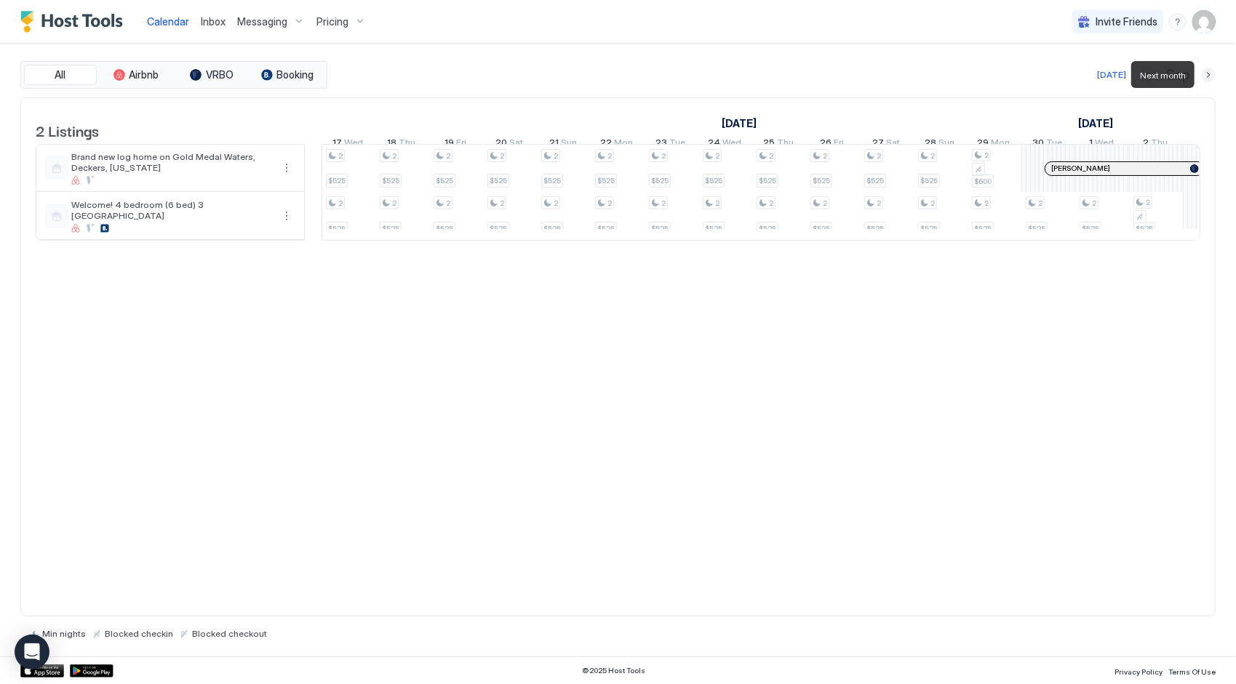
click at [1210, 72] on button "Next month" at bounding box center [1208, 75] width 15 height 15
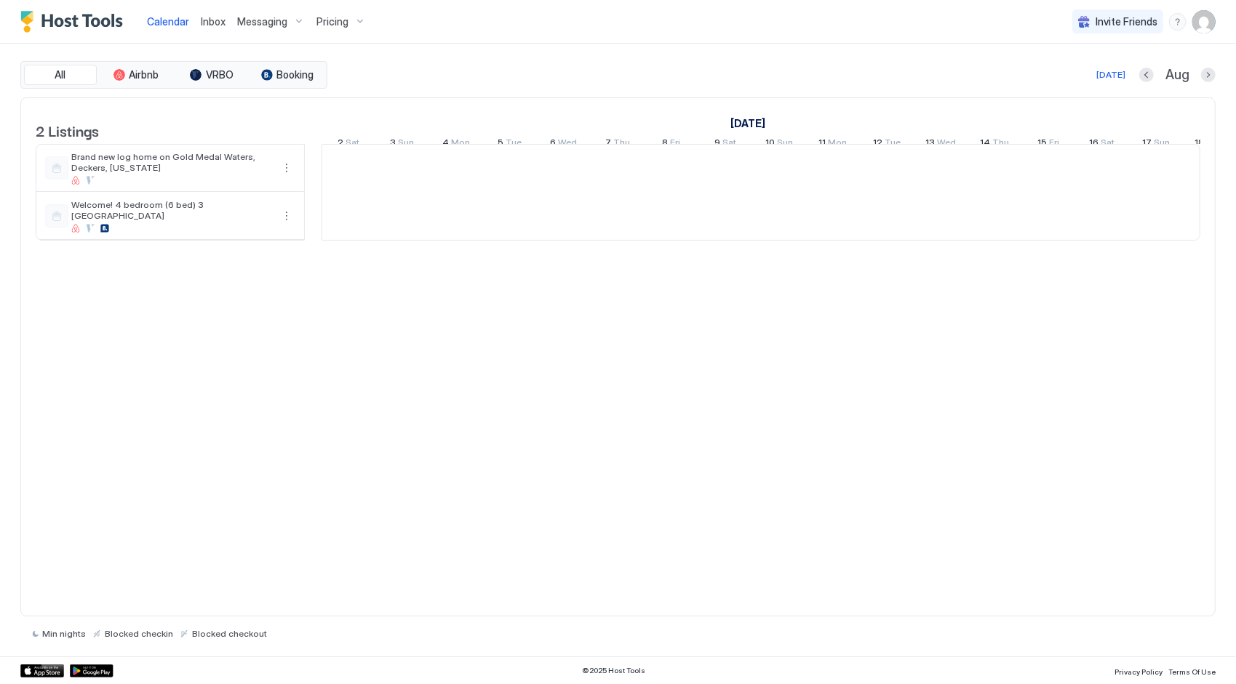
scroll to position [0, 808]
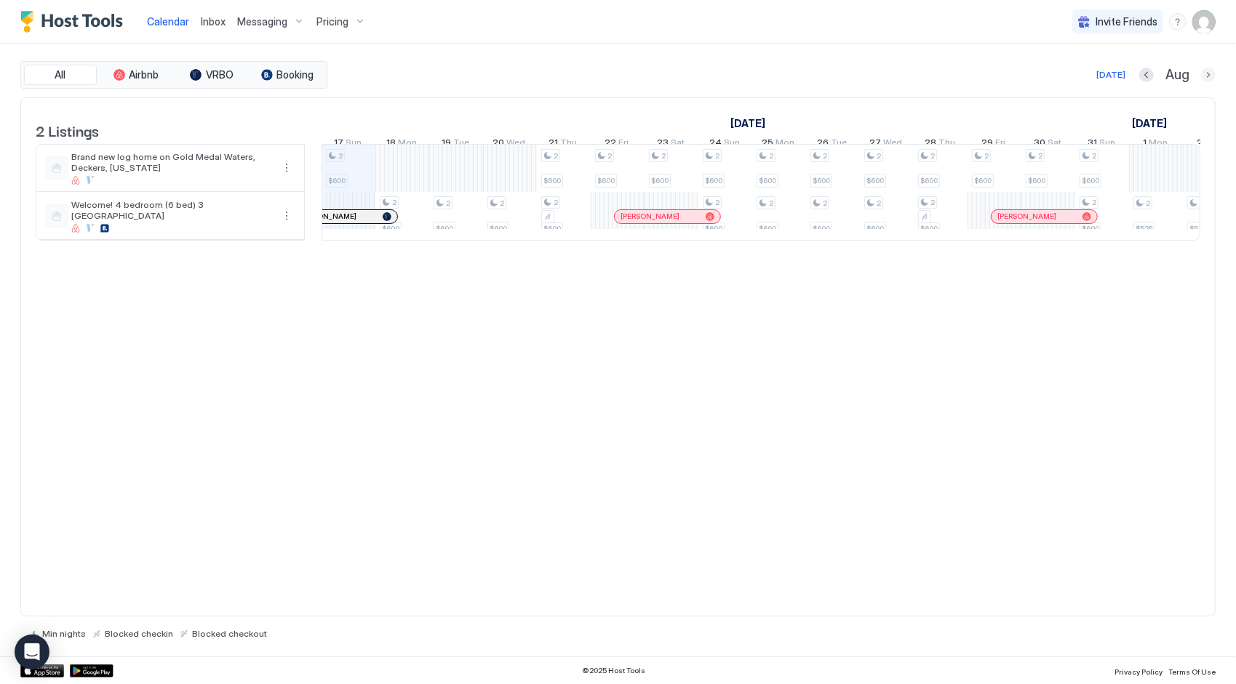
click at [1206, 69] on button "Next month" at bounding box center [1208, 75] width 15 height 15
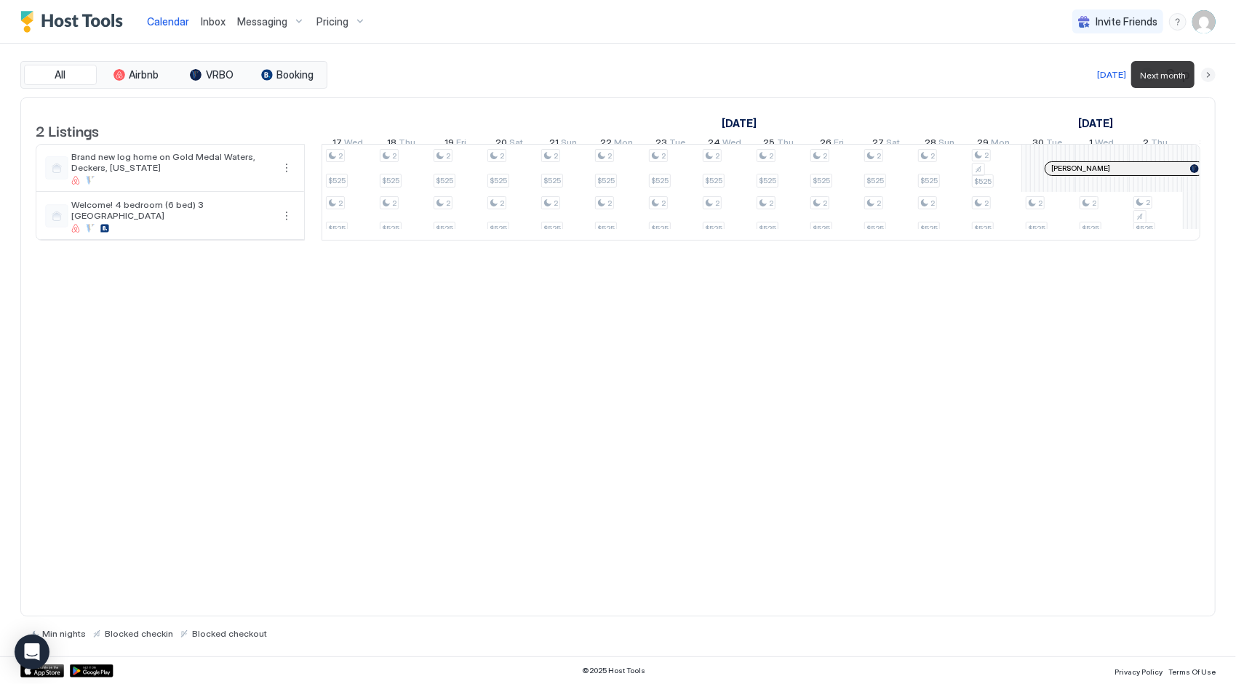
click at [1209, 78] on button "Next month" at bounding box center [1208, 75] width 15 height 15
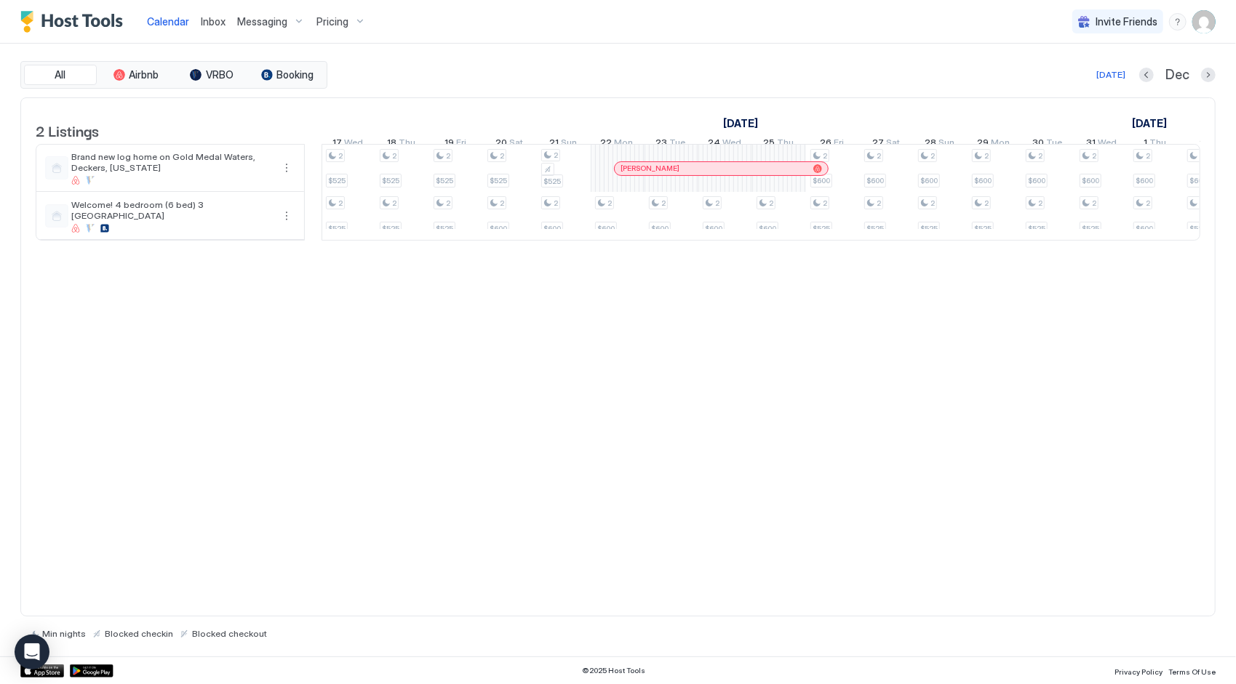
click at [342, 21] on span "Pricing" at bounding box center [332, 21] width 32 height 13
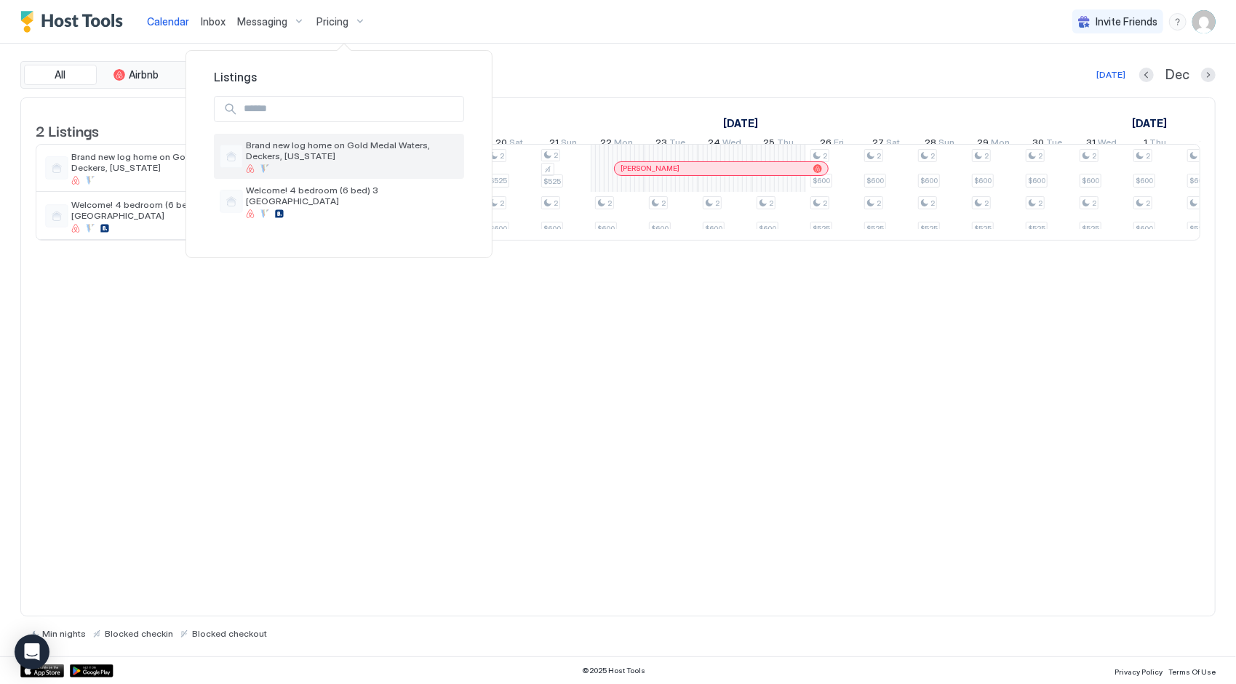
click at [336, 156] on span "Brand new log home on Gold Medal Waters, Deckers, [US_STATE]" at bounding box center [352, 151] width 212 height 22
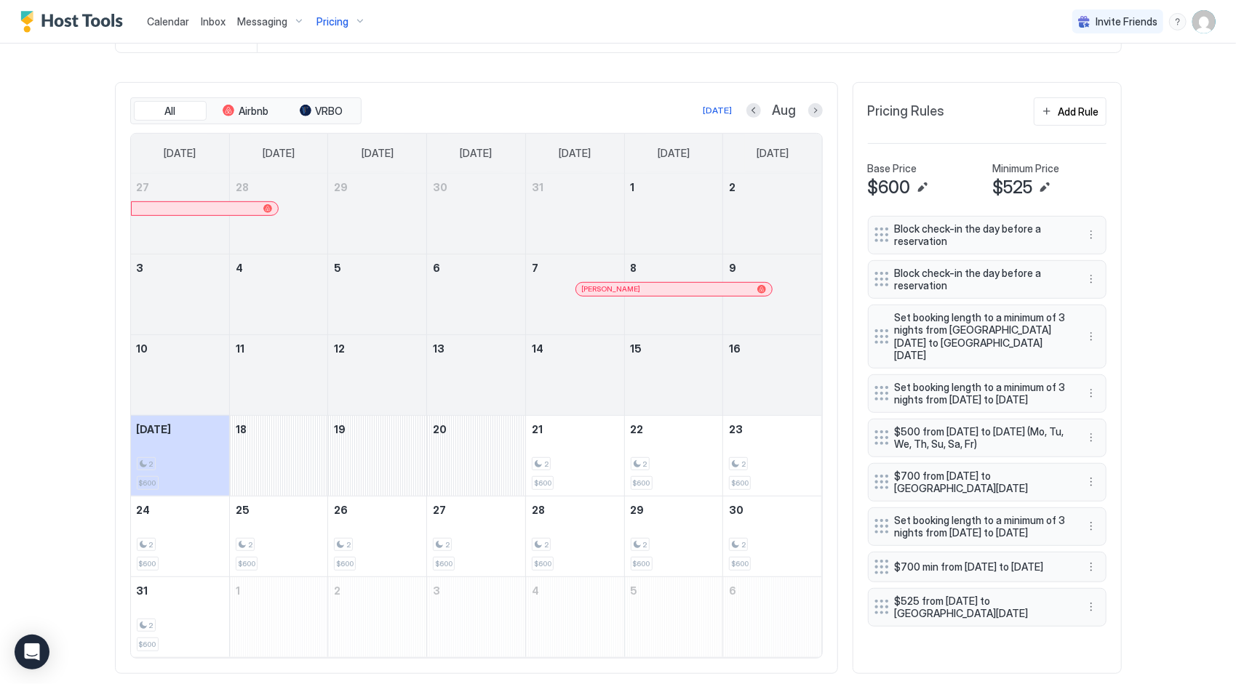
scroll to position [442, 0]
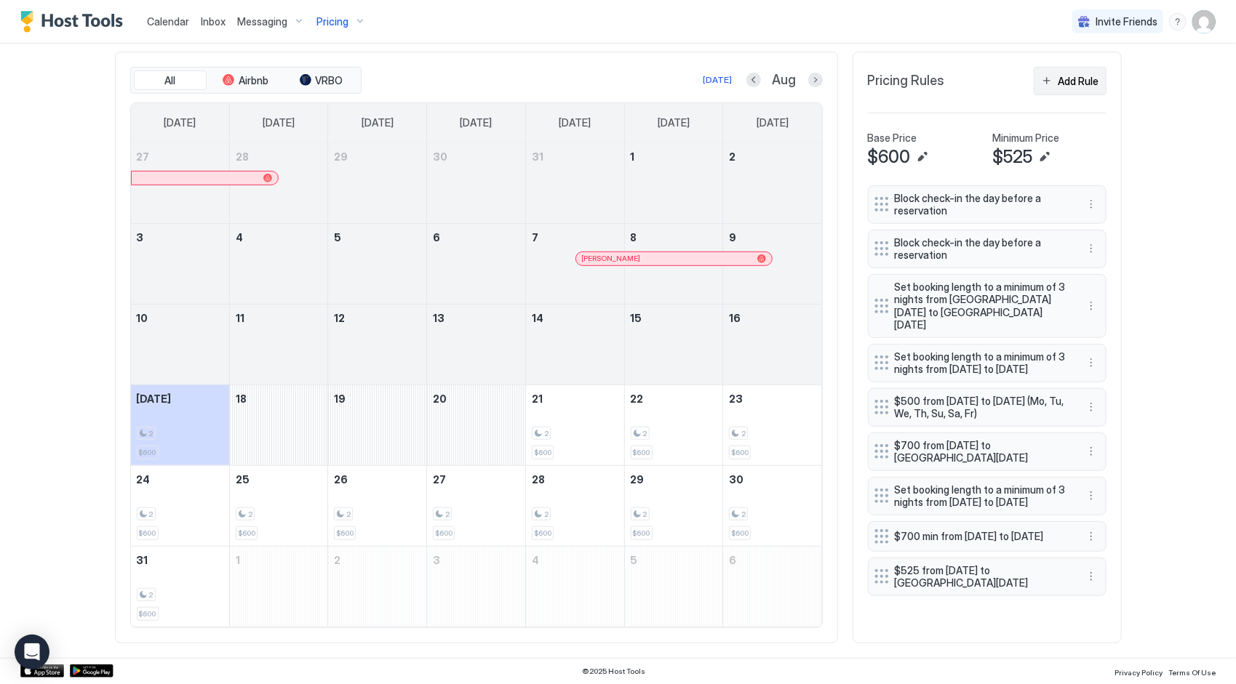
click at [1062, 87] on div "Add Rule" at bounding box center [1078, 80] width 41 height 15
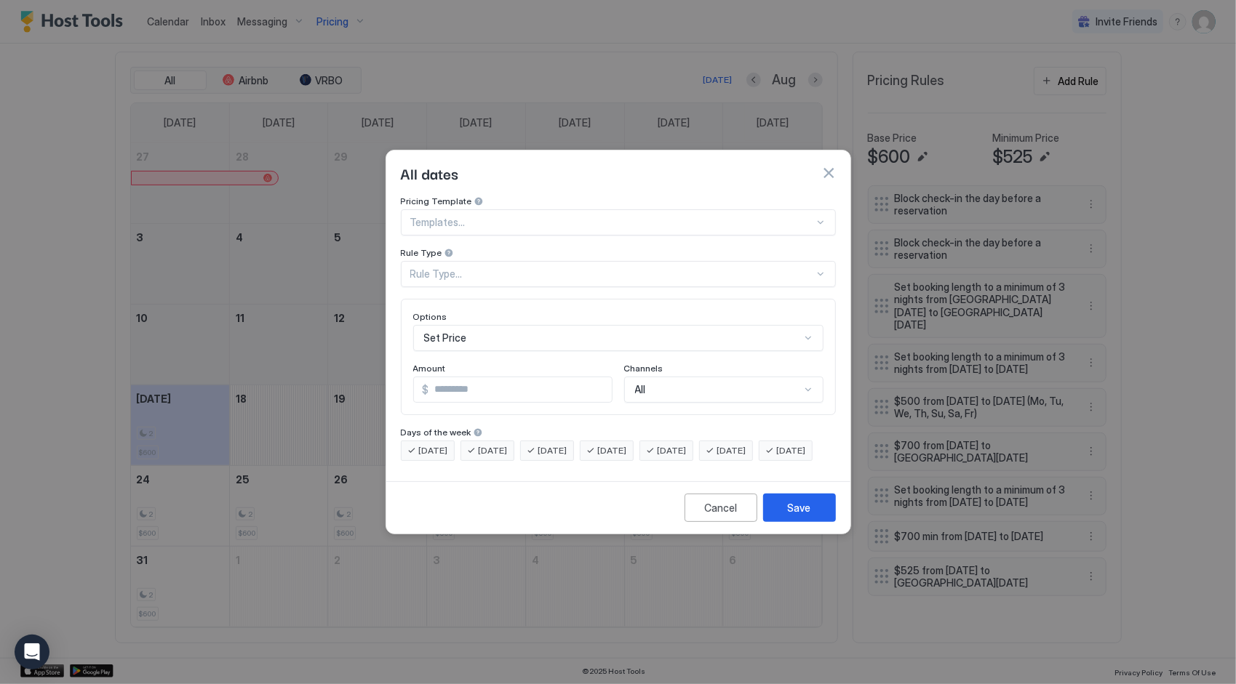
click at [514, 216] on div at bounding box center [612, 222] width 404 height 13
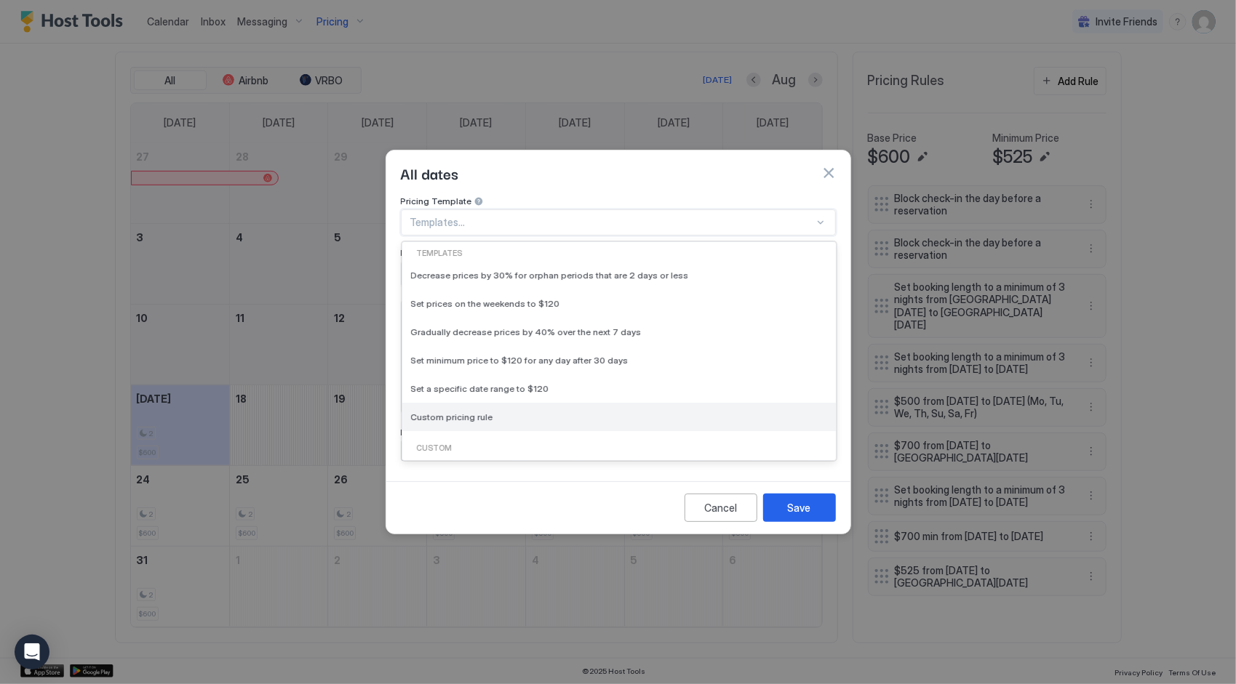
click at [463, 412] on span "Custom pricing rule" at bounding box center [452, 417] width 82 height 11
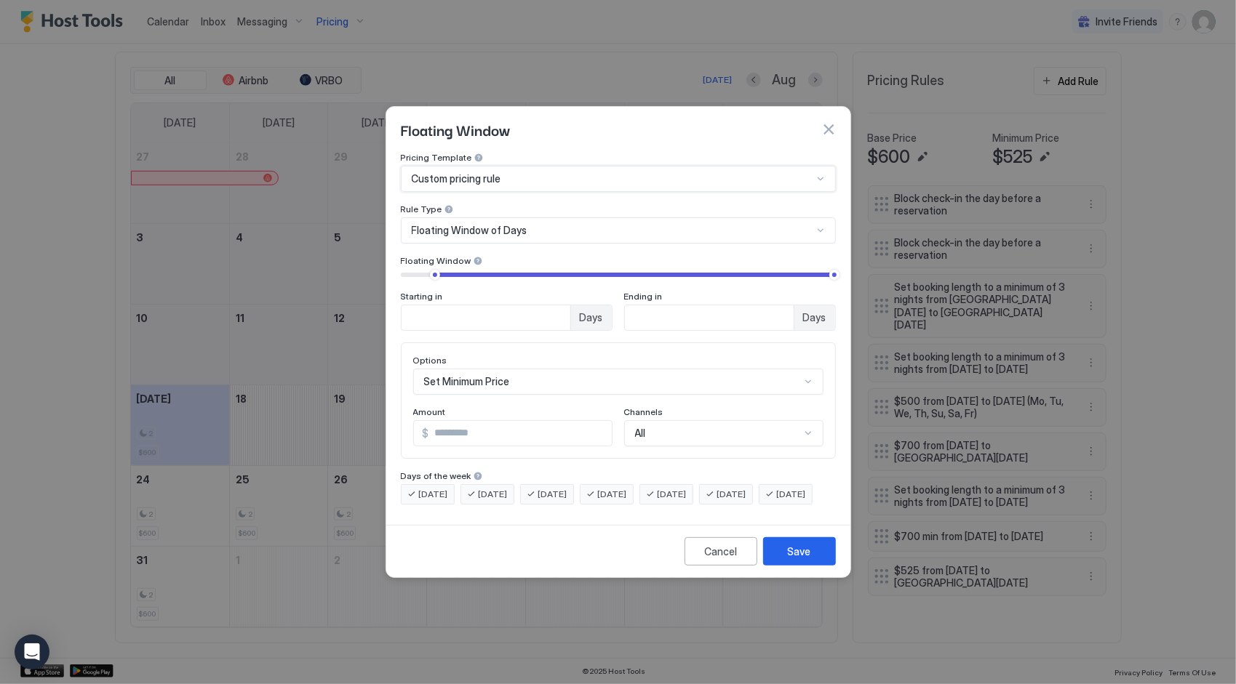
click at [551, 224] on div "Floating Window of Days" at bounding box center [612, 230] width 401 height 13
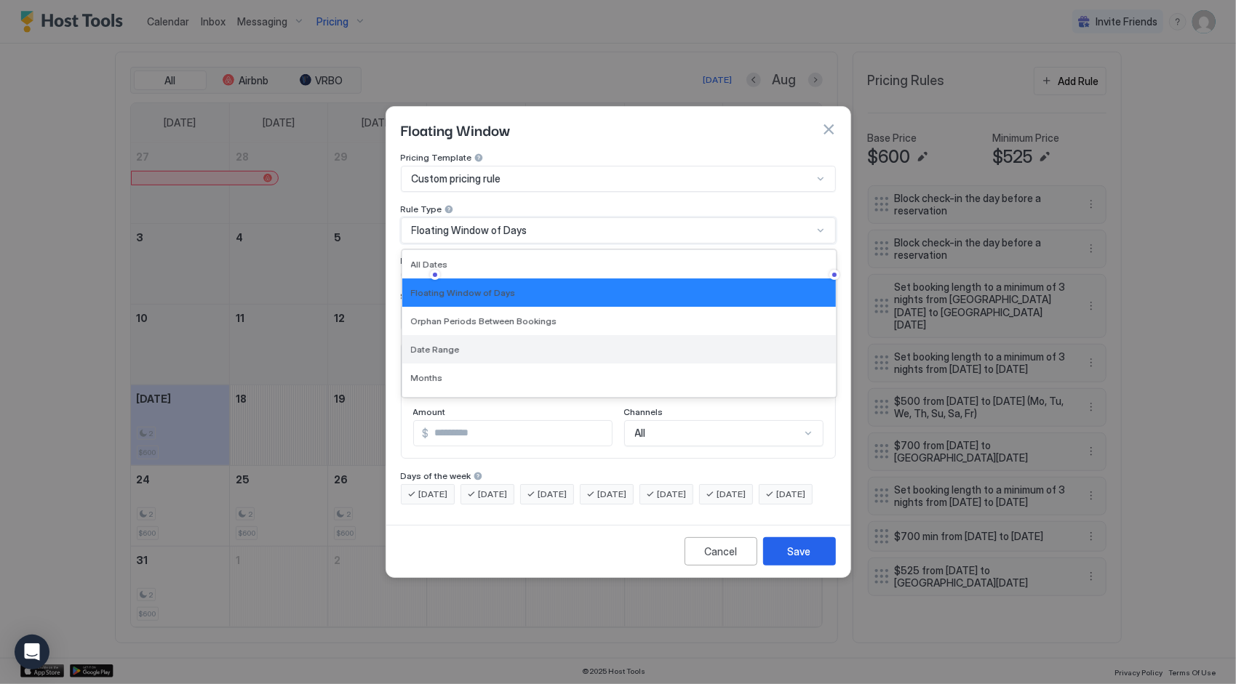
click at [436, 344] on span "Date Range" at bounding box center [435, 349] width 49 height 11
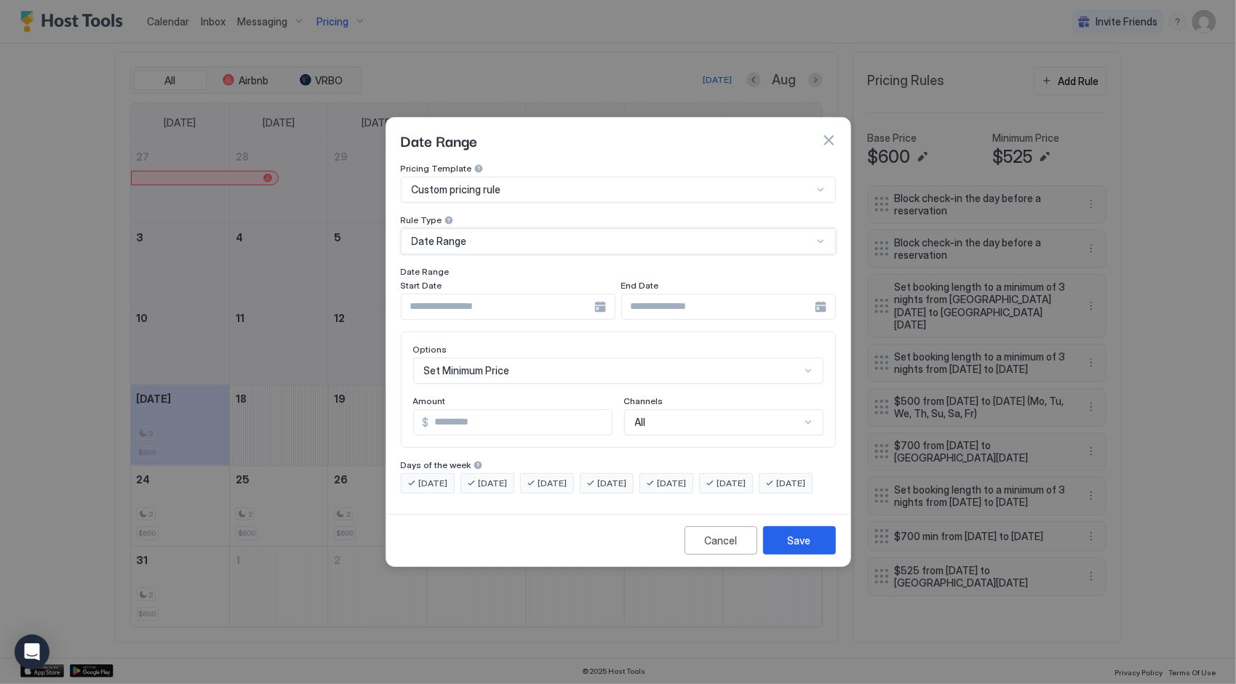
scroll to position [76, 0]
click at [535, 363] on div "Set Minimum Price" at bounding box center [618, 371] width 410 height 26
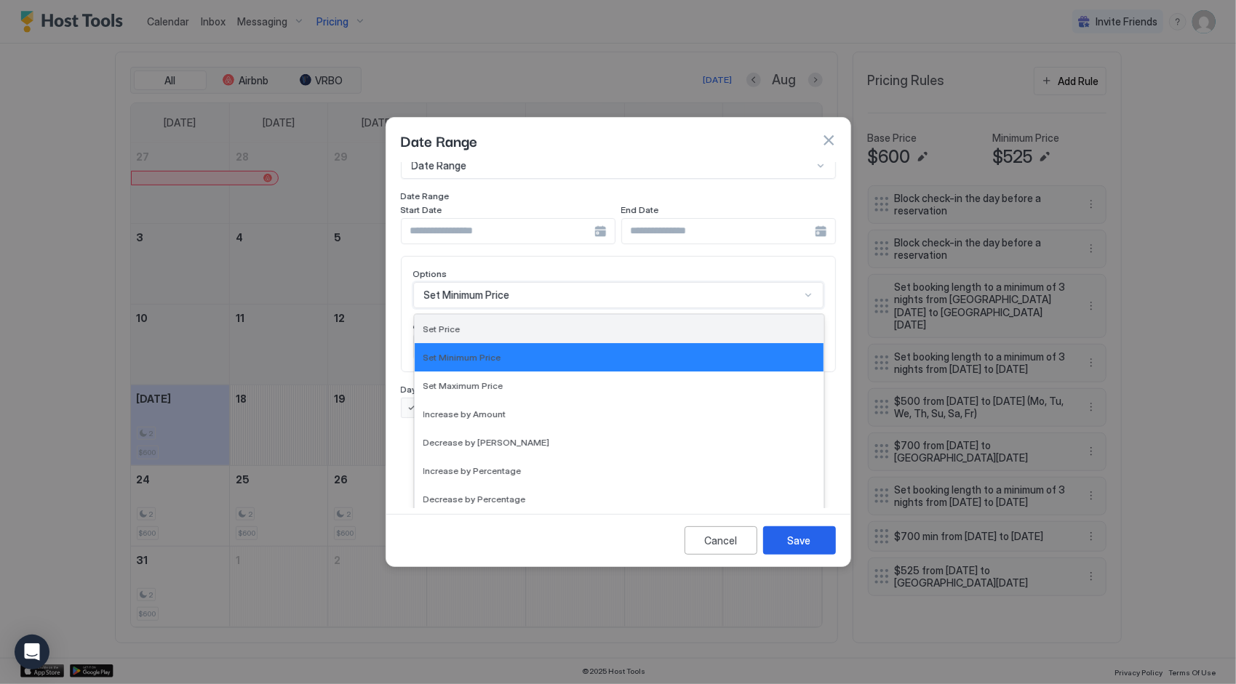
click at [445, 324] on span "Set Price" at bounding box center [441, 329] width 37 height 11
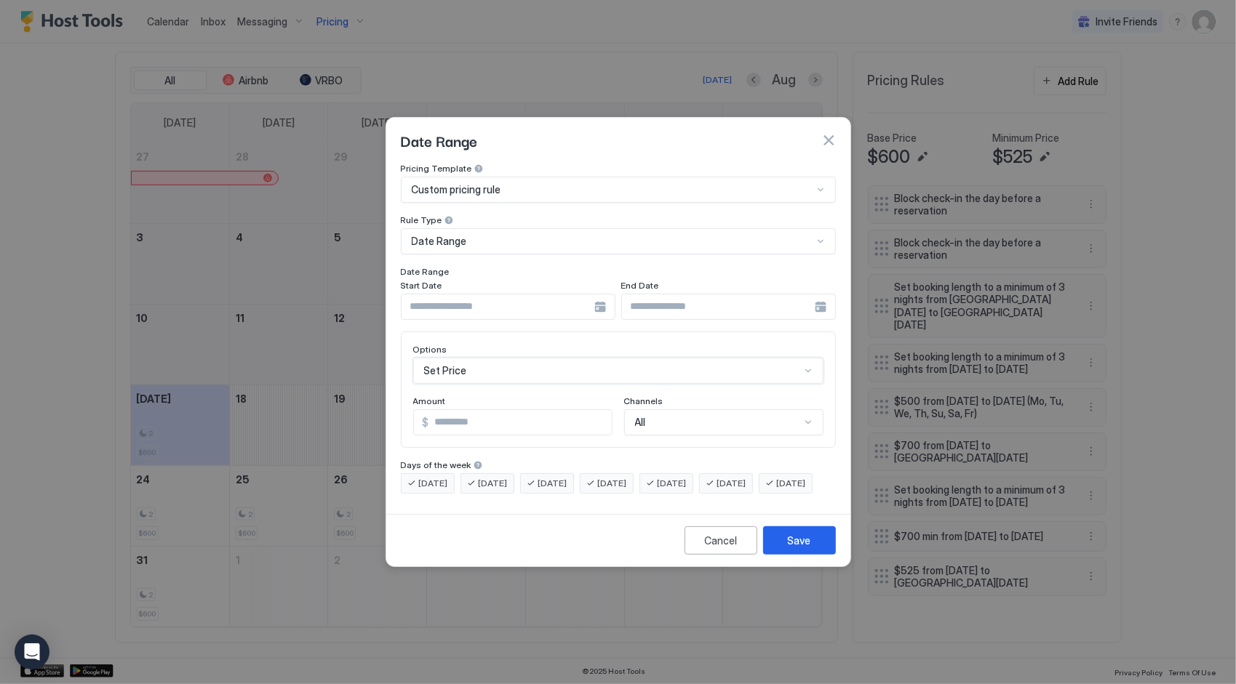
click at [466, 410] on input "***" at bounding box center [520, 422] width 183 height 25
type input "*"
type input "***"
click at [522, 295] on input "Input Field" at bounding box center [497, 307] width 193 height 25
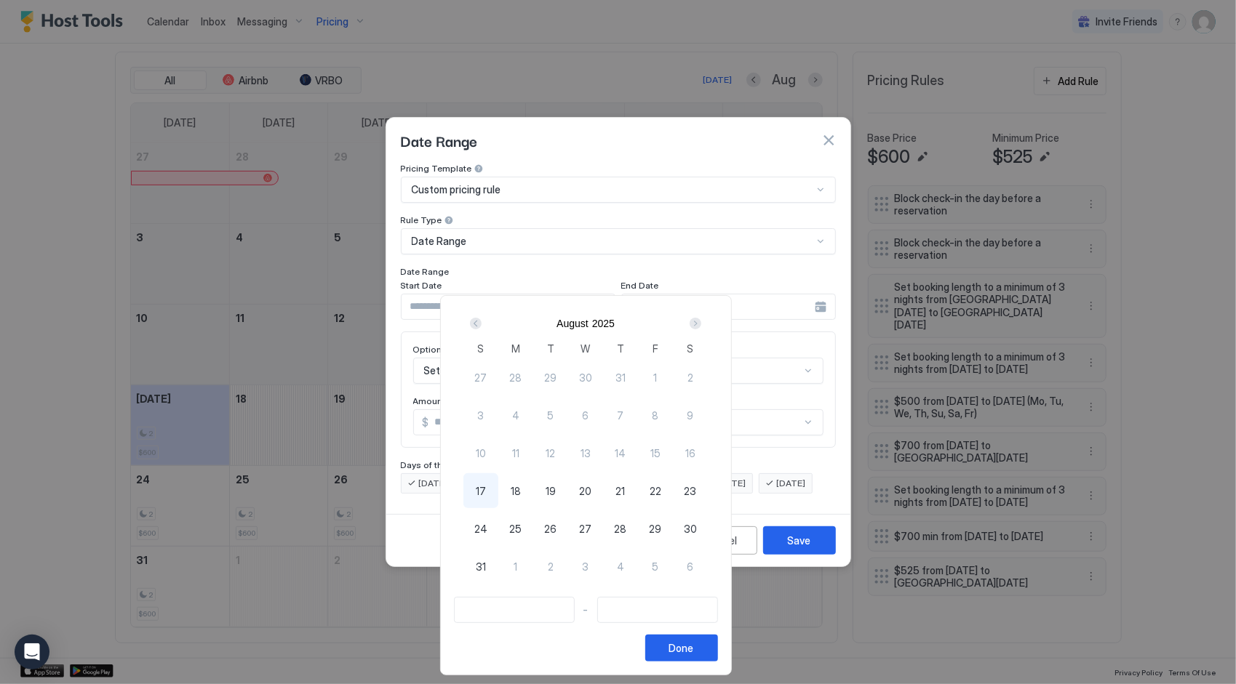
click at [701, 324] on div "Next" at bounding box center [696, 324] width 12 height 12
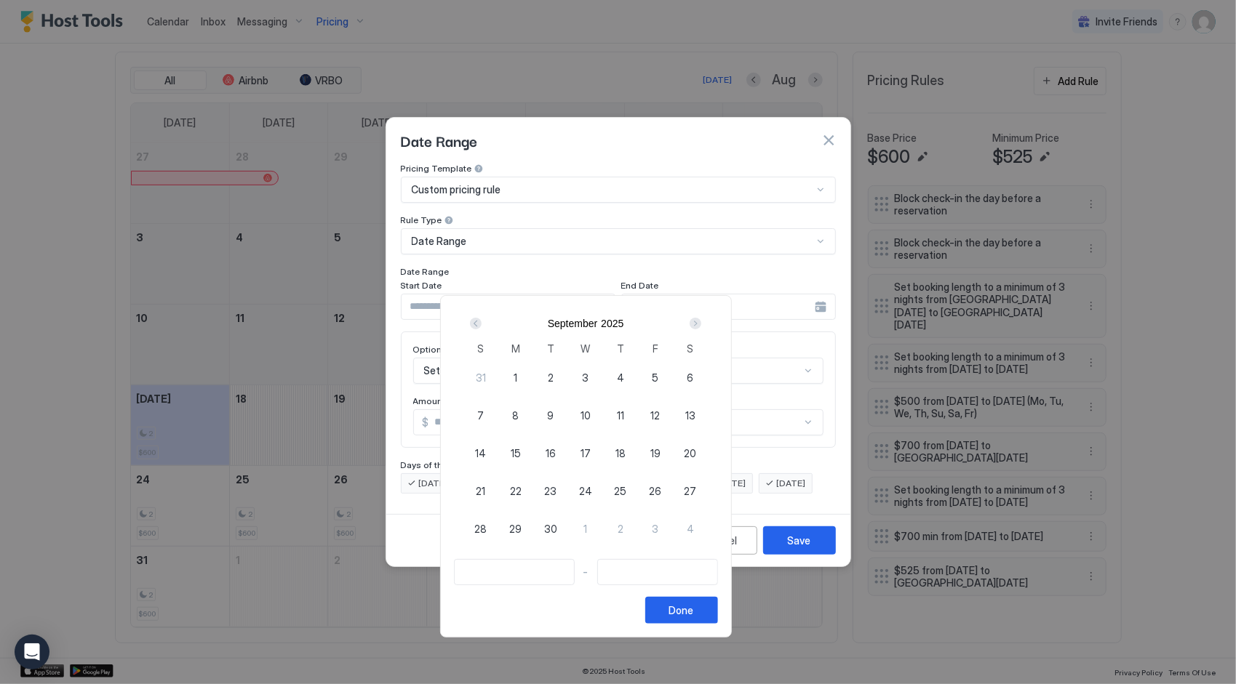
click at [701, 324] on div "Next" at bounding box center [696, 324] width 12 height 12
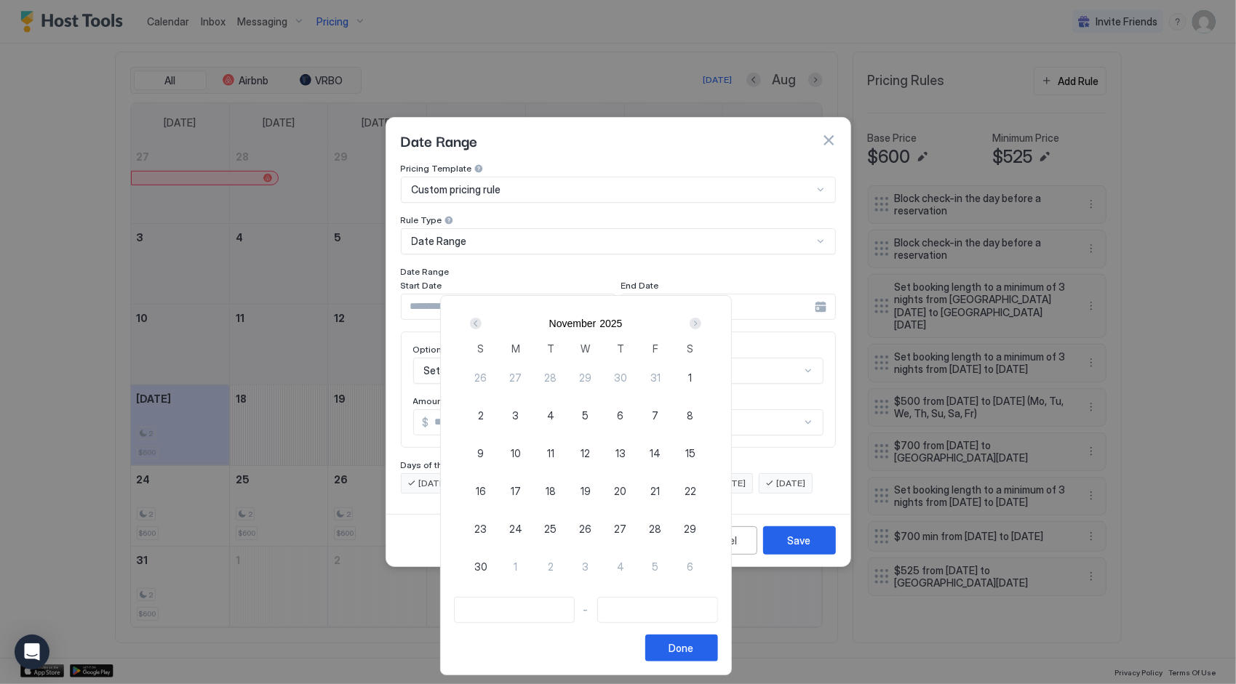
click at [701, 324] on div "Next" at bounding box center [696, 324] width 12 height 12
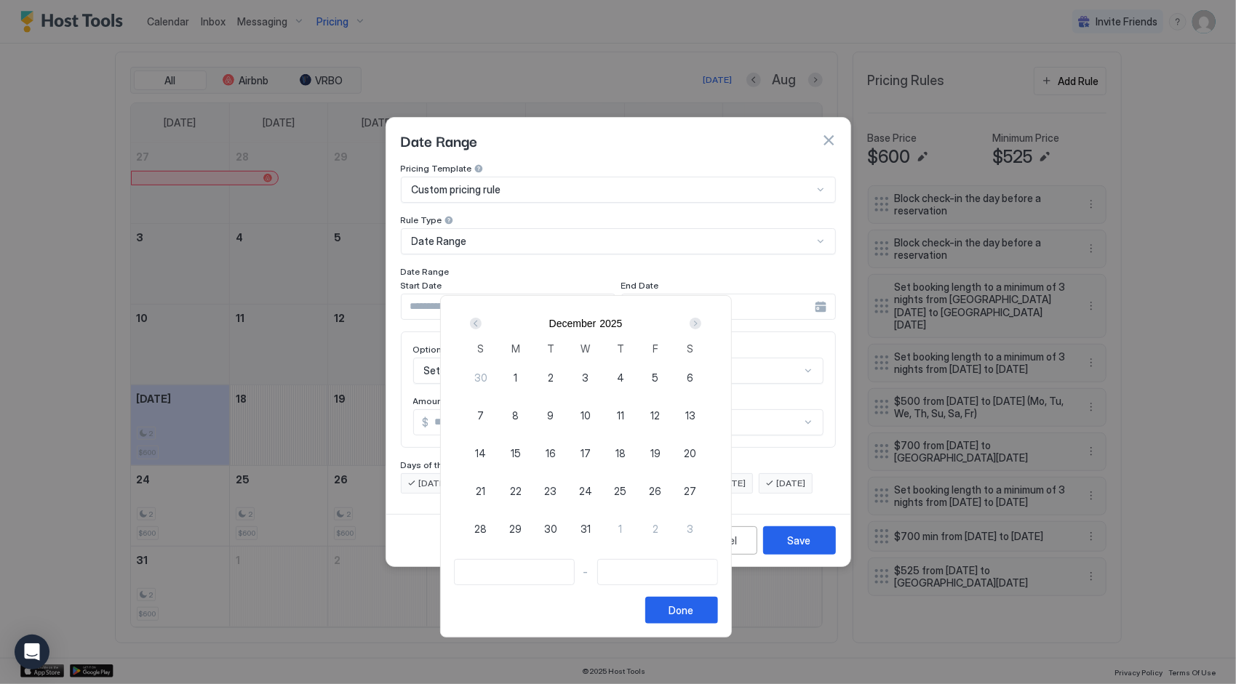
click at [701, 324] on div "Next" at bounding box center [696, 324] width 12 height 12
click at [673, 379] on div "2" at bounding box center [655, 377] width 35 height 35
type input "**********"
click at [701, 322] on div "Next" at bounding box center [696, 324] width 12 height 12
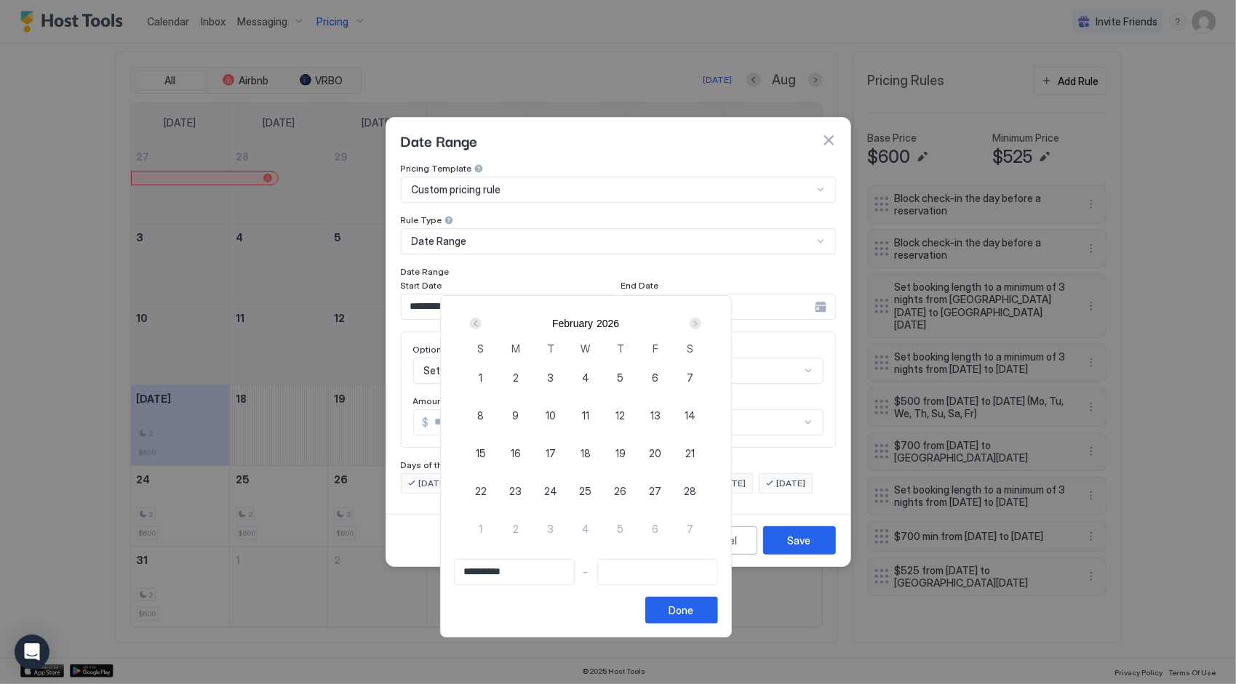
click at [701, 322] on div "Next" at bounding box center [696, 324] width 12 height 12
click at [482, 321] on div "Prev" at bounding box center [476, 324] width 12 height 12
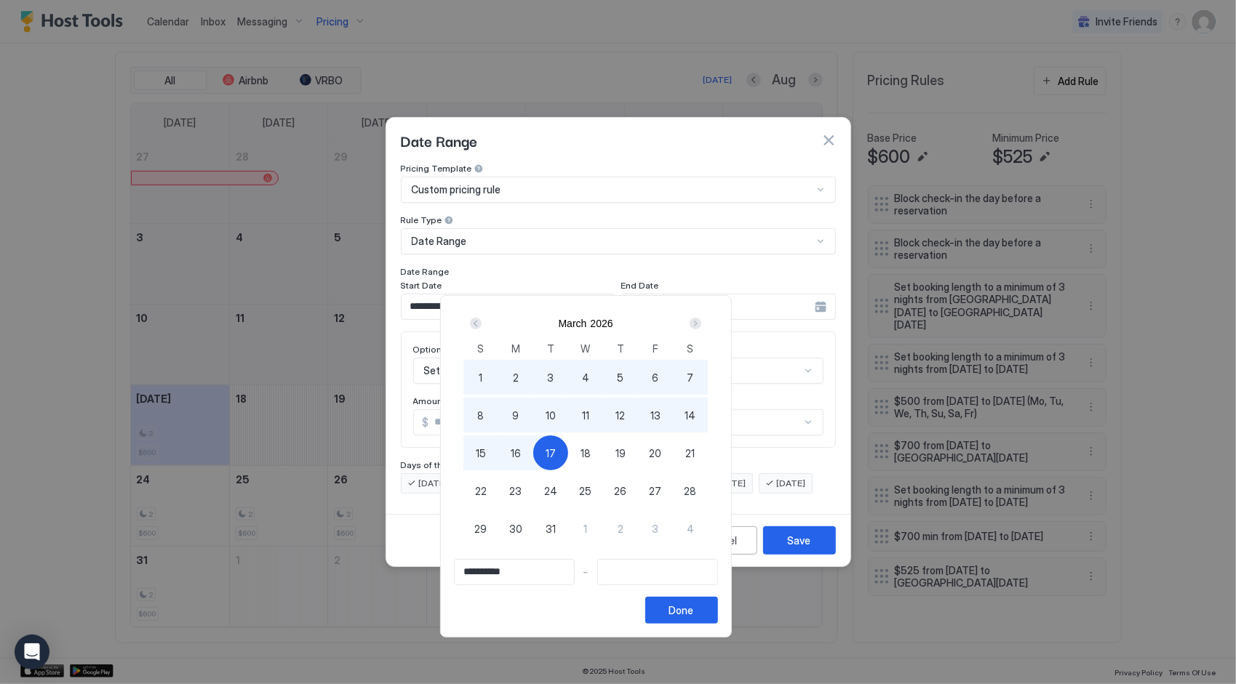
type input "**********"
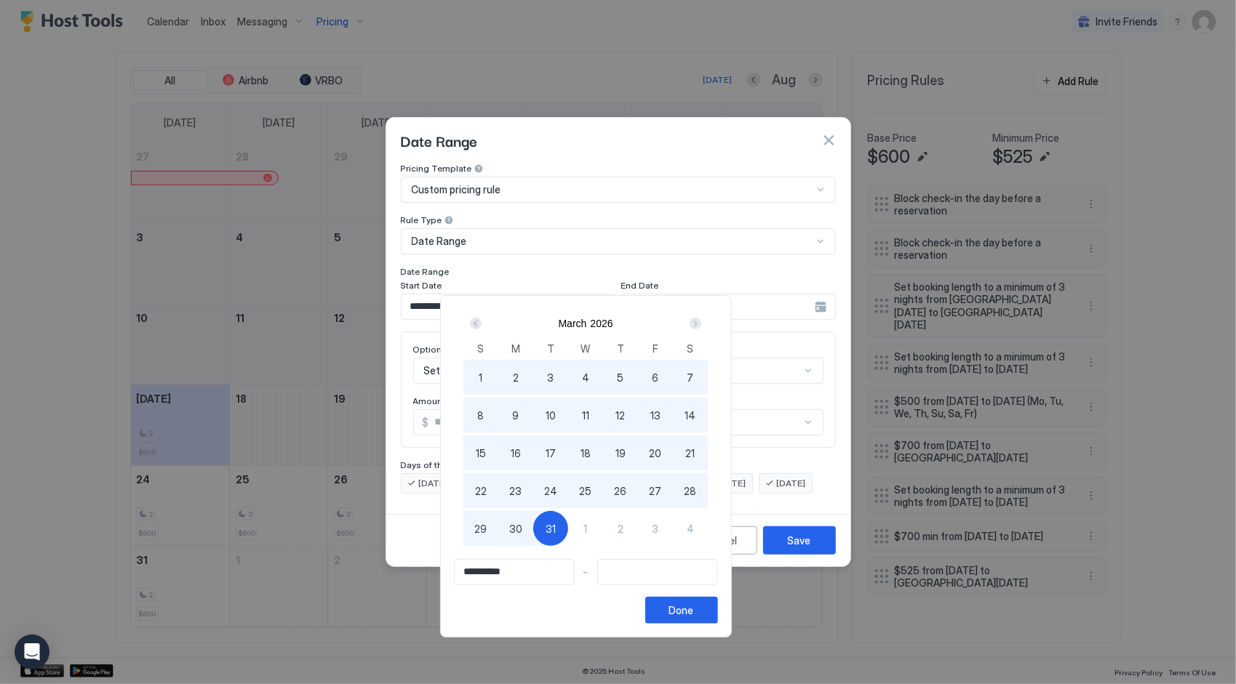
click at [556, 526] on span "31" at bounding box center [551, 529] width 10 height 15
type input "**********"
click at [694, 609] on div "Done" at bounding box center [681, 610] width 25 height 15
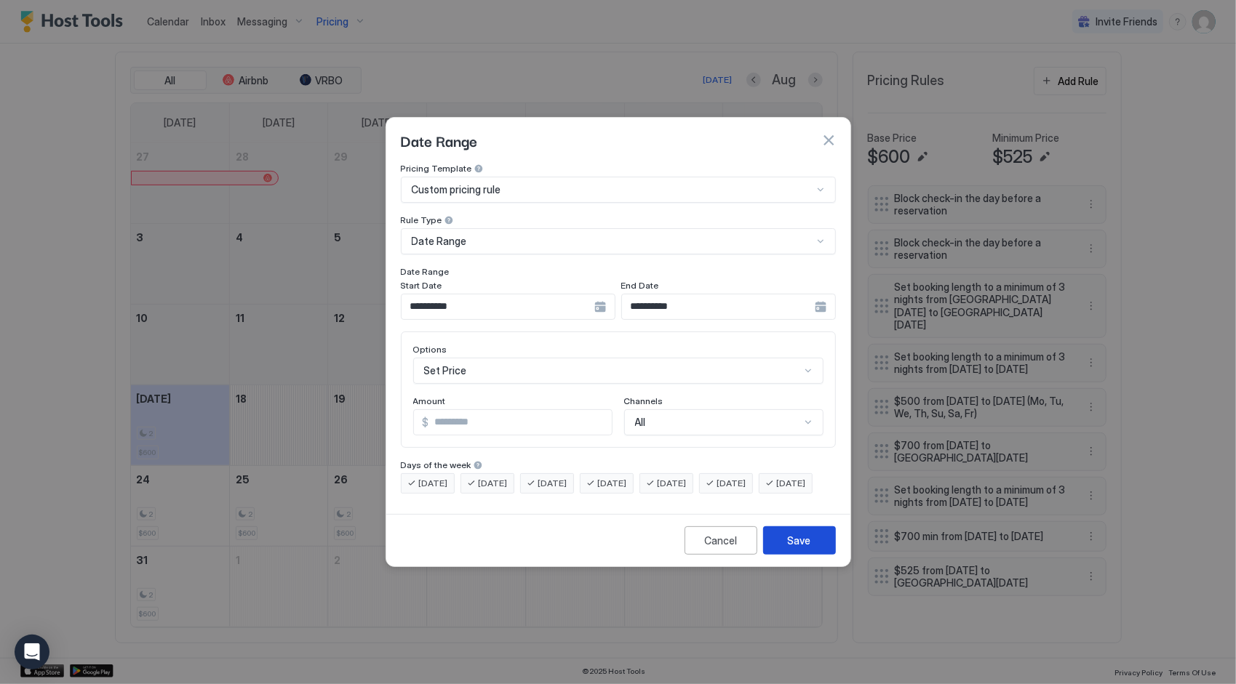
click at [783, 555] on button "Save" at bounding box center [799, 541] width 73 height 28
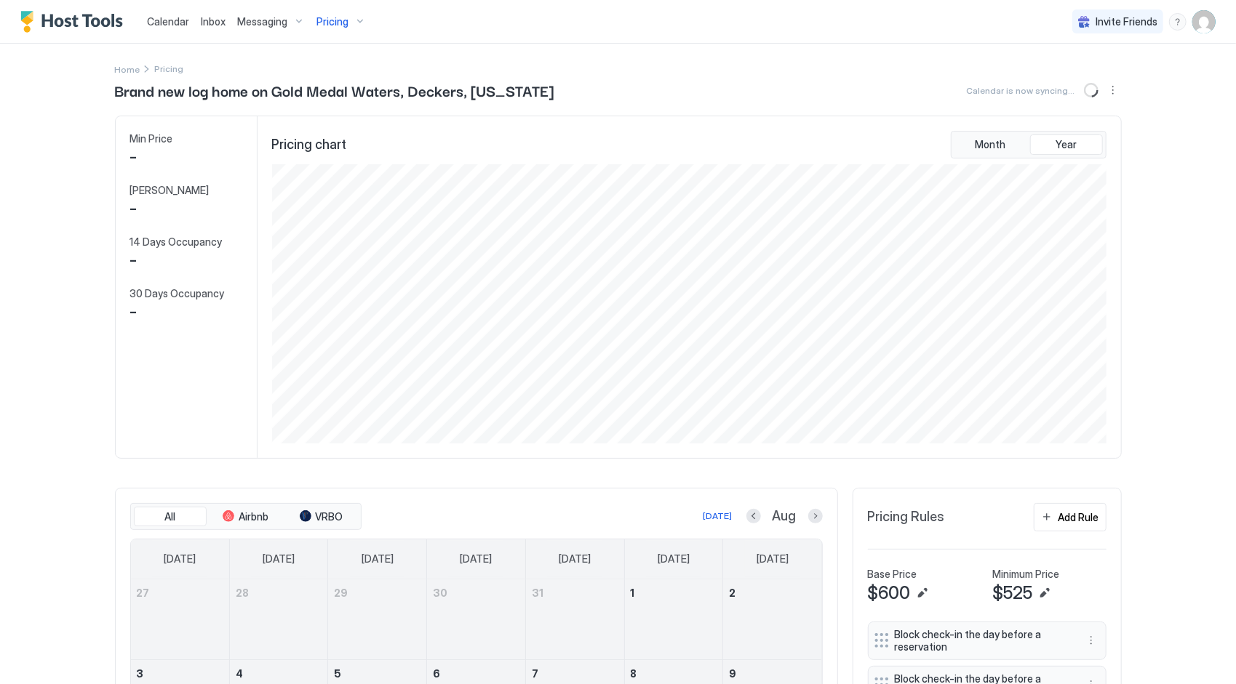
scroll to position [279, 838]
click at [170, 23] on span "Calendar" at bounding box center [168, 21] width 42 height 12
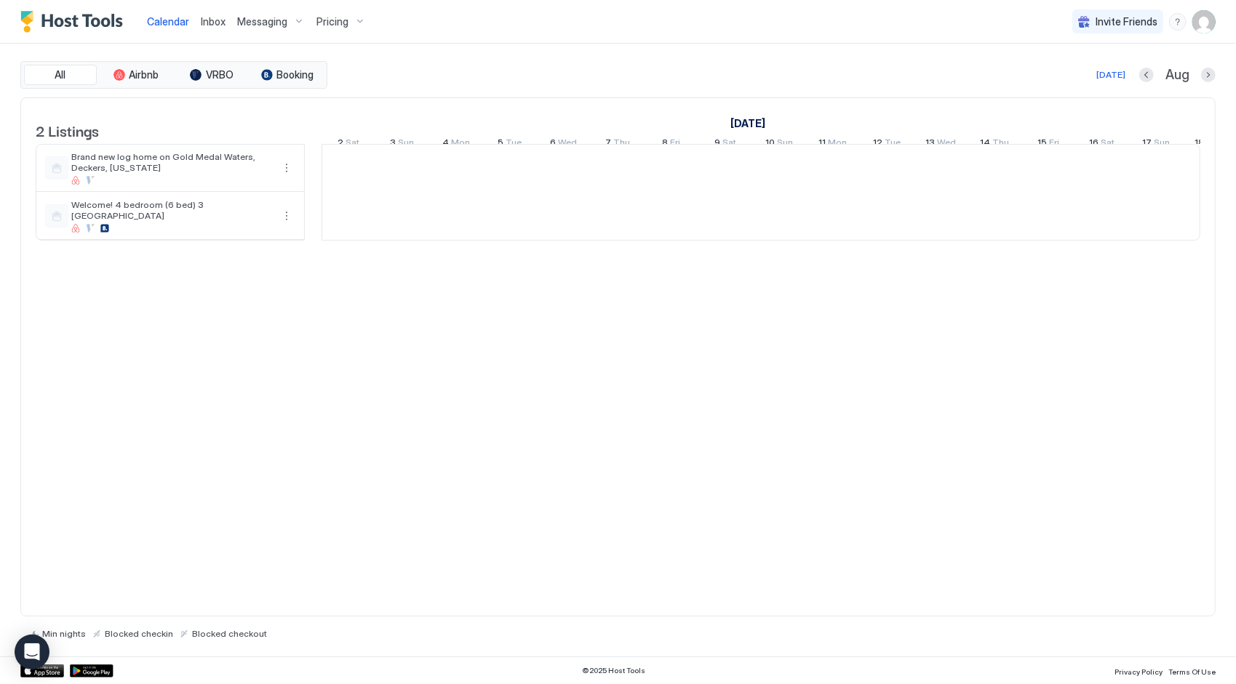
scroll to position [0, 808]
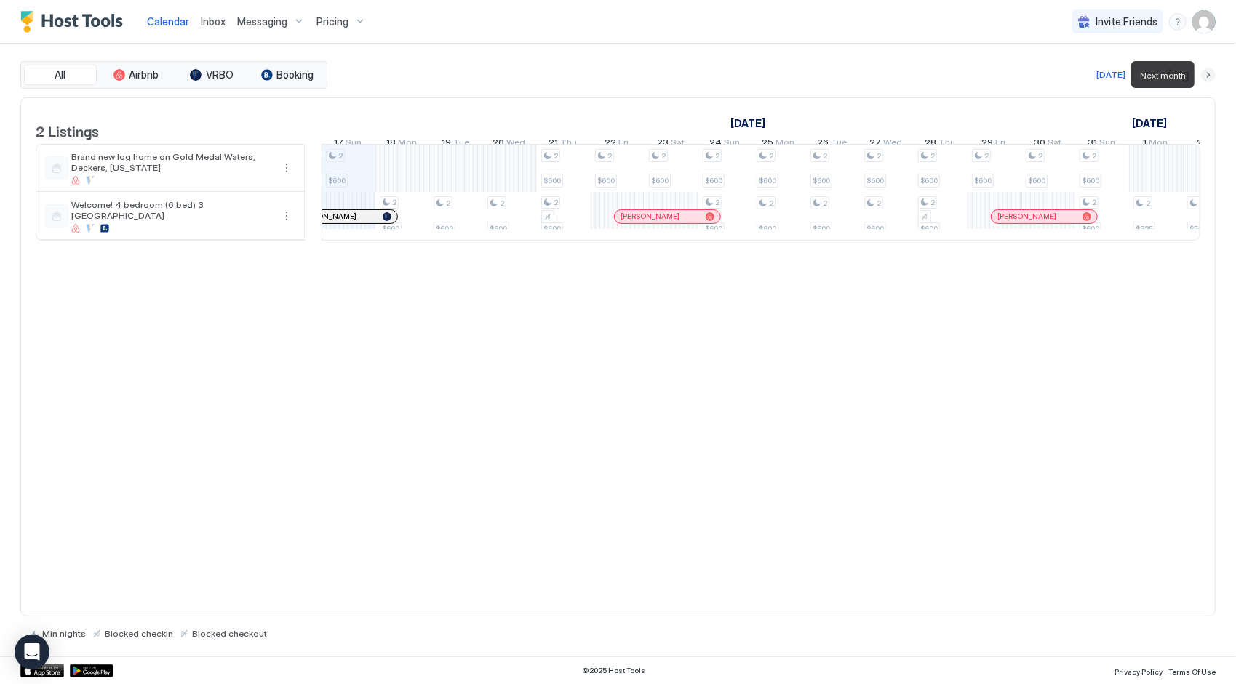
click at [1214, 76] on button "Next month" at bounding box center [1208, 75] width 15 height 15
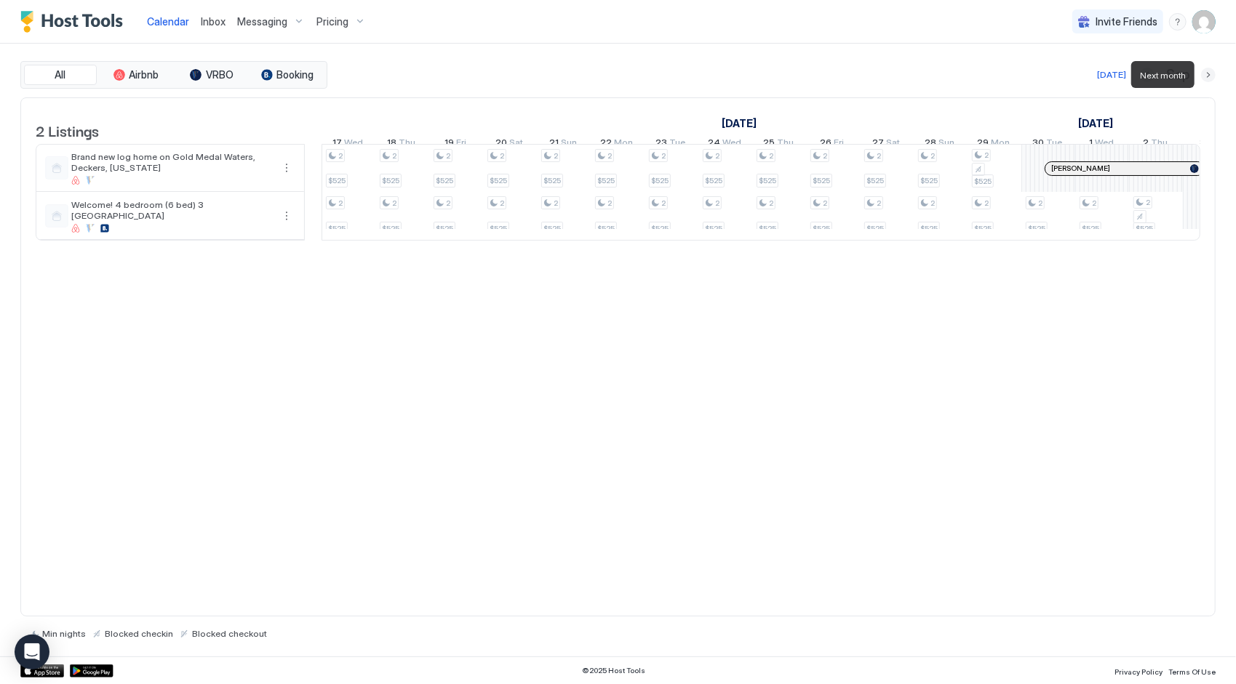
click at [1213, 76] on button "Next month" at bounding box center [1208, 75] width 15 height 15
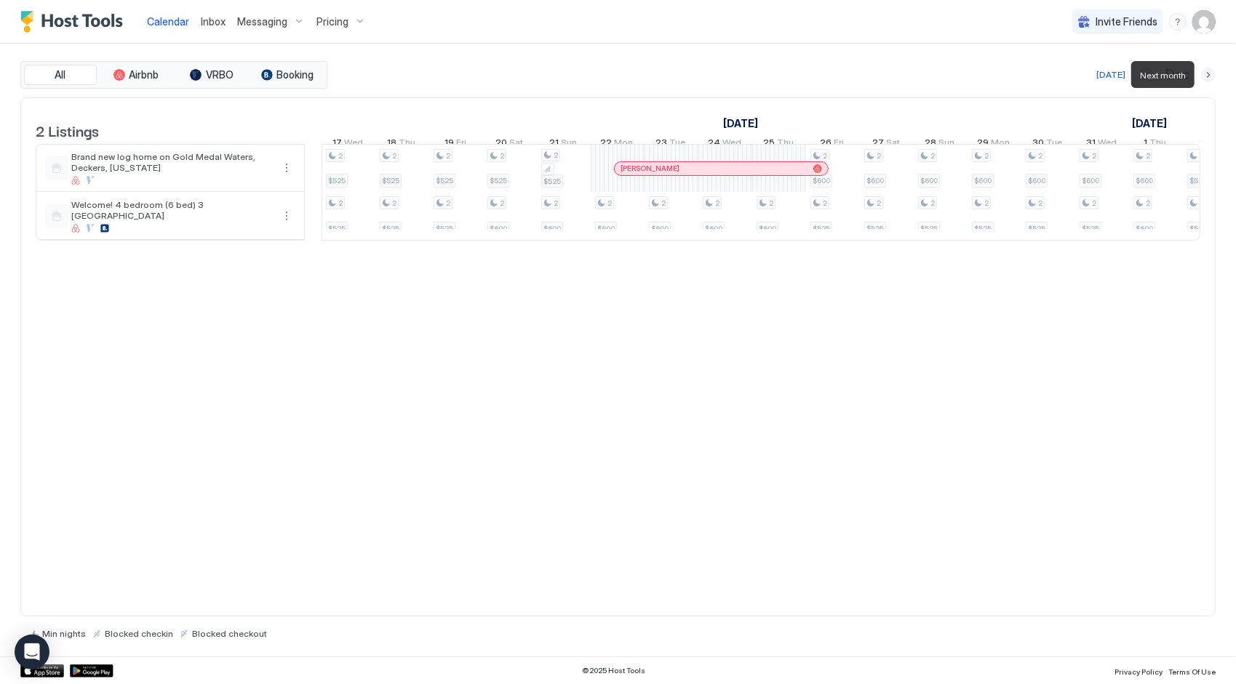
click at [1207, 79] on button "Next month" at bounding box center [1208, 75] width 15 height 15
